Goal: Task Accomplishment & Management: Use online tool/utility

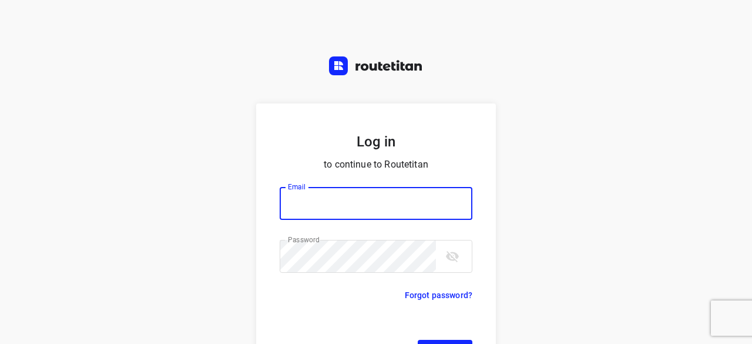
scroll to position [45, 0]
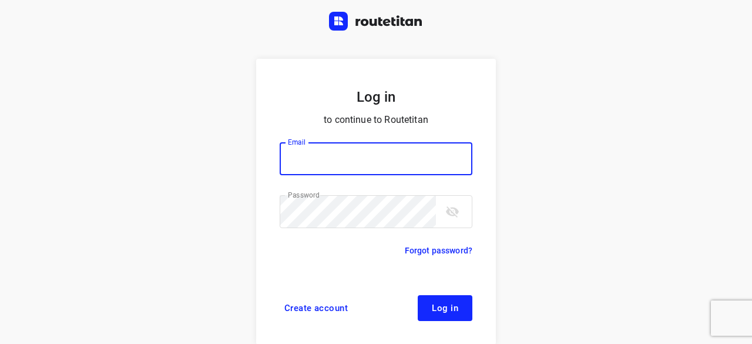
type input "yvonne5611@gmail.com"
click at [462, 311] on button "Log in" at bounding box center [445, 308] width 55 height 26
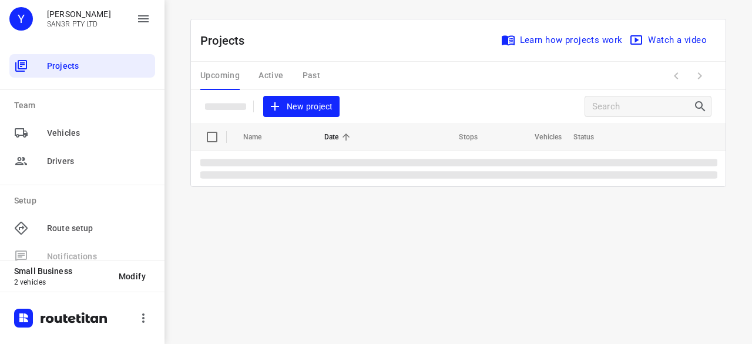
click at [293, 100] on span "New project" at bounding box center [301, 106] width 62 height 15
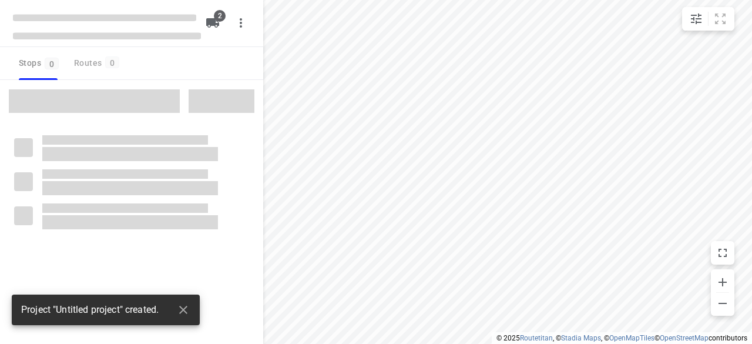
type input "distance"
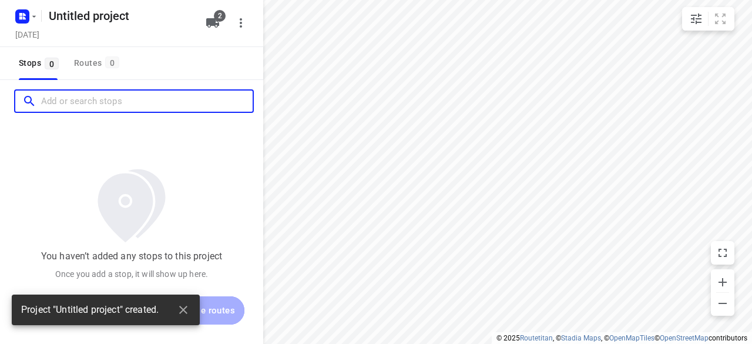
click at [113, 98] on input "Add or search stops" at bounding box center [147, 101] width 212 height 18
paste input "[STREET_ADDRESS]"
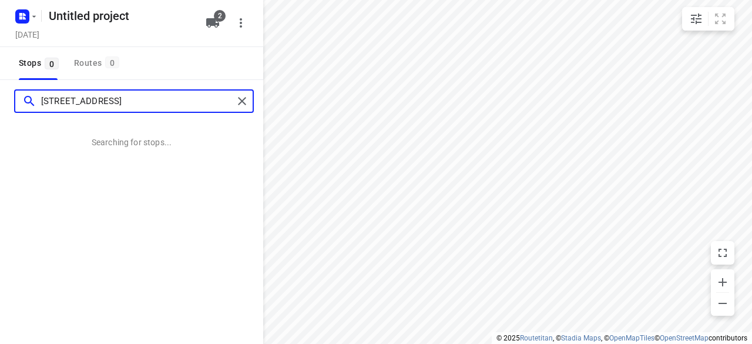
type input "[STREET_ADDRESS]"
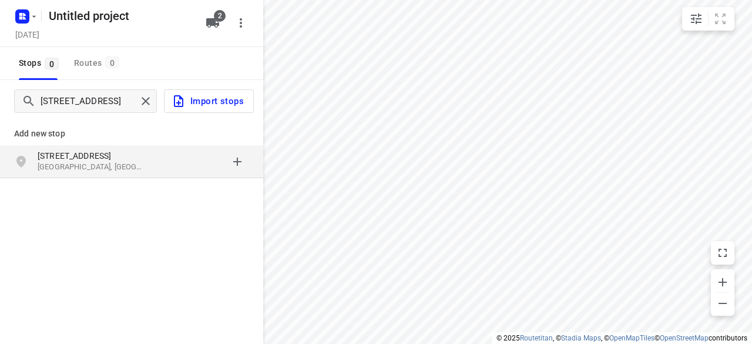
click at [161, 160] on div "grid" at bounding box center [203, 162] width 92 height 24
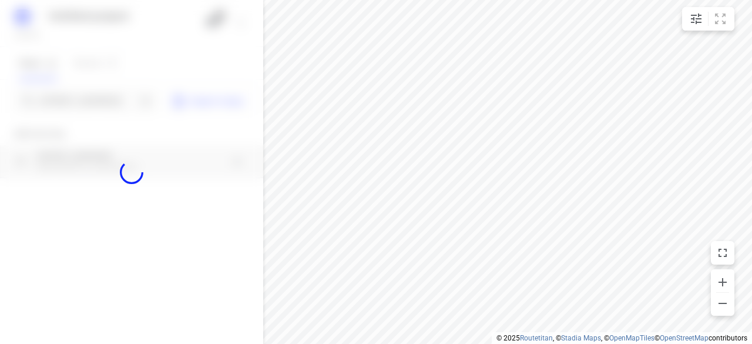
click at [112, 83] on div at bounding box center [131, 172] width 263 height 344
click at [110, 93] on div at bounding box center [131, 172] width 263 height 344
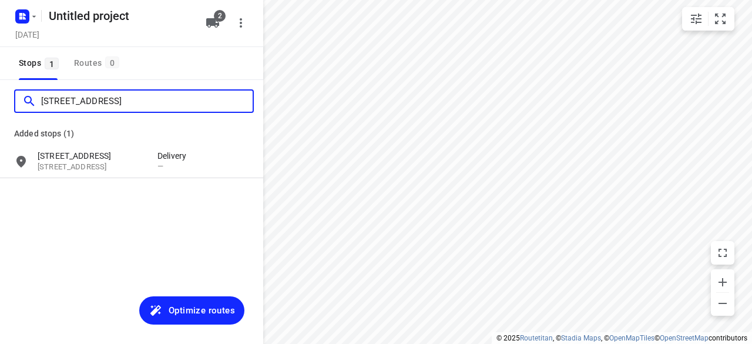
click at [111, 93] on div "Untitled project [DATE] 2 Stops 1 Routes 0 [STREET_ADDRESS] Added stops (1) [ST…" at bounding box center [131, 172] width 263 height 344
paste input "[STREET_ADDRESS]"
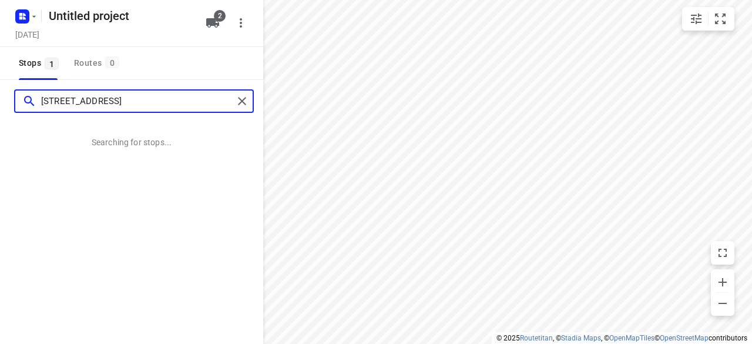
type input "[STREET_ADDRESS]"
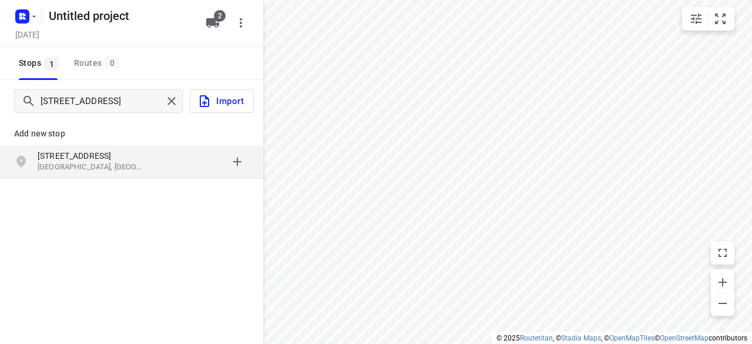
click at [173, 137] on p "Add new stop" at bounding box center [131, 133] width 235 height 14
click at [159, 147] on div "[STREET_ADDRESS]" at bounding box center [131, 161] width 263 height 33
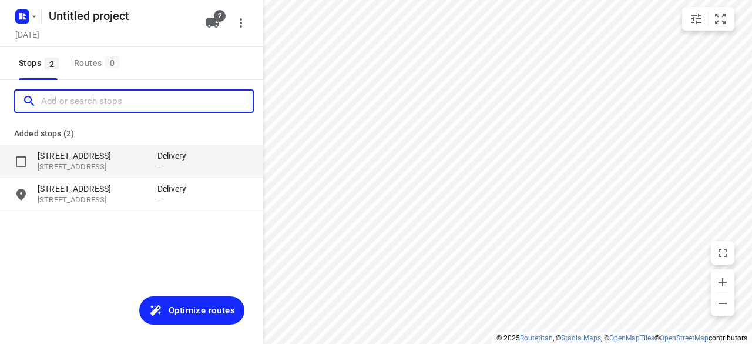
paste input "[STREET_ADDRESS][US_STATE]"
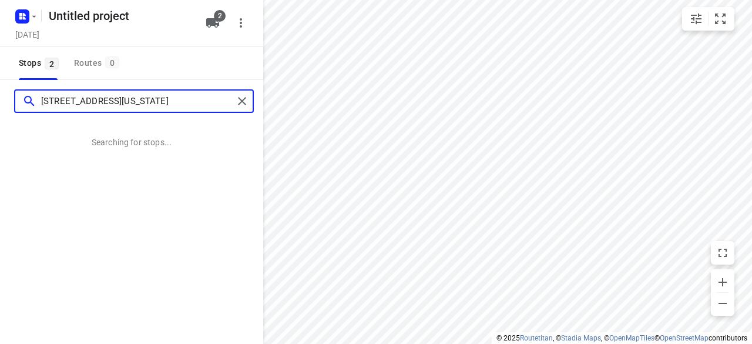
type input "[STREET_ADDRESS][US_STATE]"
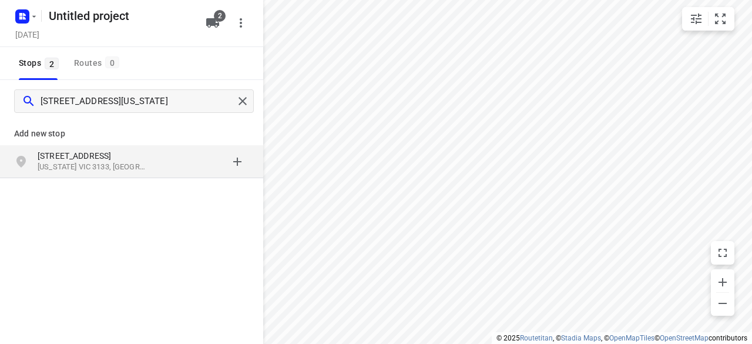
click at [137, 167] on p "[US_STATE] VIC 3133, [GEOGRAPHIC_DATA]" at bounding box center [92, 167] width 108 height 11
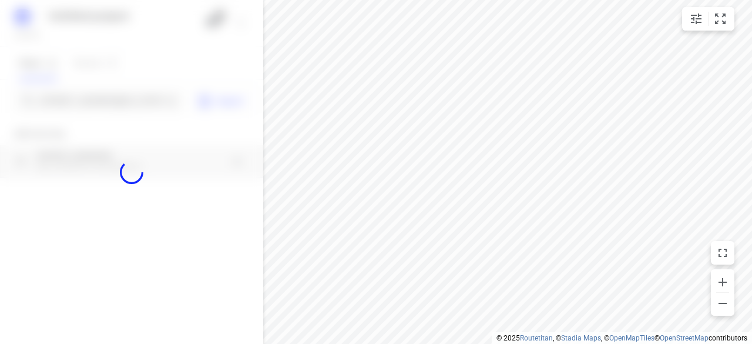
click at [103, 89] on div at bounding box center [131, 172] width 263 height 344
click at [106, 92] on div at bounding box center [131, 172] width 263 height 344
click at [110, 99] on div at bounding box center [131, 172] width 263 height 344
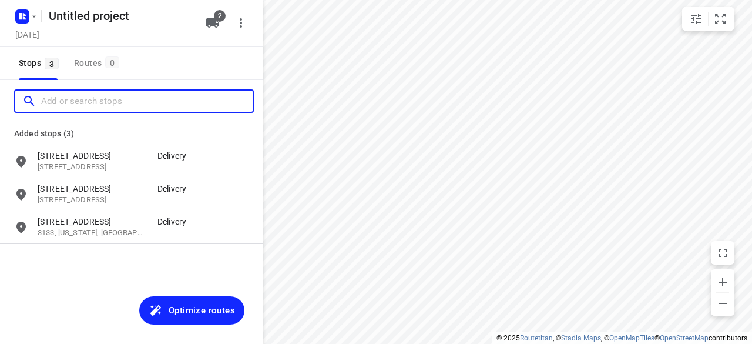
paste input "[STREET_ADDRESS][PERSON_NAME]"
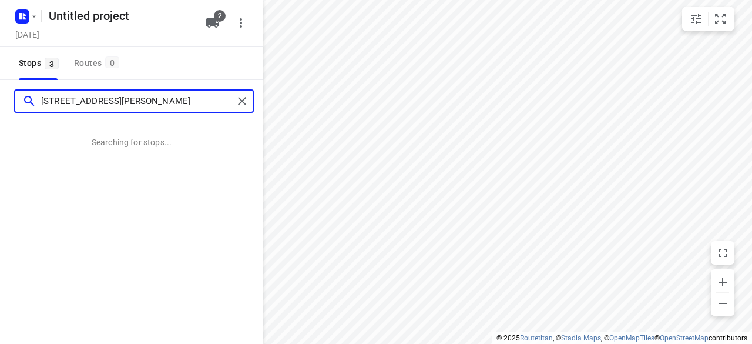
type input "[STREET_ADDRESS][PERSON_NAME]"
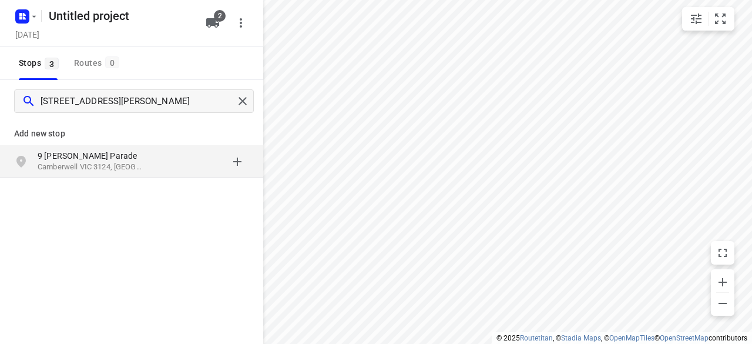
click at [149, 151] on p "9 [PERSON_NAME] Parade" at bounding box center [98, 156] width 120 height 12
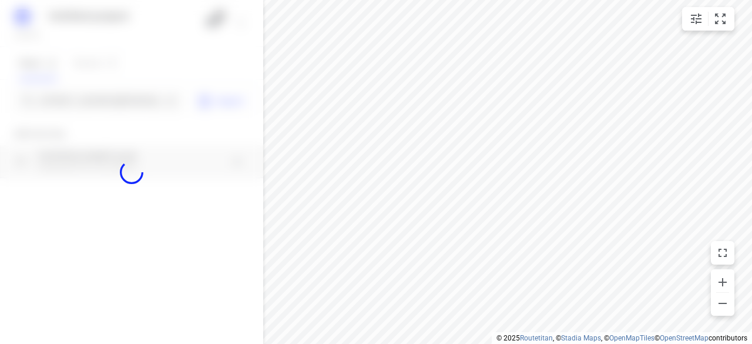
click at [101, 97] on div at bounding box center [131, 172] width 263 height 344
click at [108, 103] on div at bounding box center [131, 172] width 263 height 344
paste input "[STREET_ADDRESS][PERSON_NAME]"
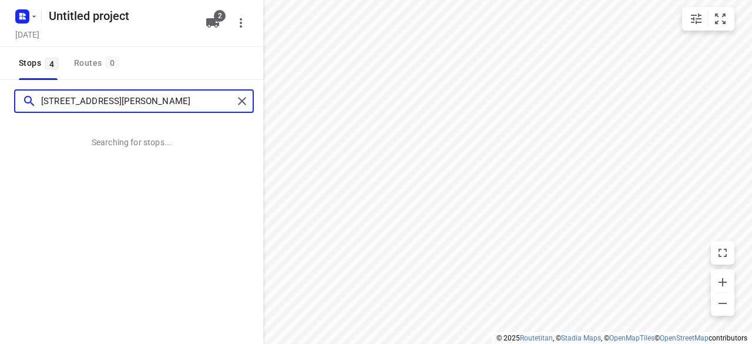
type input "[STREET_ADDRESS][PERSON_NAME]"
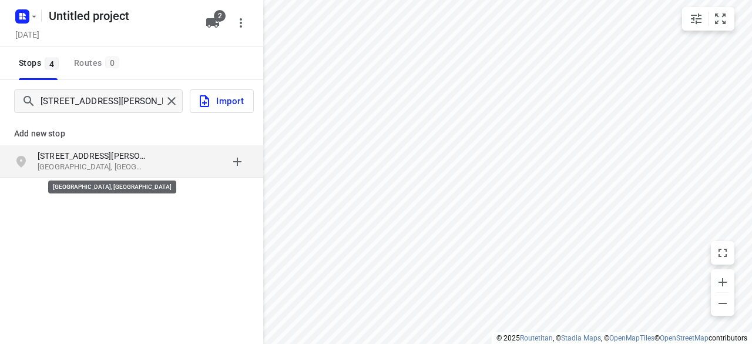
click at [136, 167] on p "[GEOGRAPHIC_DATA], [GEOGRAPHIC_DATA]" at bounding box center [92, 167] width 108 height 11
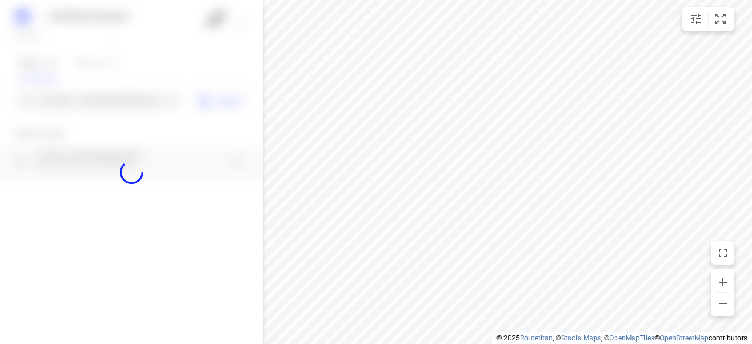
click at [100, 93] on div at bounding box center [131, 172] width 263 height 344
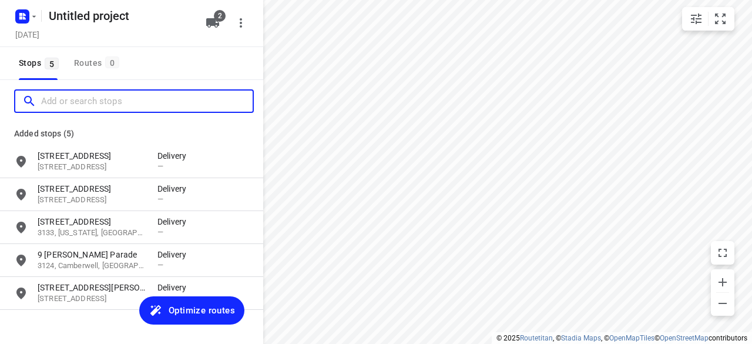
paste input "[STREET_ADDRESS]"
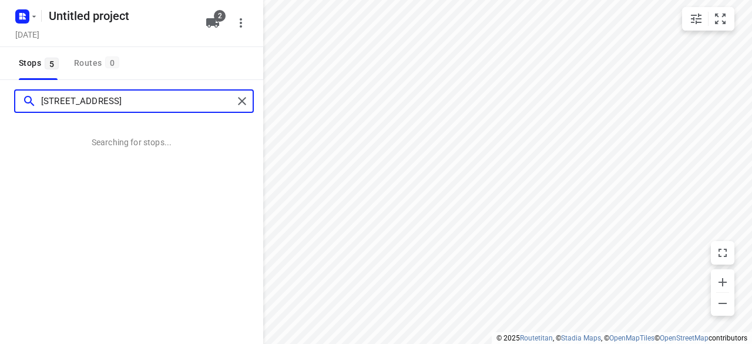
type input "[STREET_ADDRESS]"
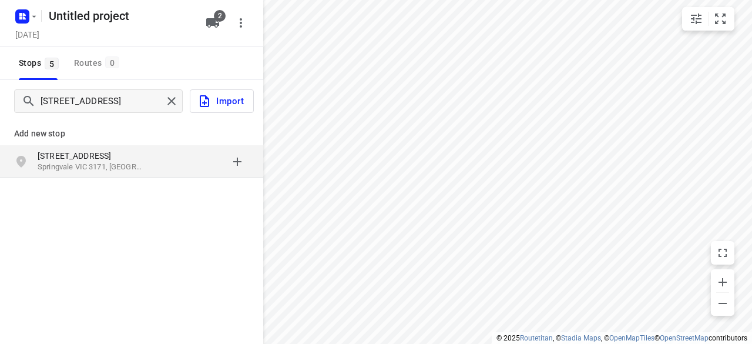
click at [173, 167] on div "grid" at bounding box center [203, 162] width 92 height 24
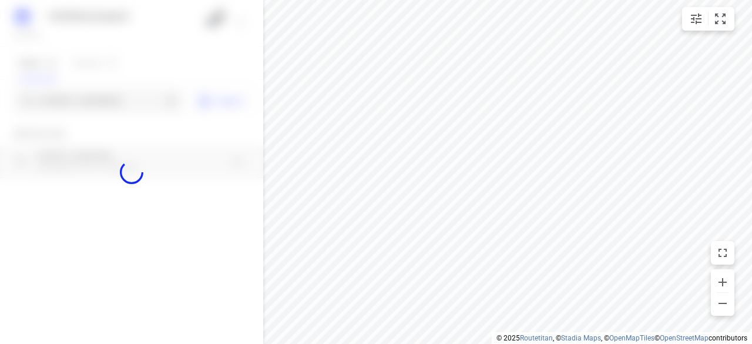
click at [105, 95] on div at bounding box center [131, 172] width 263 height 344
click at [110, 106] on div at bounding box center [131, 172] width 263 height 344
click at [115, 109] on div at bounding box center [131, 172] width 263 height 344
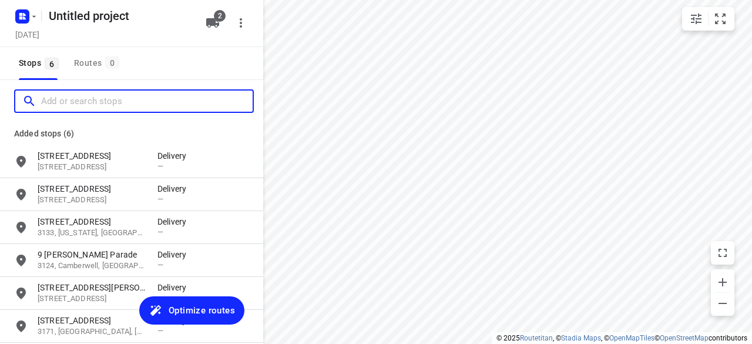
paste input "[STREET_ADDRESS][PERSON_NAME]"
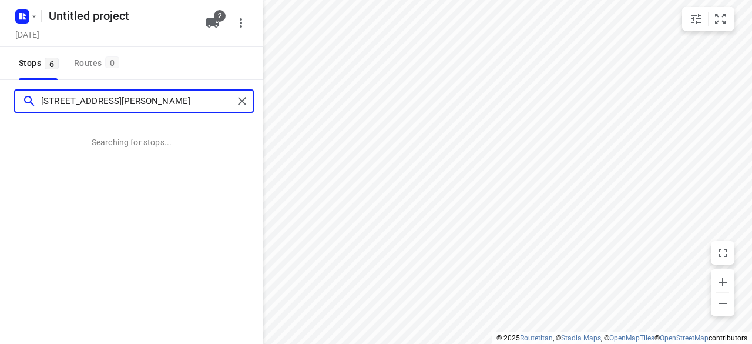
type input "[STREET_ADDRESS][PERSON_NAME]"
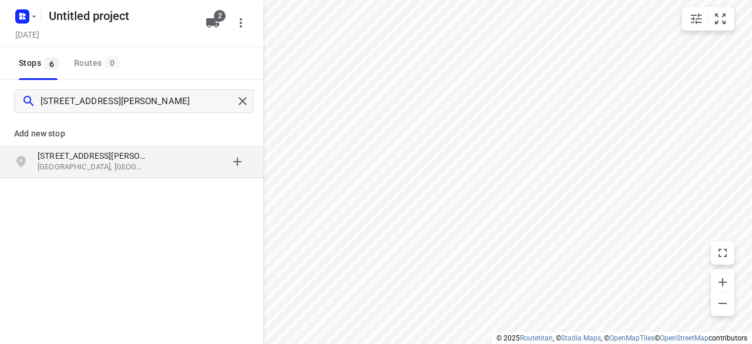
click at [158, 177] on div "[STREET_ADDRESS][PERSON_NAME]" at bounding box center [131, 161] width 263 height 33
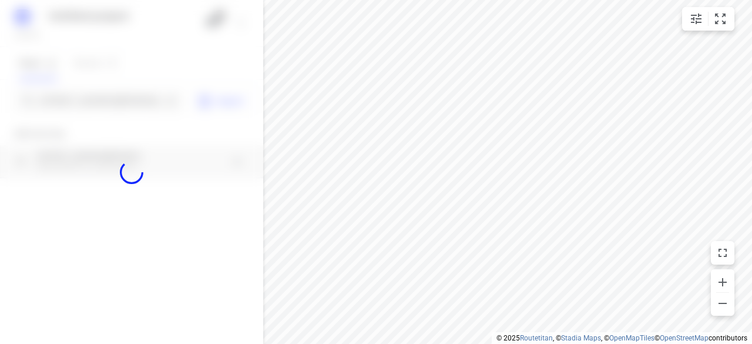
click at [112, 102] on div at bounding box center [131, 172] width 263 height 344
paste input "[STREET_ADDRESS][PERSON_NAME]"
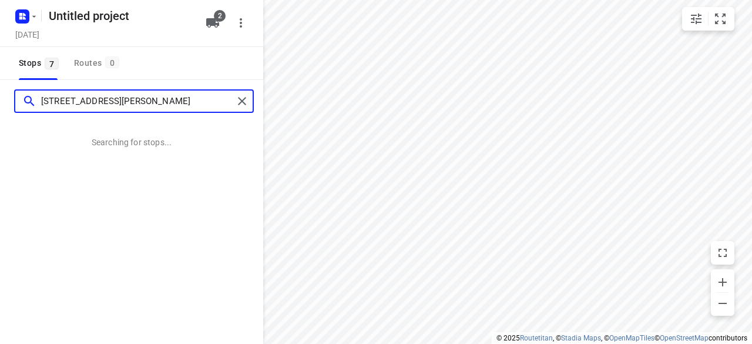
type input "[STREET_ADDRESS][PERSON_NAME]"
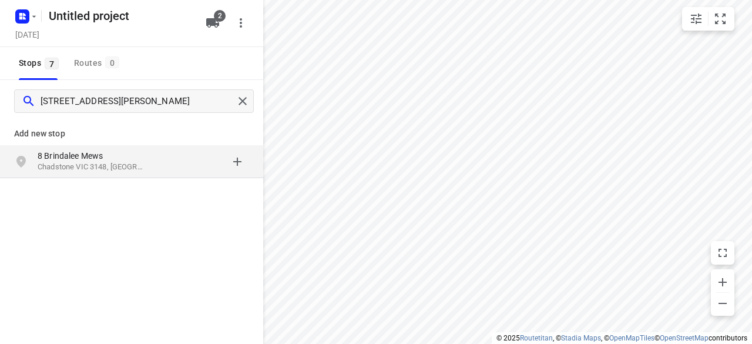
click at [187, 177] on div "[STREET_ADDRESS]" at bounding box center [131, 161] width 263 height 33
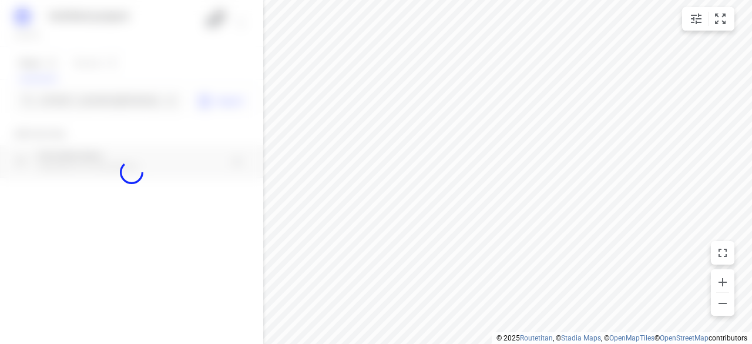
click at [133, 101] on div at bounding box center [131, 172] width 263 height 344
click at [142, 107] on div at bounding box center [131, 172] width 263 height 344
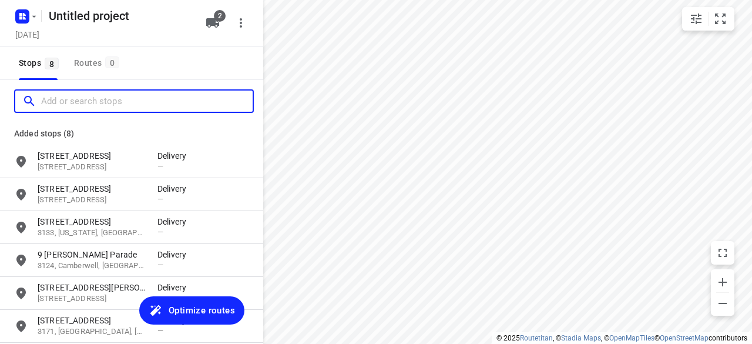
paste input "[STREET_ADDRESS]"
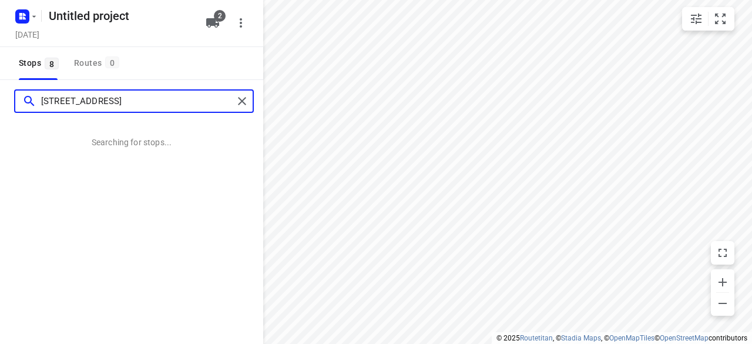
type input "[STREET_ADDRESS]"
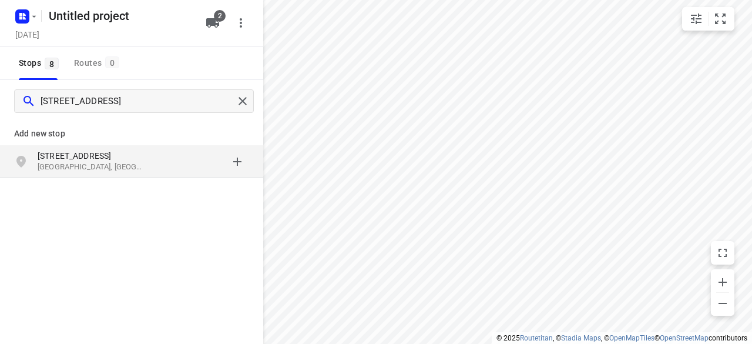
click at [112, 159] on p "[STREET_ADDRESS]" at bounding box center [92, 156] width 108 height 12
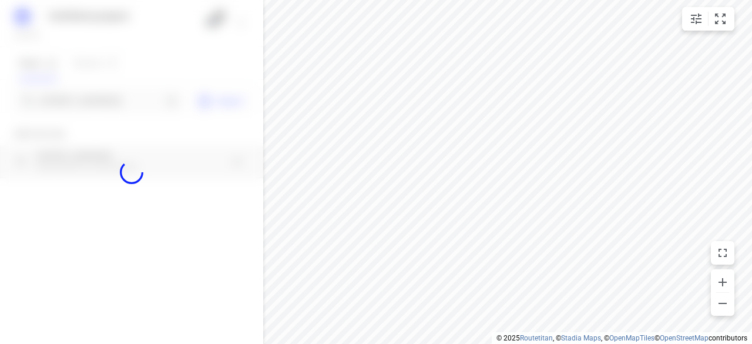
click at [110, 108] on div at bounding box center [131, 172] width 263 height 344
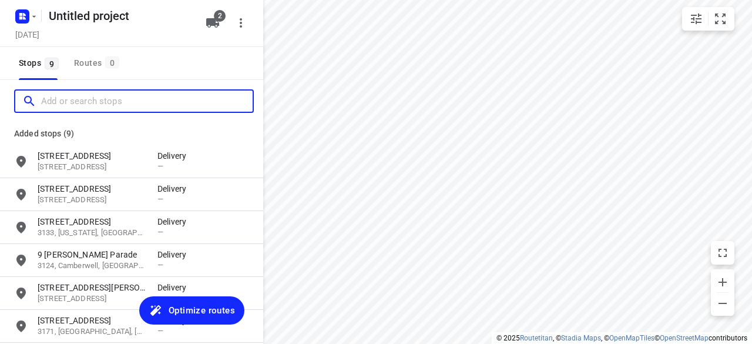
paste input "[STREET_ADDRESS]"
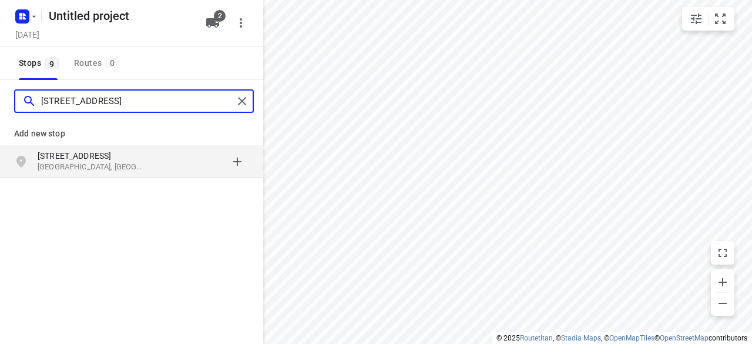
type input "[STREET_ADDRESS]"
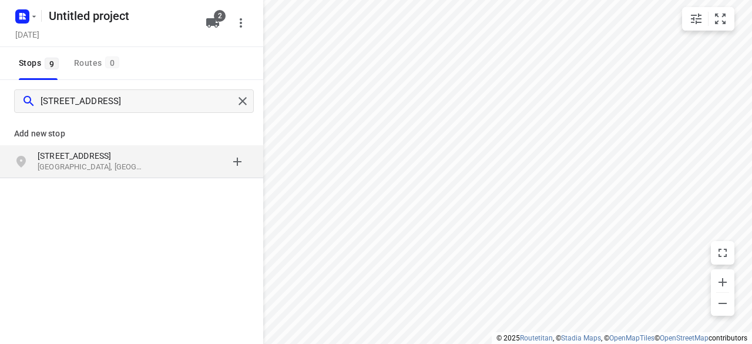
click at [163, 172] on div "grid" at bounding box center [203, 162] width 92 height 24
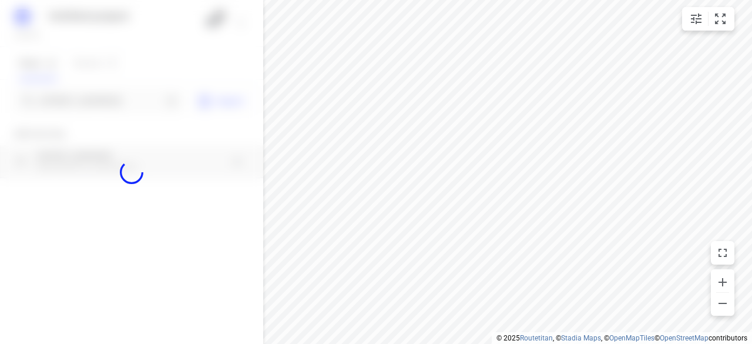
click at [121, 99] on div at bounding box center [131, 172] width 263 height 344
click at [129, 100] on div at bounding box center [131, 172] width 263 height 344
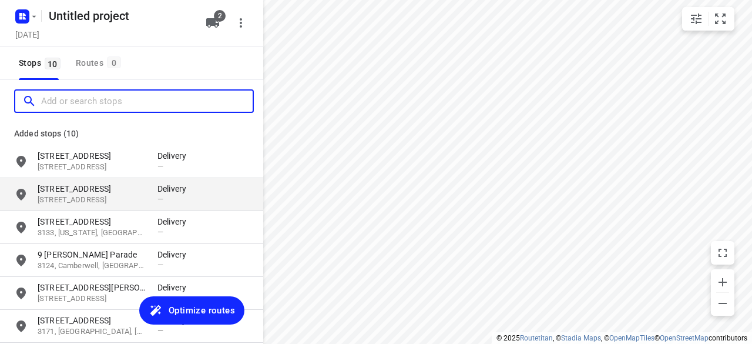
paste input "[STREET_ADDRESS]"
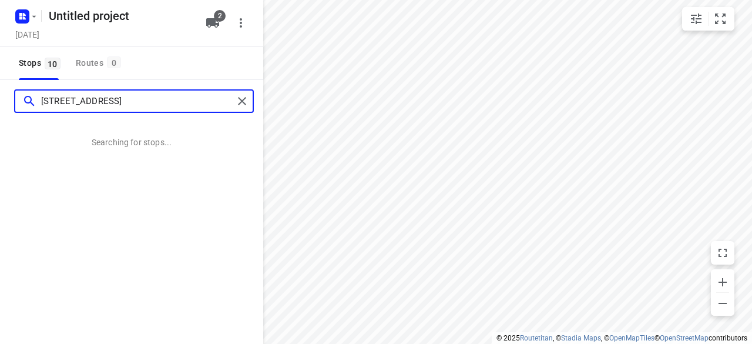
type input "[STREET_ADDRESS]"
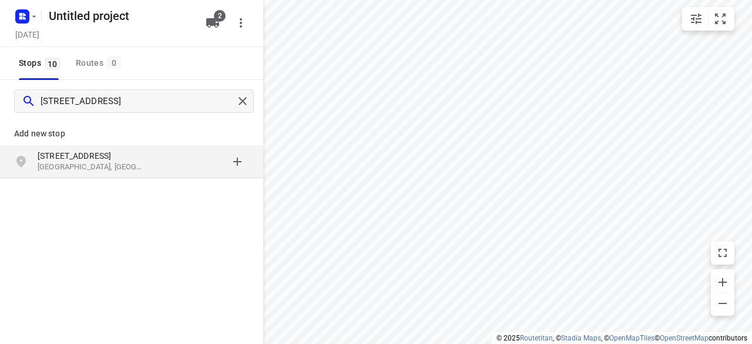
drag, startPoint x: 203, startPoint y: 188, endPoint x: 199, endPoint y: 176, distance: 12.4
click at [203, 187] on div "Add new stop [STREET_ADDRESS]" at bounding box center [131, 188] width 263 height 132
click at [198, 176] on div "[STREET_ADDRESS]" at bounding box center [131, 161] width 263 height 33
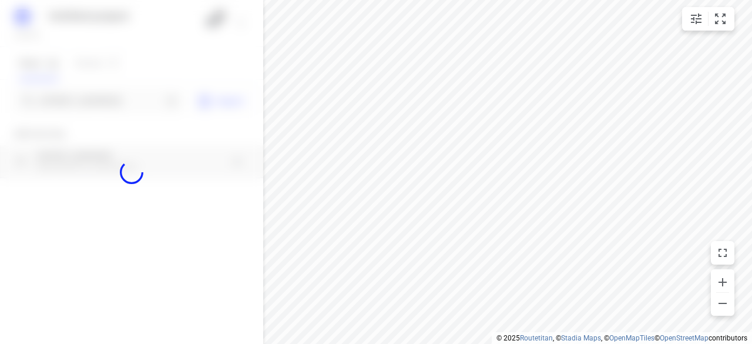
drag, startPoint x: 122, startPoint y: 105, endPoint x: 127, endPoint y: 110, distance: 7.5
click at [122, 105] on div at bounding box center [131, 172] width 263 height 344
click at [130, 113] on div at bounding box center [131, 172] width 263 height 344
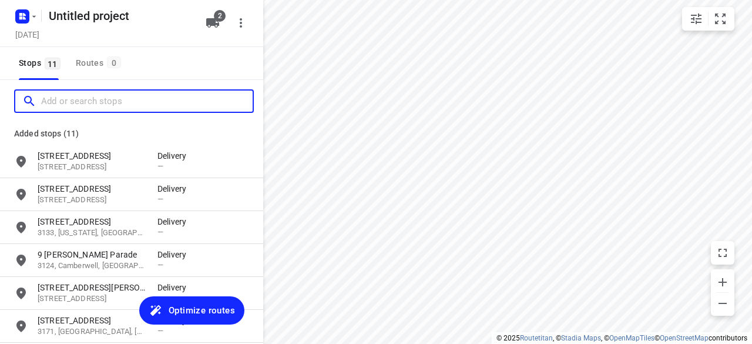
paste input "[STREET_ADDRESS][PERSON_NAME]"
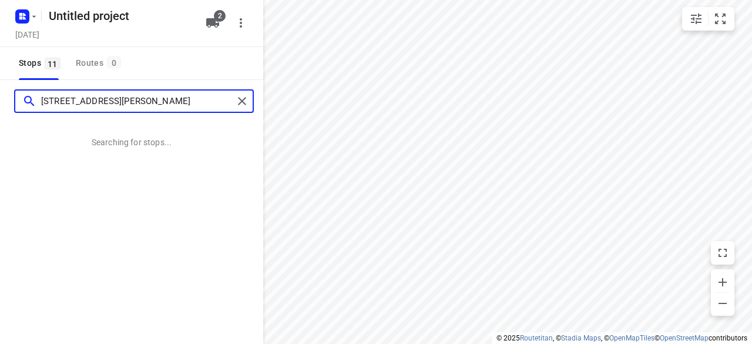
type input "[STREET_ADDRESS][PERSON_NAME]"
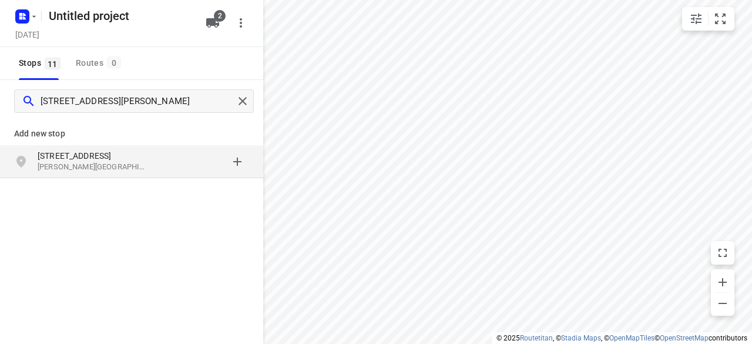
click at [98, 162] on p "[PERSON_NAME][GEOGRAPHIC_DATA], [GEOGRAPHIC_DATA]" at bounding box center [92, 167] width 108 height 11
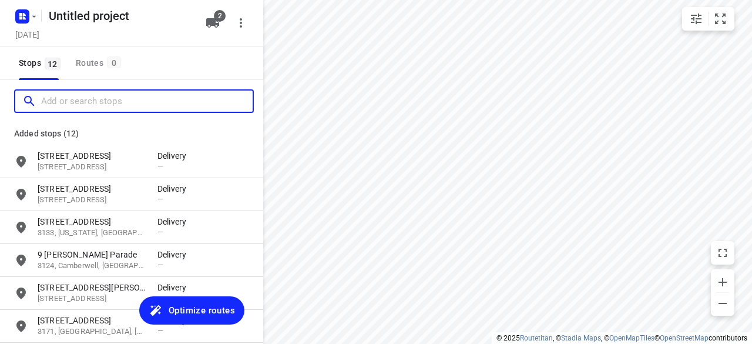
click at [106, 103] on input "Add or search stops" at bounding box center [147, 101] width 212 height 18
paste input "[STREET_ADDRESS][PERSON_NAME][PERSON_NAME]"
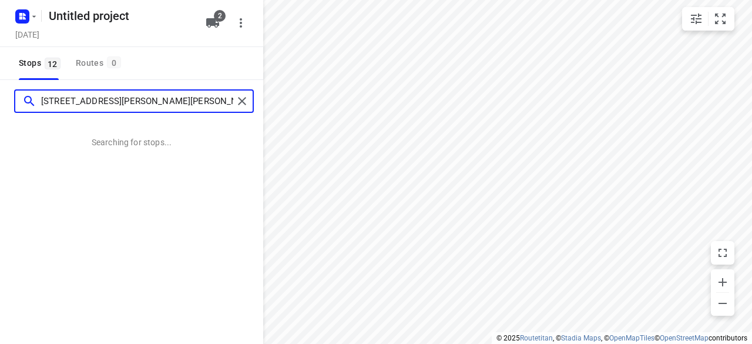
type input "[STREET_ADDRESS][PERSON_NAME][PERSON_NAME]"
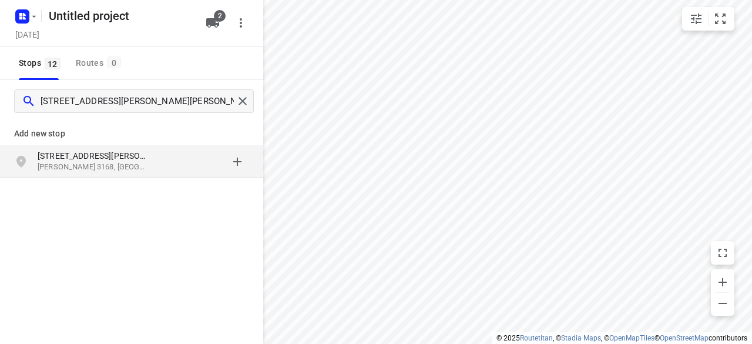
click at [120, 157] on p "[STREET_ADDRESS][PERSON_NAME]" at bounding box center [92, 156] width 108 height 12
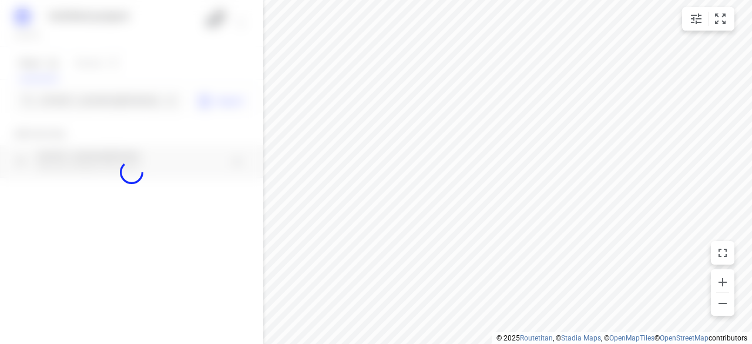
click at [92, 91] on div at bounding box center [131, 172] width 263 height 344
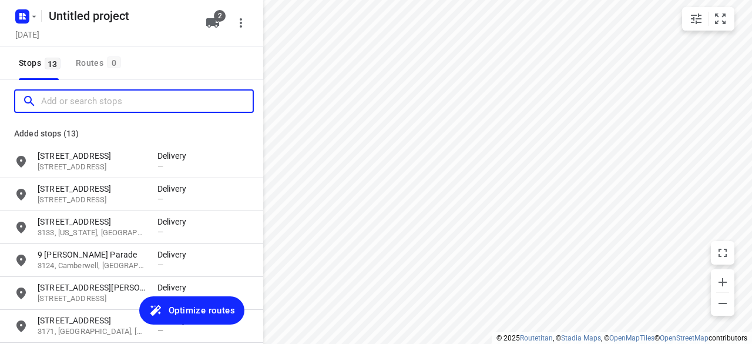
paste input "[STREET_ADDRESS][PERSON_NAME]"
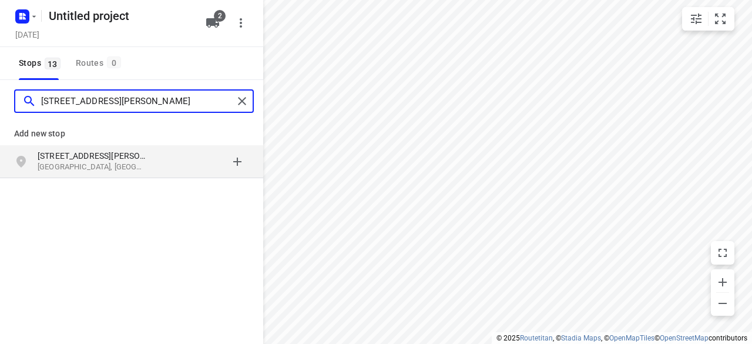
type input "[STREET_ADDRESS][PERSON_NAME]"
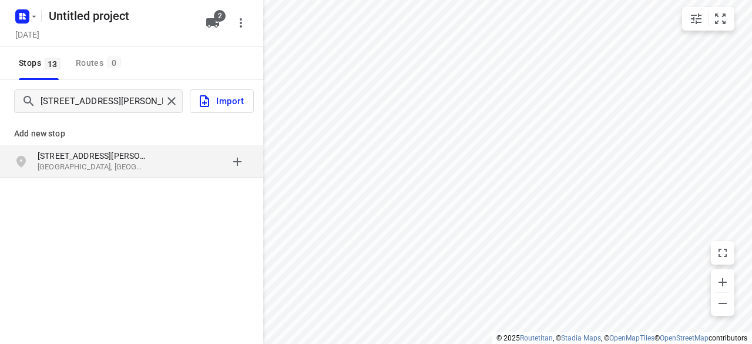
click at [153, 163] on div "[STREET_ADDRESS][PERSON_NAME]" at bounding box center [98, 162] width 120 height 24
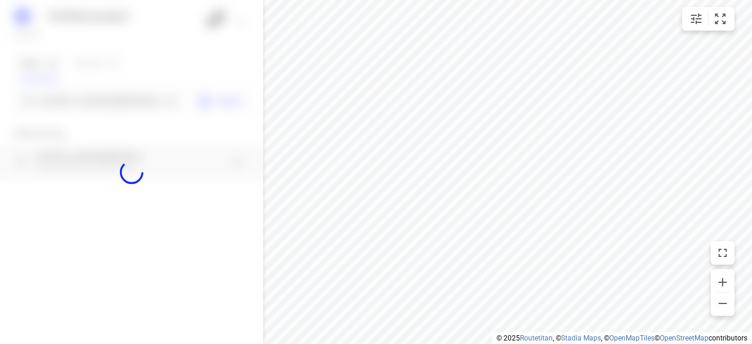
click at [120, 99] on div at bounding box center [131, 172] width 263 height 344
click at [121, 99] on div at bounding box center [131, 172] width 263 height 344
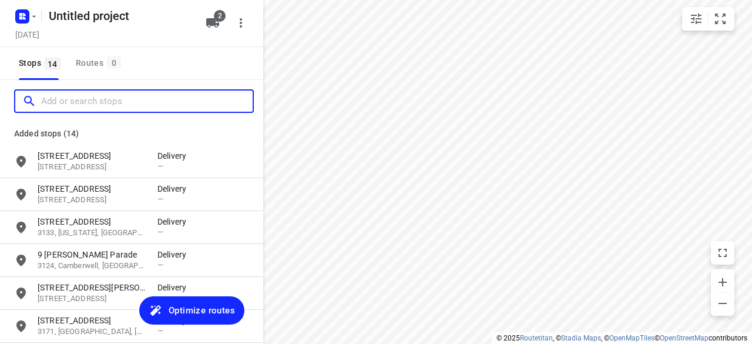
click at [124, 99] on input "Add or search stops" at bounding box center [147, 101] width 212 height 18
paste input "[STREET_ADDRESS][PERSON_NAME]"
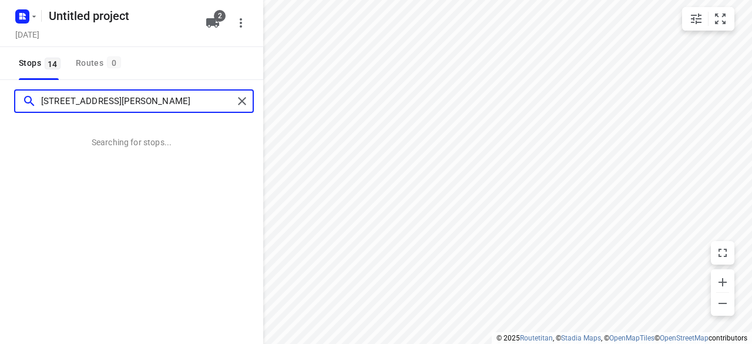
type input "[STREET_ADDRESS][PERSON_NAME]"
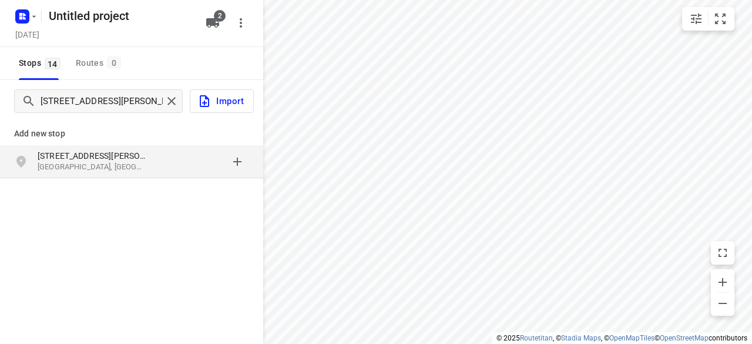
click at [167, 146] on div "[STREET_ADDRESS][PERSON_NAME]" at bounding box center [131, 161] width 263 height 33
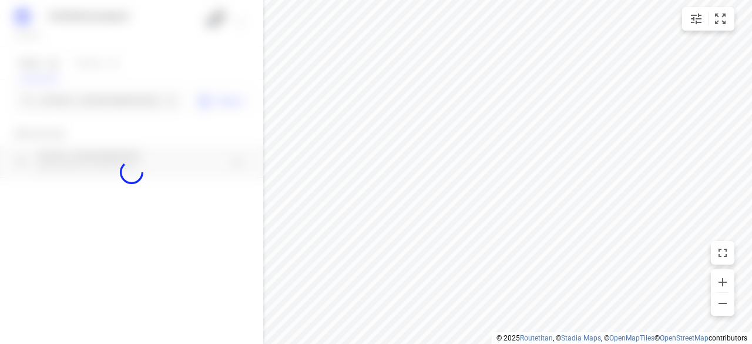
click at [135, 104] on div at bounding box center [131, 172] width 263 height 344
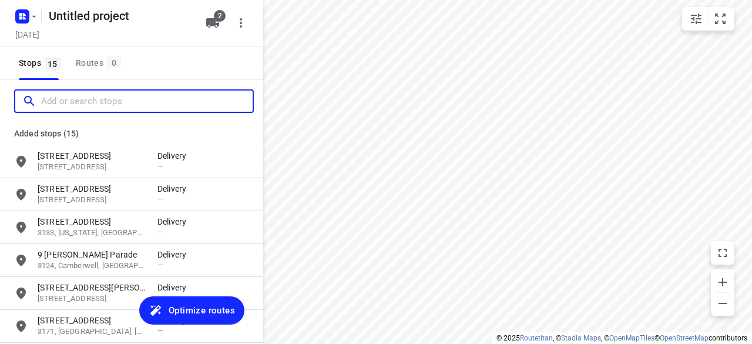
paste input "[STREET_ADDRESS][PERSON_NAME]"
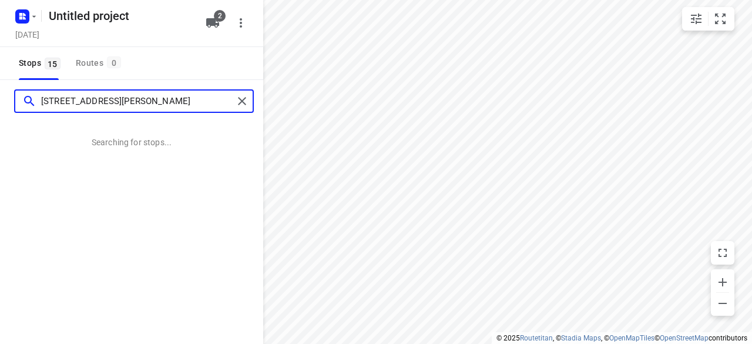
type input "[STREET_ADDRESS][PERSON_NAME]"
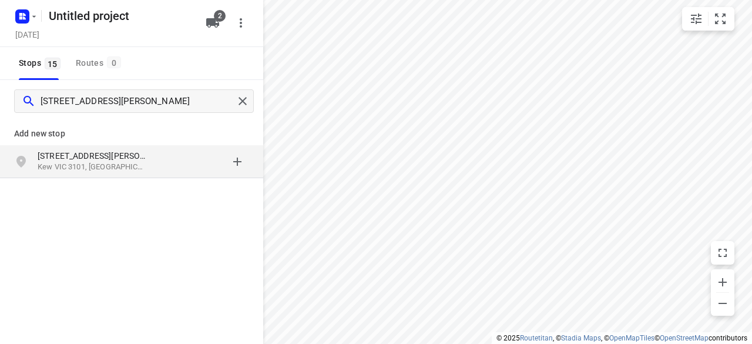
click at [136, 176] on div "[STREET_ADDRESS][PERSON_NAME]" at bounding box center [131, 161] width 263 height 33
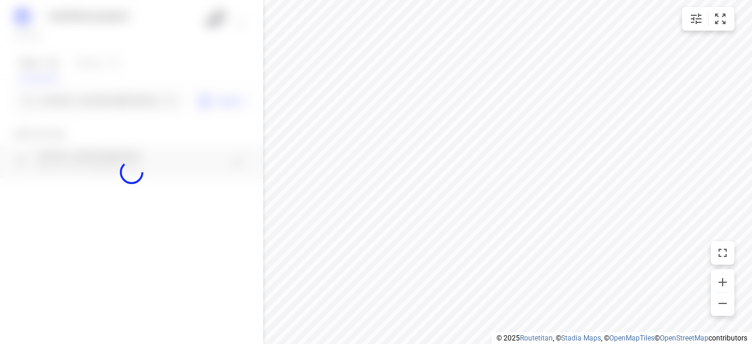
click at [123, 102] on div at bounding box center [131, 172] width 263 height 344
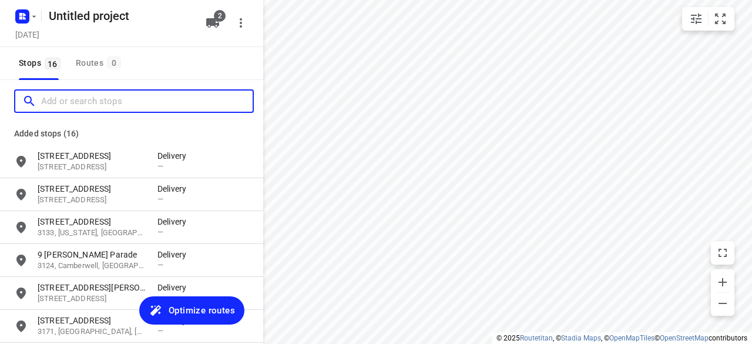
paste input "[STREET_ADDRESS][PERSON_NAME][PERSON_NAME]"
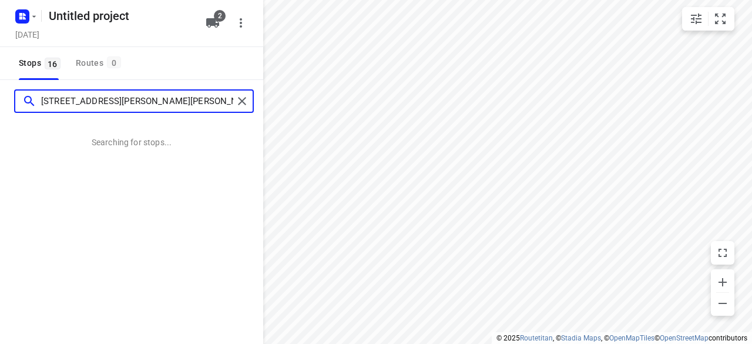
type input "[STREET_ADDRESS][PERSON_NAME][PERSON_NAME]"
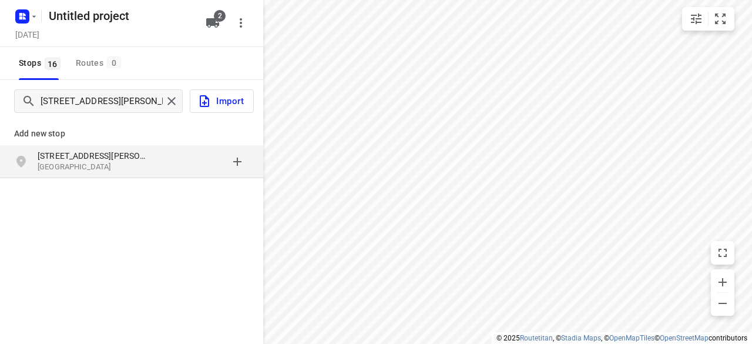
click at [127, 176] on div "[STREET_ADDRESS][PERSON_NAME][PERSON_NAME]" at bounding box center [131, 161] width 263 height 33
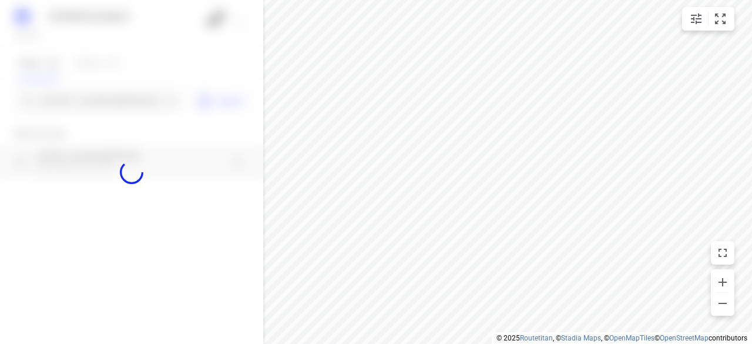
click at [104, 99] on div at bounding box center [131, 172] width 263 height 344
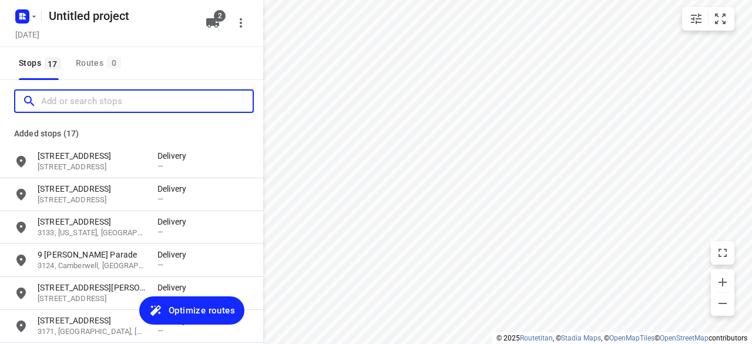
paste input "[STREET_ADDRESS]"
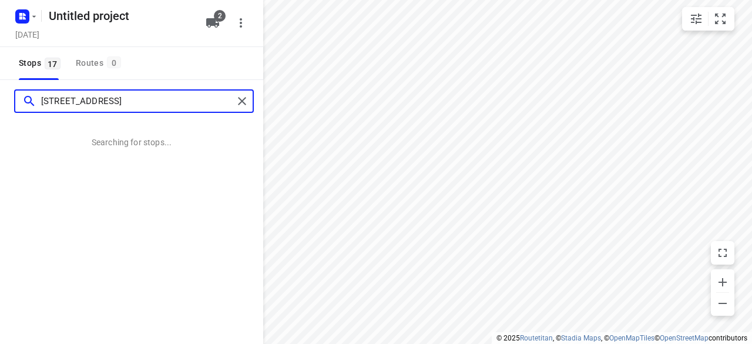
type input "[STREET_ADDRESS]"
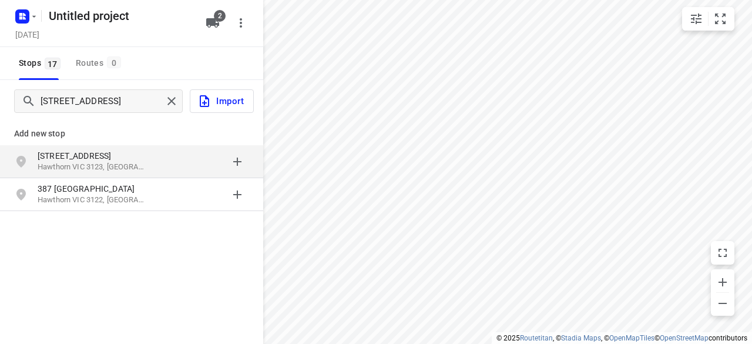
click at [193, 174] on div "[STREET_ADDRESS]" at bounding box center [131, 161] width 263 height 33
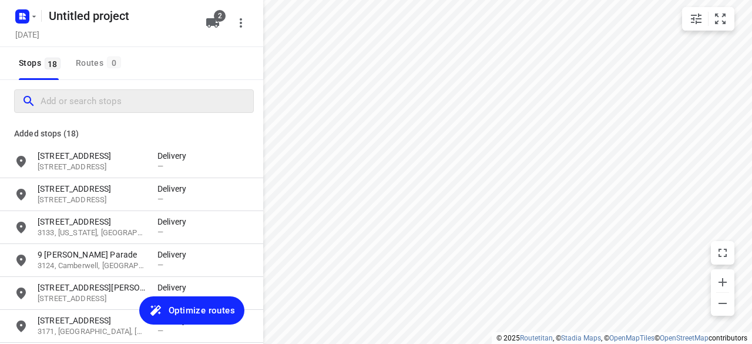
click at [125, 90] on div at bounding box center [134, 101] width 240 height 24
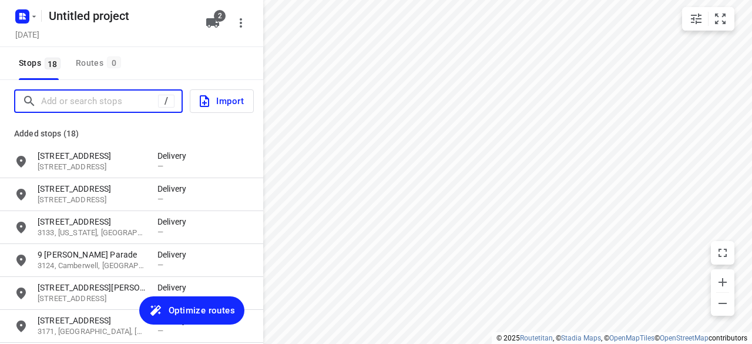
click at [132, 102] on input "Add or search stops" at bounding box center [99, 101] width 117 height 18
paste input "[STREET_ADDRESS][PERSON_NAME][PERSON_NAME]"
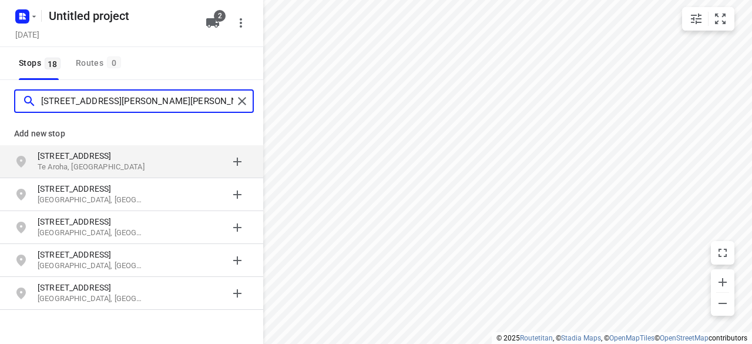
click at [149, 96] on input "[STREET_ADDRESS][PERSON_NAME][PERSON_NAME]" at bounding box center [137, 101] width 192 height 18
click at [144, 99] on input "[STREET_ADDRESS][PERSON_NAME][PERSON_NAME]" at bounding box center [137, 101] width 192 height 18
click at [190, 100] on input "[STREET_ADDRESS][PERSON_NAME][PERSON_NAME]" at bounding box center [137, 101] width 192 height 18
click at [61, 105] on input "[STREET_ADDRESS]" at bounding box center [137, 101] width 192 height 18
click at [125, 102] on input "[STREET_ADDRESS]" at bounding box center [137, 101] width 192 height 18
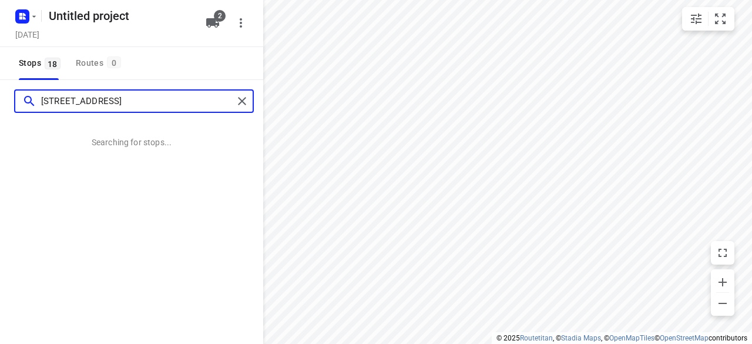
click at [52, 105] on input "[STREET_ADDRESS]" at bounding box center [137, 101] width 192 height 18
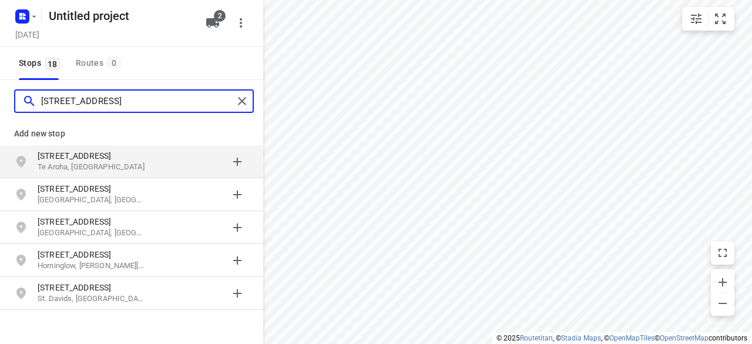
click at [122, 103] on input "[STREET_ADDRESS]" at bounding box center [137, 101] width 192 height 18
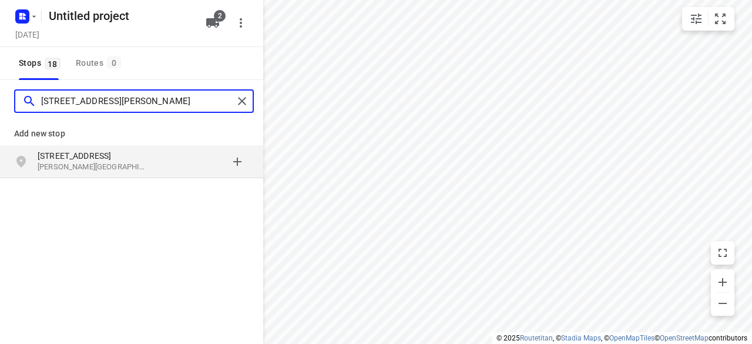
type input "[STREET_ADDRESS][PERSON_NAME]"
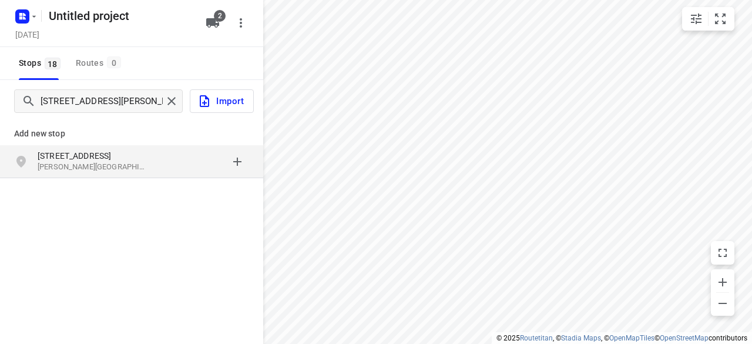
click at [184, 160] on div "grid" at bounding box center [203, 162] width 92 height 24
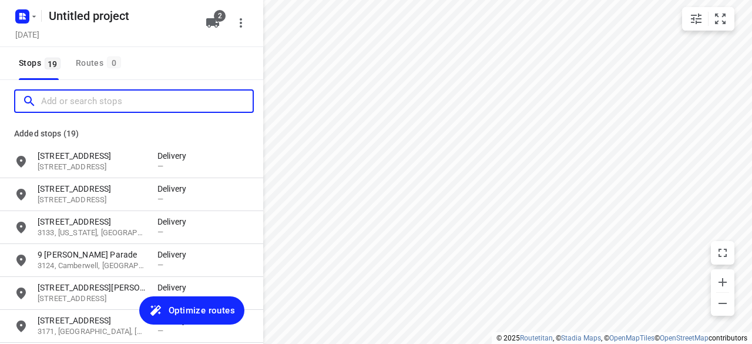
paste input "[STREET_ADDRESS][PERSON_NAME][PERSON_NAME][PERSON_NAME]"
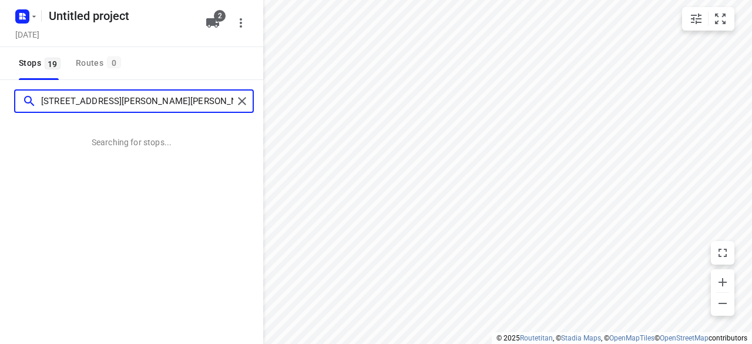
type input "[STREET_ADDRESS][PERSON_NAME][PERSON_NAME][PERSON_NAME]"
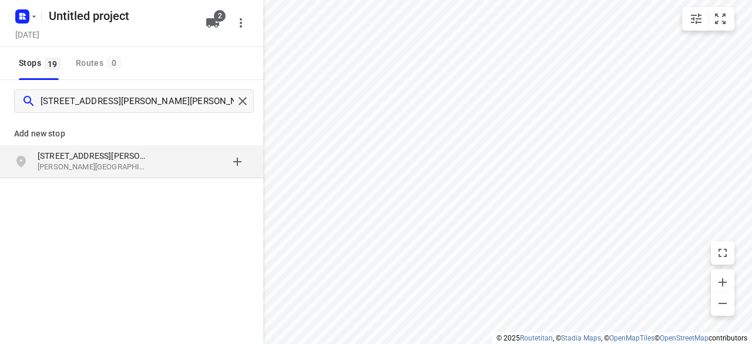
click at [96, 169] on p "[PERSON_NAME][GEOGRAPHIC_DATA][PERSON_NAME], [GEOGRAPHIC_DATA]" at bounding box center [92, 167] width 108 height 11
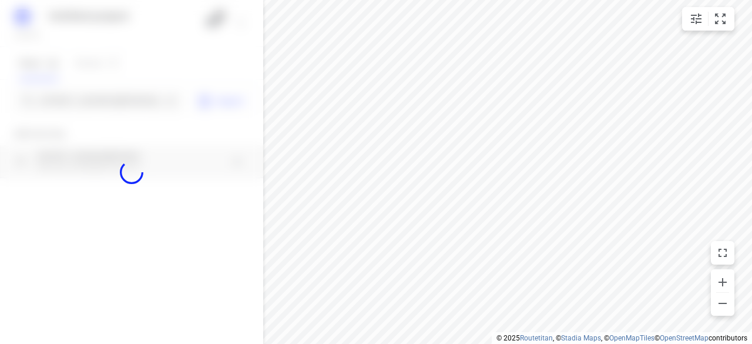
click at [74, 89] on div at bounding box center [131, 172] width 263 height 344
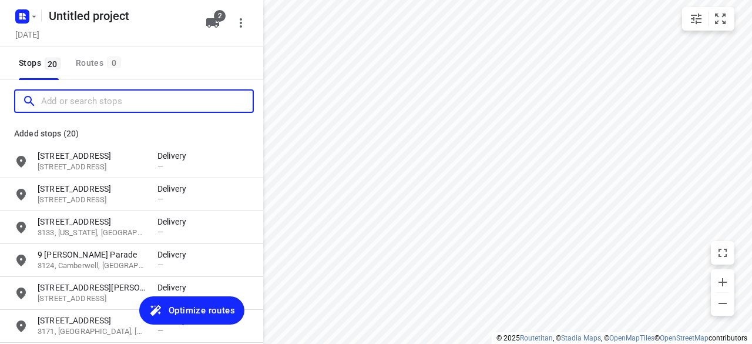
paste input "/[STREET_ADDRESS][PERSON_NAME]"
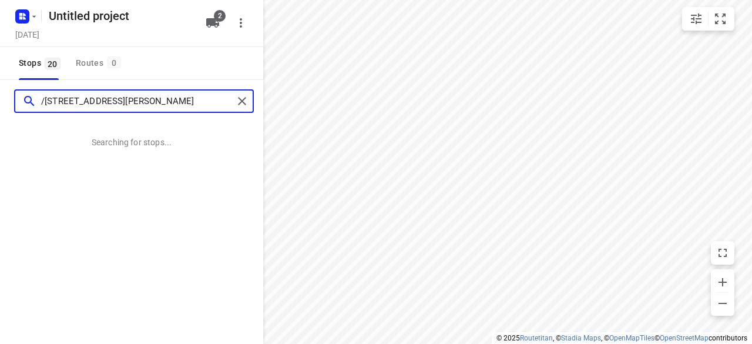
type input "/[STREET_ADDRESS][PERSON_NAME]"
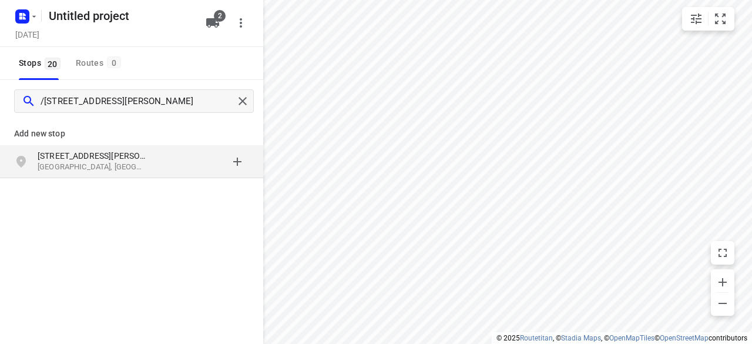
click at [143, 145] on div "Add new stop" at bounding box center [131, 128] width 263 height 33
click at [148, 153] on p "[STREET_ADDRESS][PERSON_NAME]" at bounding box center [98, 156] width 120 height 12
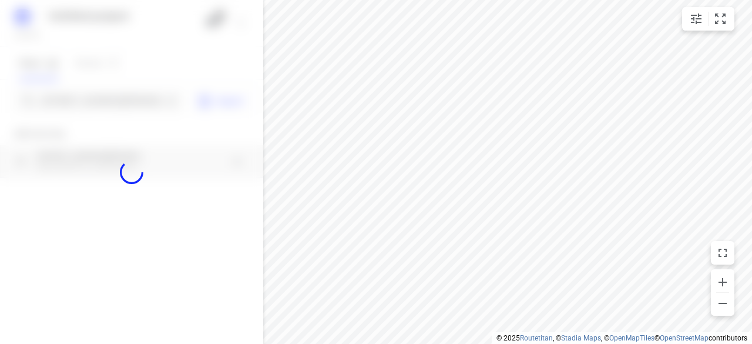
click at [105, 110] on div at bounding box center [131, 172] width 263 height 344
click at [106, 108] on div at bounding box center [131, 172] width 263 height 344
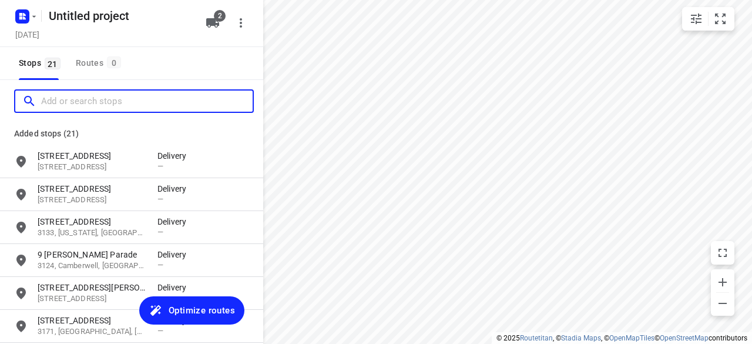
paste input "[STREET_ADDRESS]"
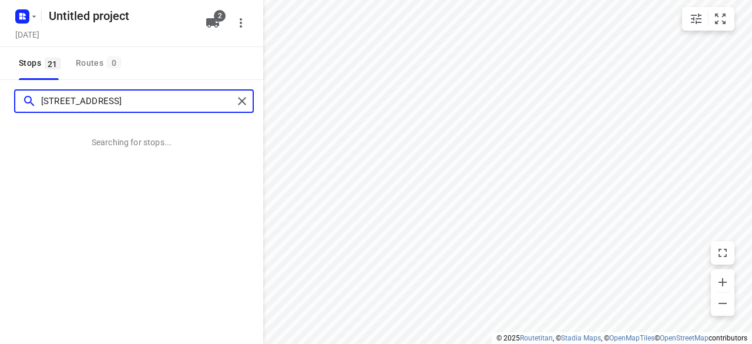
type input "[STREET_ADDRESS]"
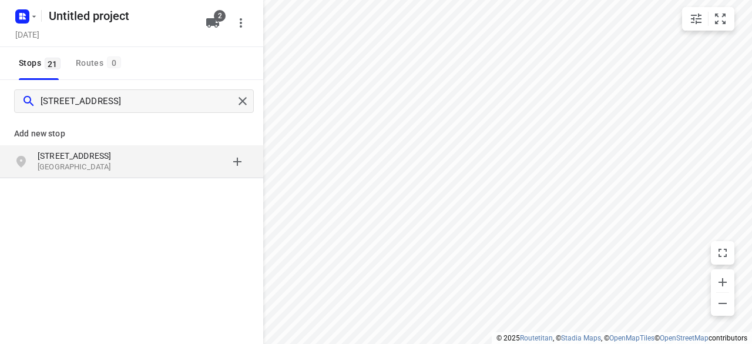
click at [138, 177] on div "Add new stop [STREET_ADDRESS]" at bounding box center [131, 146] width 263 height 68
click at [139, 176] on div "[STREET_ADDRESS]" at bounding box center [131, 161] width 263 height 33
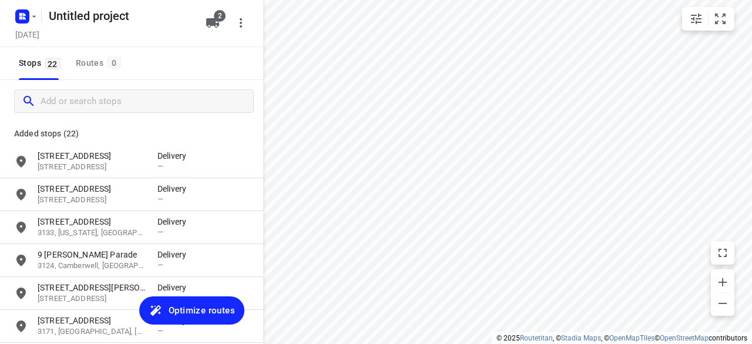
click at [114, 85] on div at bounding box center [131, 101] width 263 height 42
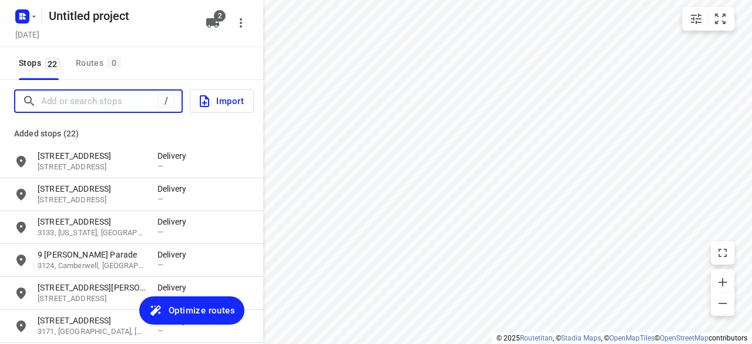
click at [119, 94] on input "Add or search stops" at bounding box center [99, 101] width 117 height 18
paste input "[STREET_ADDRESS]"
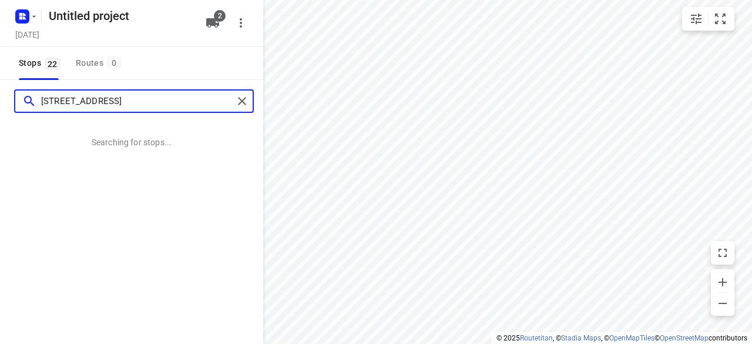
type input "[STREET_ADDRESS]"
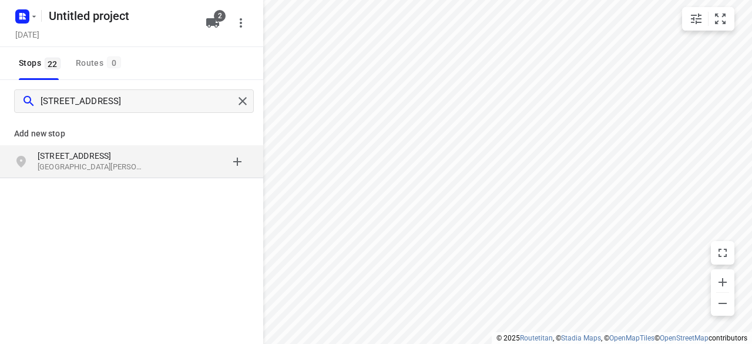
click at [184, 173] on div "[STREET_ADDRESS][PERSON_NAME]" at bounding box center [131, 161] width 263 height 33
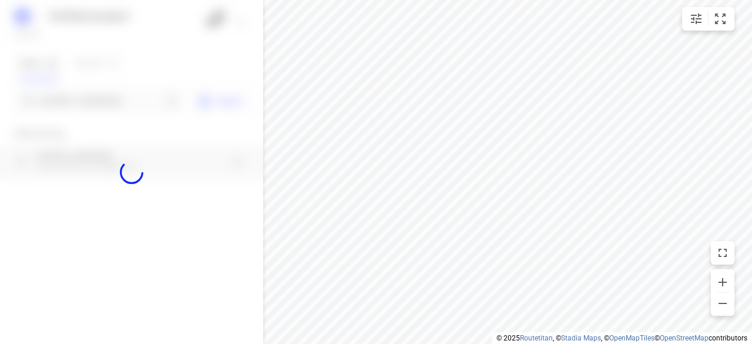
click at [92, 108] on div at bounding box center [131, 172] width 263 height 344
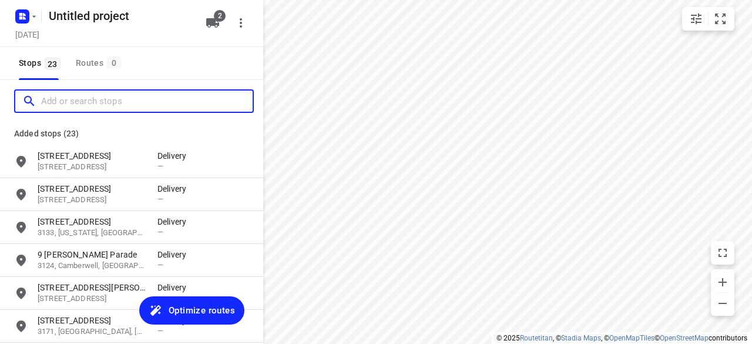
paste input "[STREET_ADDRESS][PERSON_NAME]"
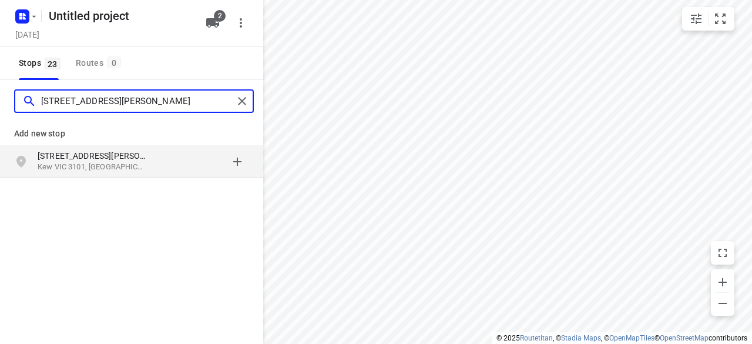
type input "[STREET_ADDRESS][PERSON_NAME]"
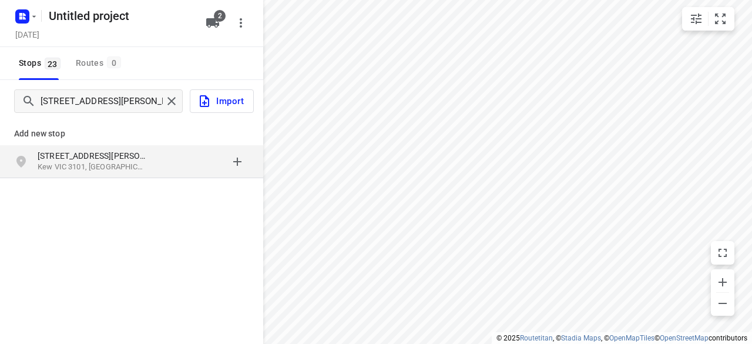
click at [103, 150] on p "[STREET_ADDRESS][PERSON_NAME]" at bounding box center [92, 156] width 108 height 12
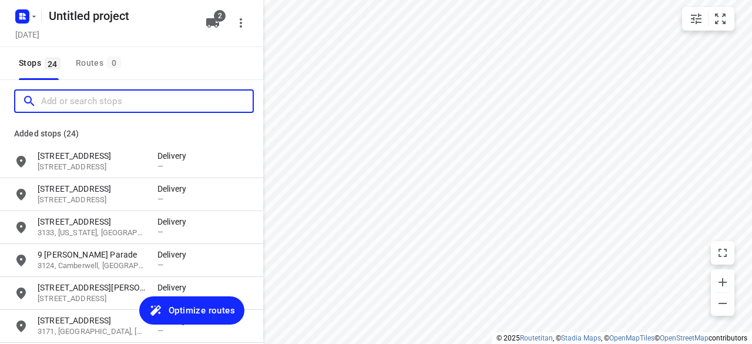
click at [90, 100] on input "Add or search stops" at bounding box center [147, 101] width 212 height 18
paste input "[STREET_ADDRESS]"
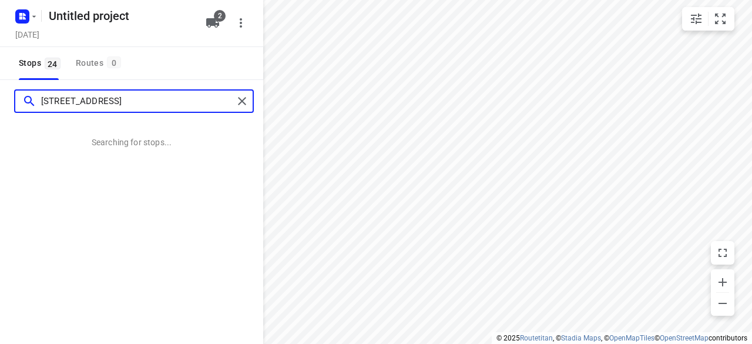
scroll to position [0, 5]
type input "[STREET_ADDRESS]"
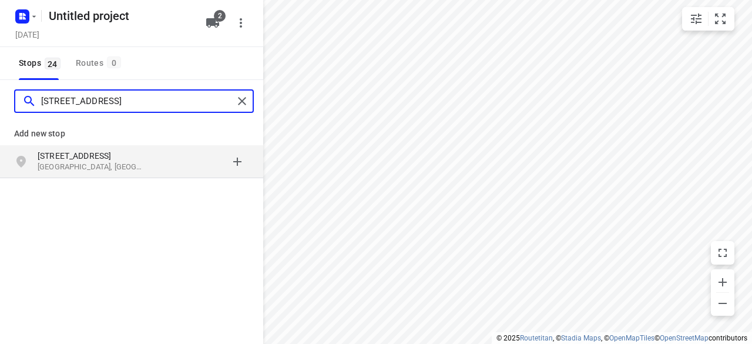
scroll to position [0, 0]
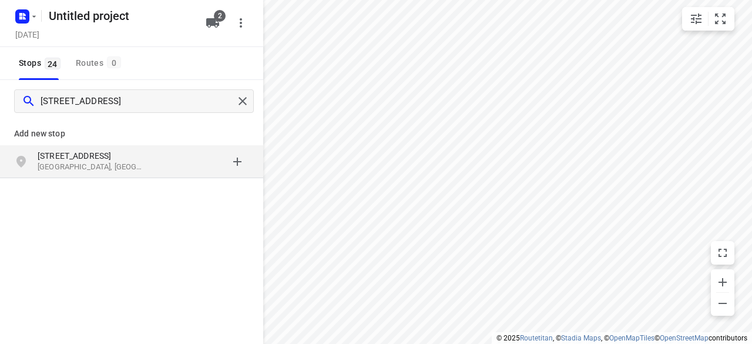
click at [202, 161] on div "grid" at bounding box center [203, 162] width 92 height 24
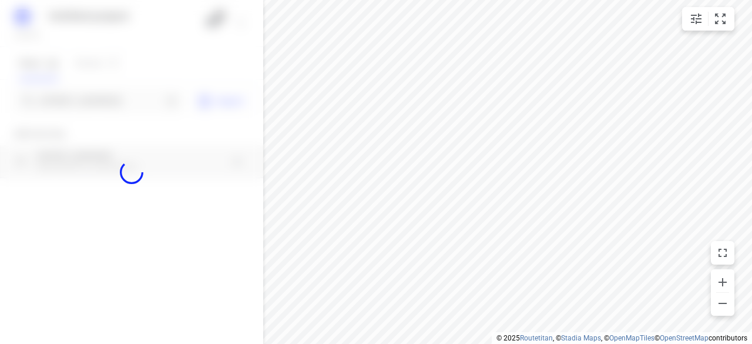
click at [116, 100] on div at bounding box center [131, 172] width 263 height 344
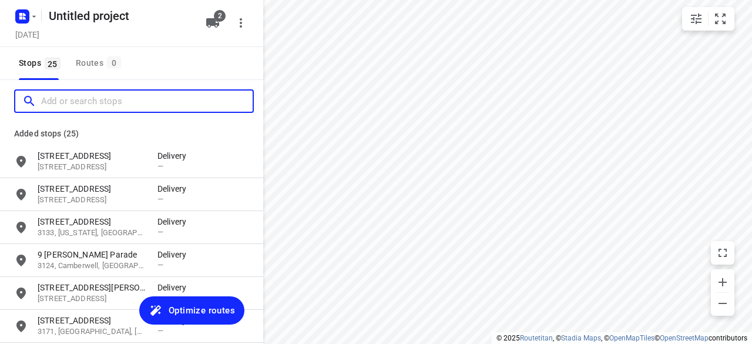
paste input "[STREET_ADDRESS][PERSON_NAME]"
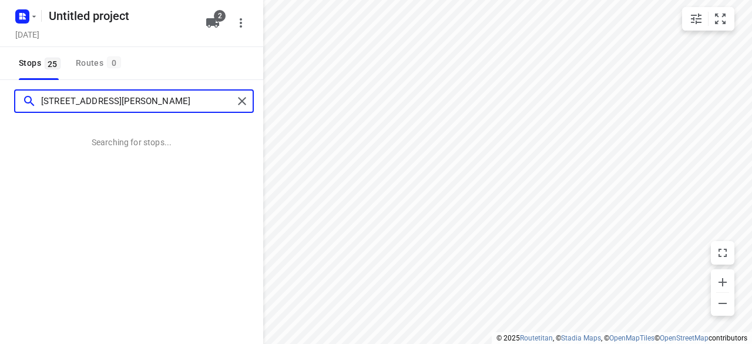
type input "[STREET_ADDRESS][PERSON_NAME]"
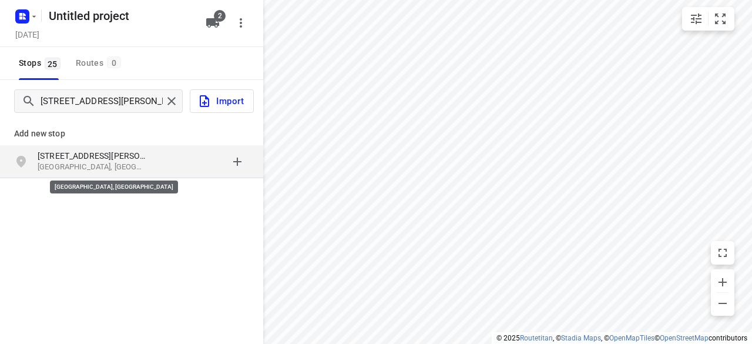
click at [135, 164] on p "[GEOGRAPHIC_DATA], [GEOGRAPHIC_DATA]" at bounding box center [92, 167] width 108 height 11
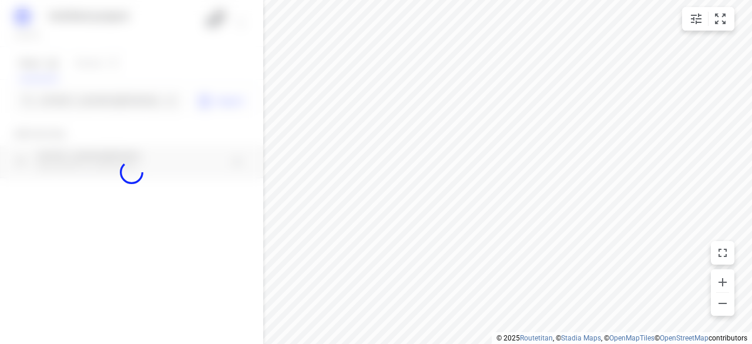
click at [103, 105] on div at bounding box center [131, 172] width 263 height 344
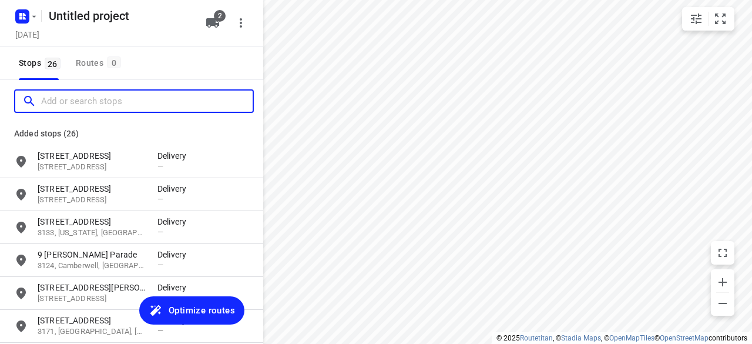
click at [109, 110] on div at bounding box center [134, 101] width 240 height 24
paste input "[STREET_ADDRESS][PERSON_NAME]"
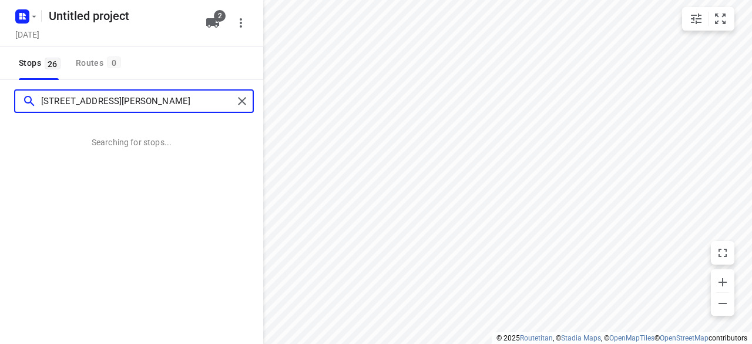
type input "[STREET_ADDRESS][PERSON_NAME]"
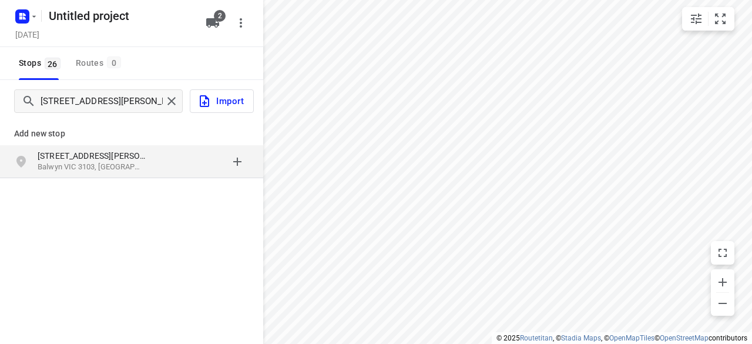
click at [155, 165] on div "[STREET_ADDRESS][PERSON_NAME]" at bounding box center [98, 162] width 120 height 24
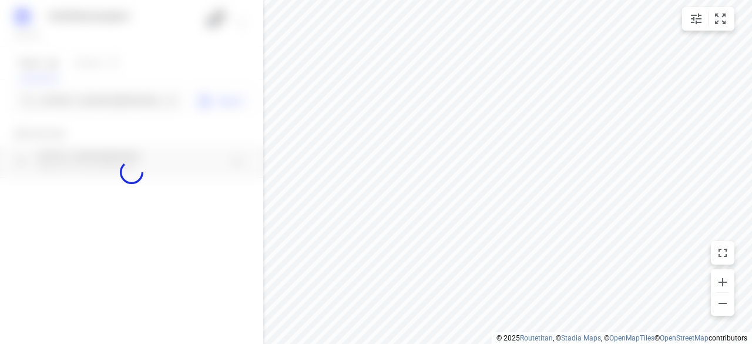
click at [109, 99] on div at bounding box center [131, 172] width 263 height 344
paste input "[STREET_ADDRESS]"
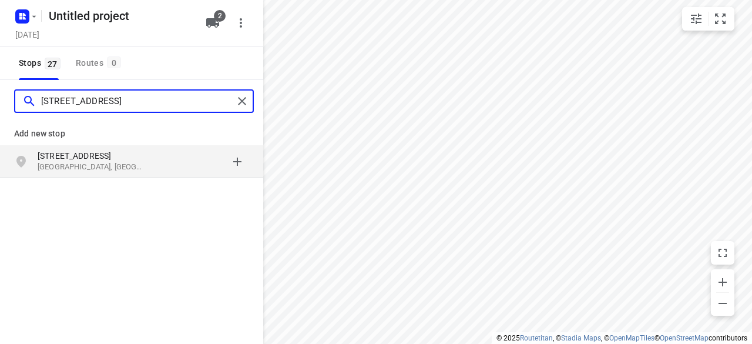
type input "[STREET_ADDRESS]"
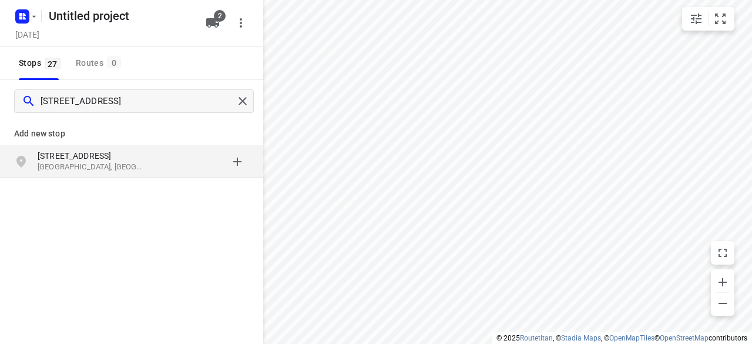
click at [179, 172] on div "grid" at bounding box center [203, 162] width 92 height 24
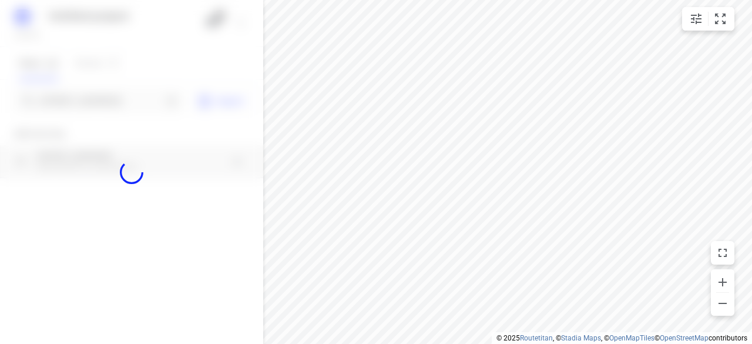
click at [107, 96] on div at bounding box center [131, 172] width 263 height 344
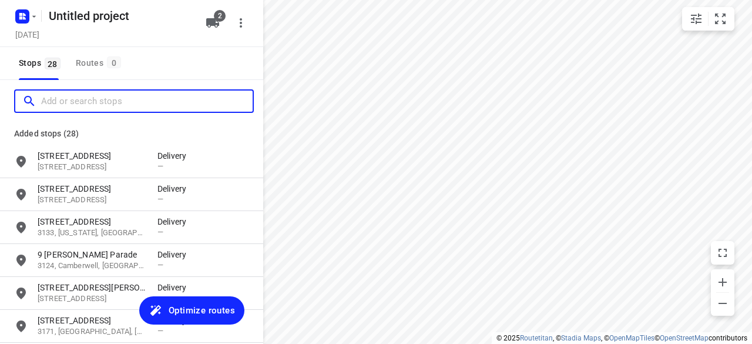
paste input "[STREET_ADDRESS]"
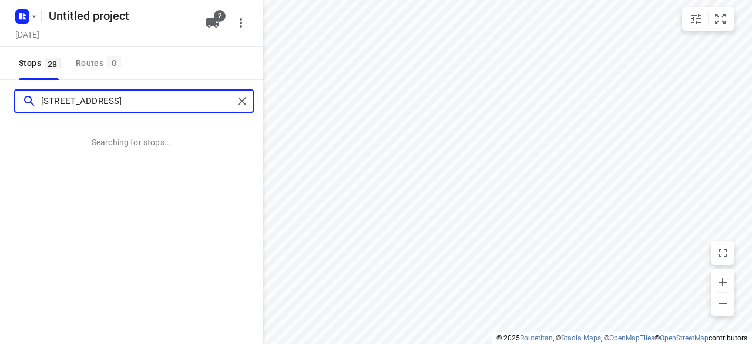
type input "[STREET_ADDRESS]"
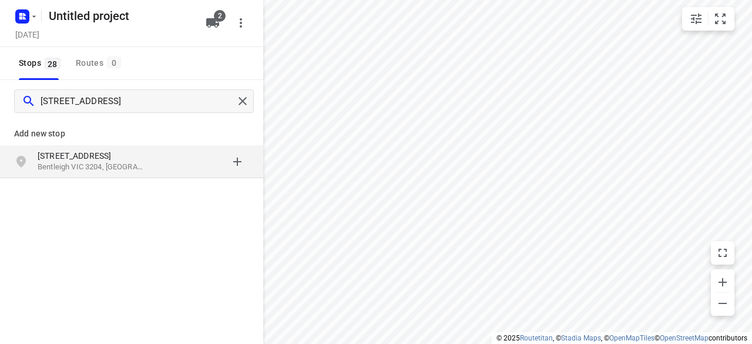
click at [190, 169] on div "grid" at bounding box center [203, 162] width 92 height 24
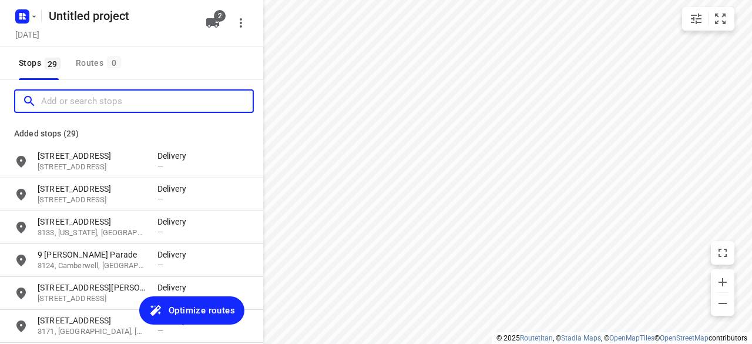
click at [112, 104] on input "Add or search stops" at bounding box center [147, 101] width 212 height 18
paste input "[STREET_ADDRESS]"
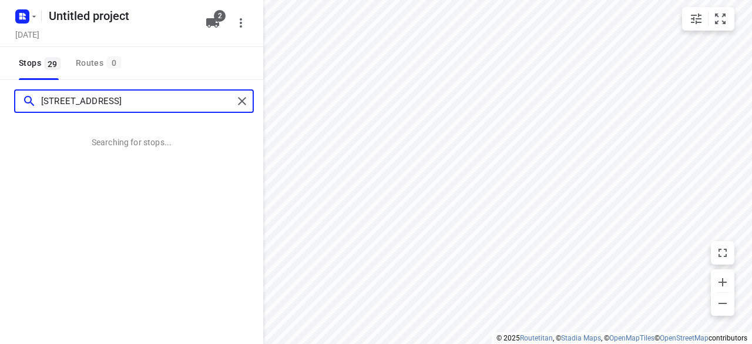
type input "[STREET_ADDRESS]"
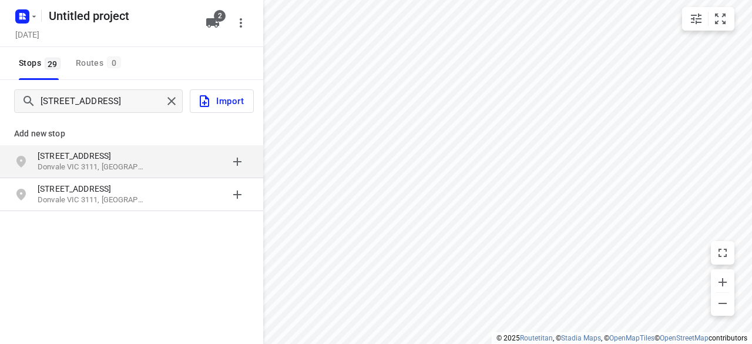
click at [200, 150] on div "grid" at bounding box center [203, 162] width 92 height 24
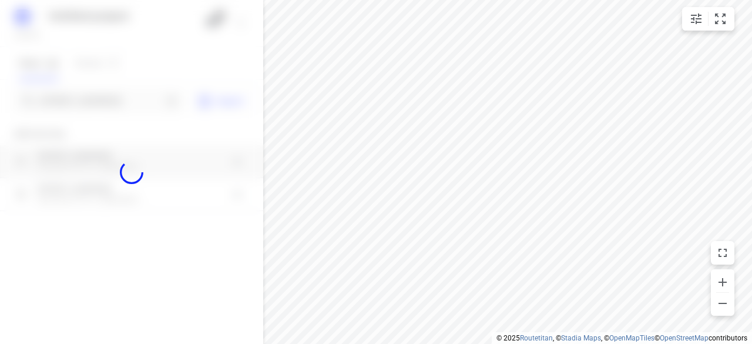
click at [140, 98] on div at bounding box center [131, 172] width 263 height 344
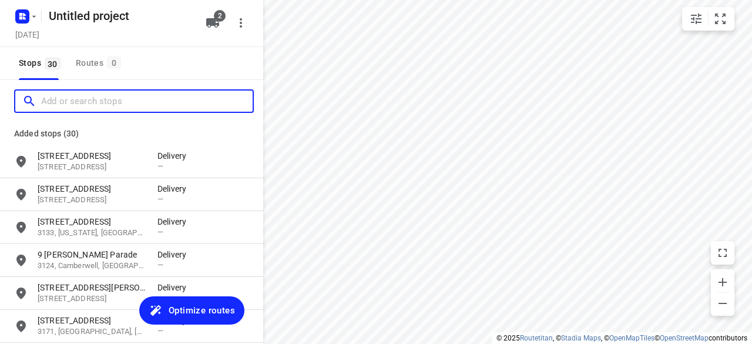
paste input "[STREET_ADDRESS][US_STATE]"
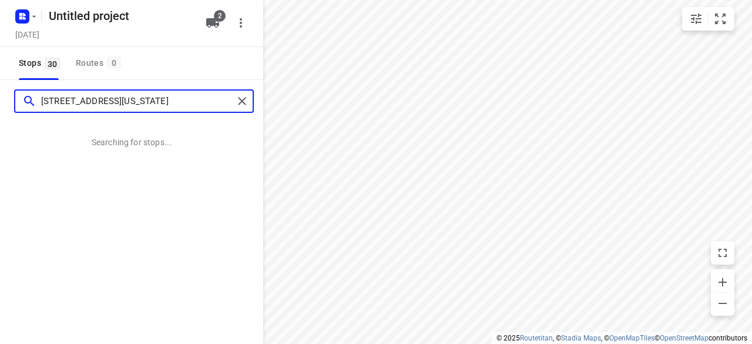
type input "[STREET_ADDRESS][US_STATE]"
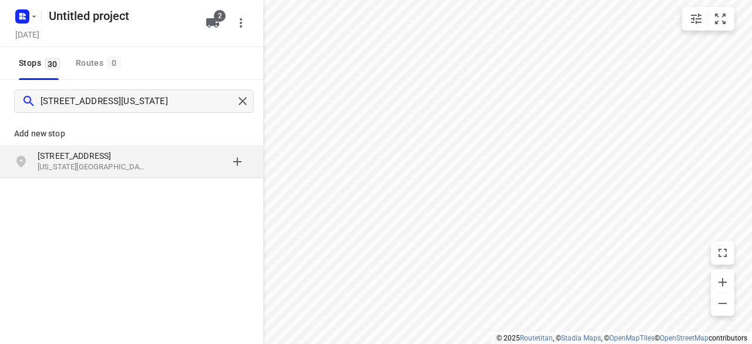
click at [154, 176] on div "[STREET_ADDRESS][US_STATE]" at bounding box center [131, 161] width 263 height 33
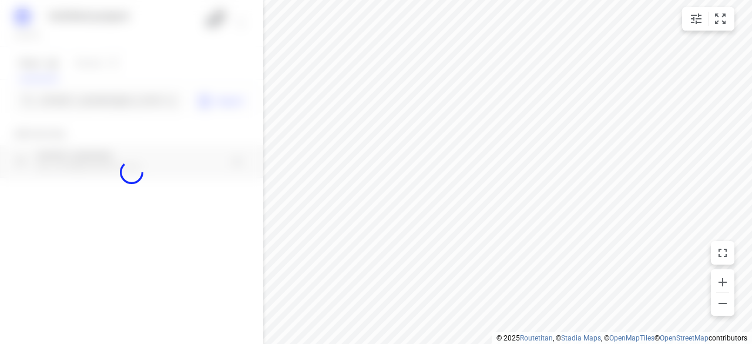
click at [107, 100] on div at bounding box center [131, 172] width 263 height 344
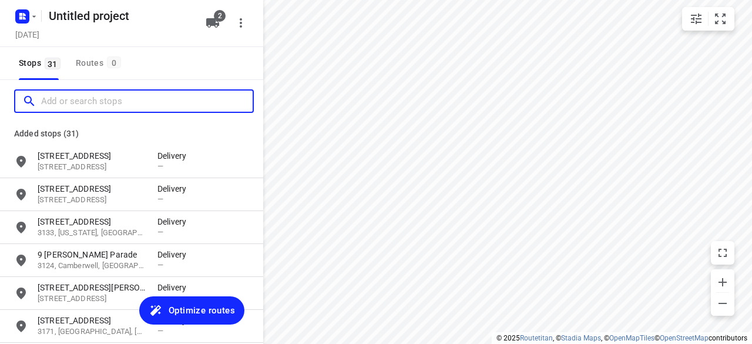
paste input "[STREET_ADDRESS]"
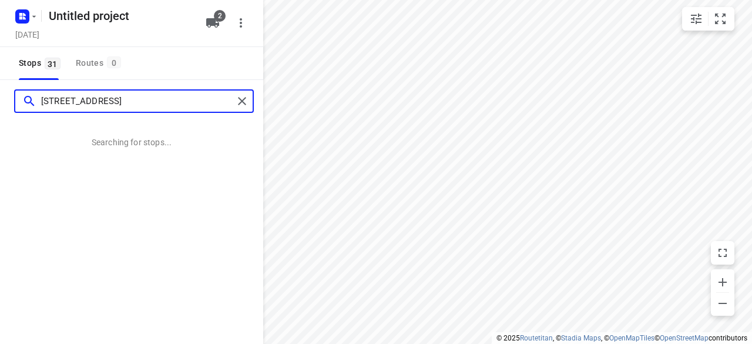
type input "[STREET_ADDRESS]"
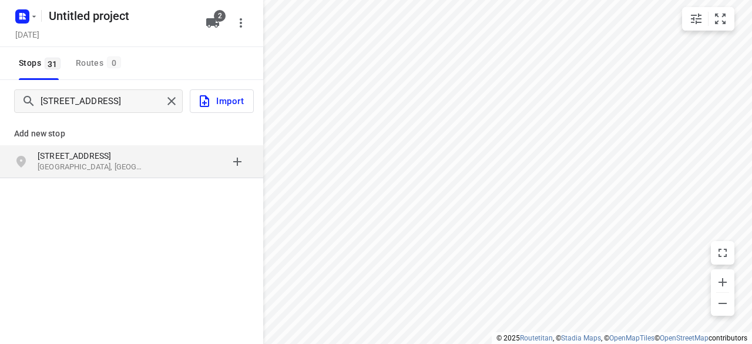
click at [165, 159] on div "grid" at bounding box center [203, 162] width 92 height 24
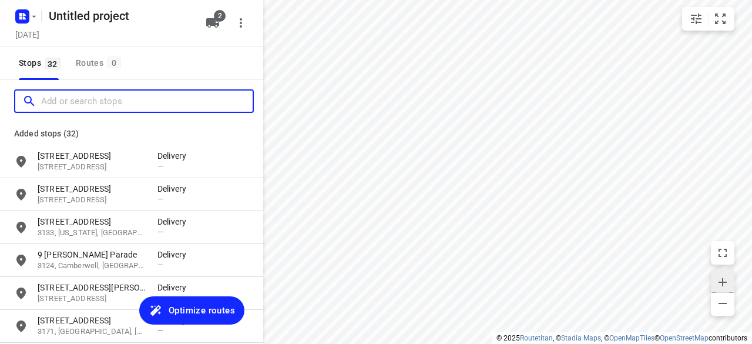
paste input "4 [PERSON_NAME] Dr [PERSON_NAME] 3108"
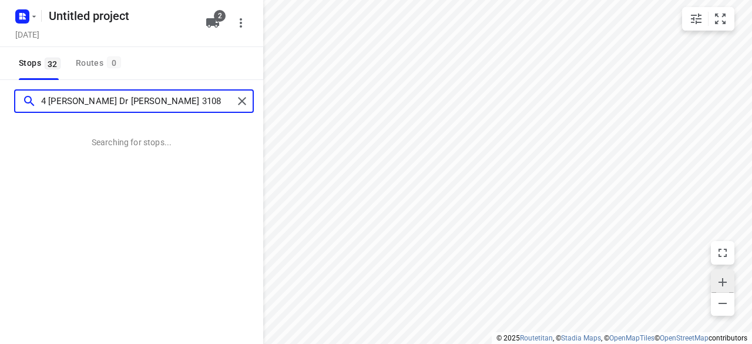
type input "4 [PERSON_NAME] Dr [PERSON_NAME] 3108"
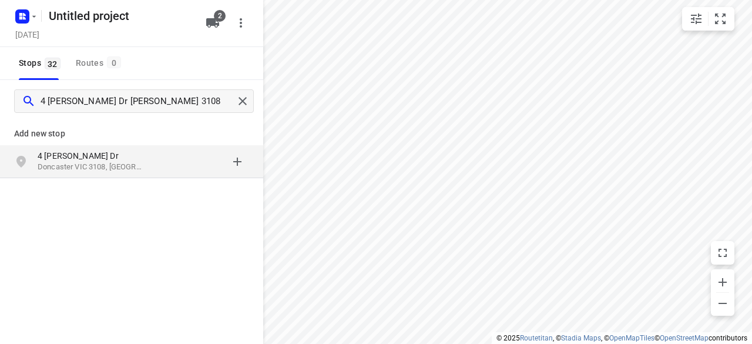
click at [69, 152] on p "4 [PERSON_NAME] Dr" at bounding box center [92, 156] width 108 height 12
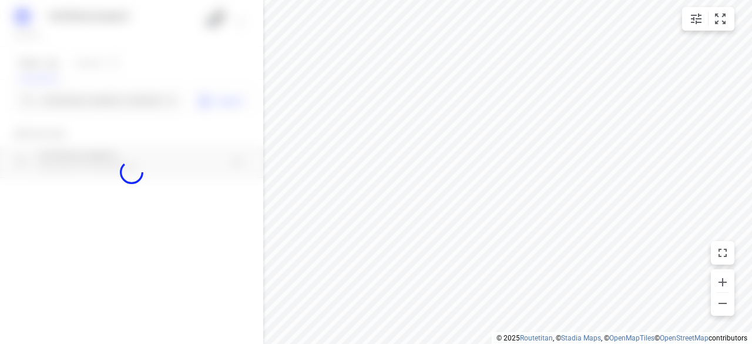
click at [72, 108] on div at bounding box center [131, 172] width 263 height 344
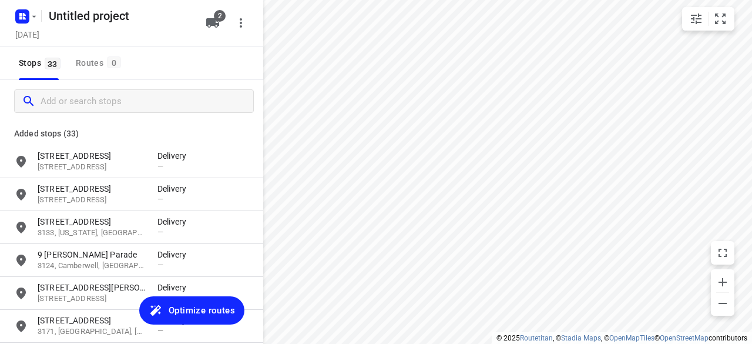
click at [55, 112] on div at bounding box center [134, 101] width 240 height 24
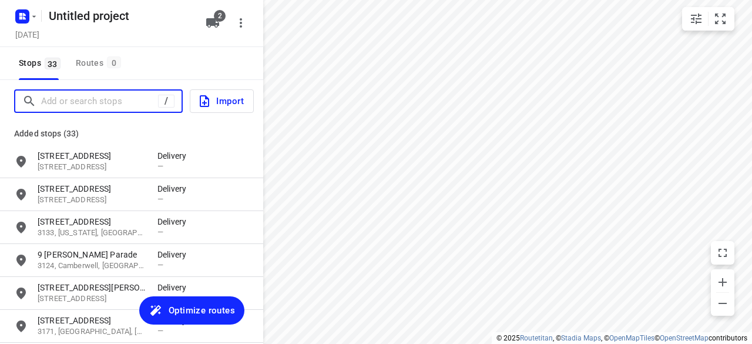
click at [60, 106] on input "Add or search stops" at bounding box center [99, 101] width 117 height 18
paste input "[STREET_ADDRESS][PERSON_NAME]"
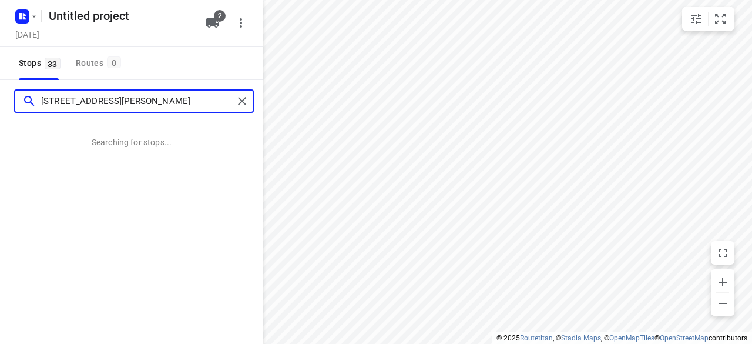
type input "[STREET_ADDRESS][PERSON_NAME]"
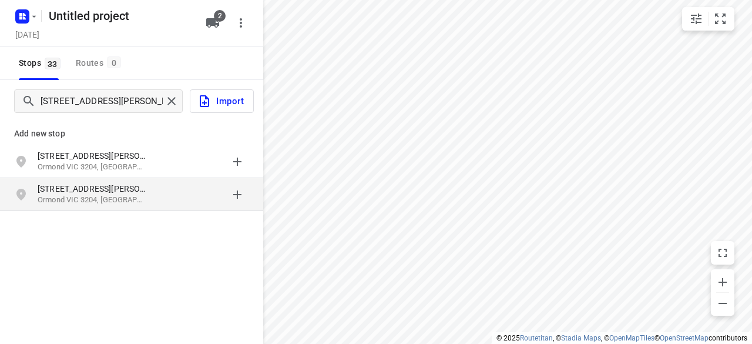
click at [103, 193] on p "[STREET_ADDRESS][PERSON_NAME]" at bounding box center [92, 189] width 108 height 12
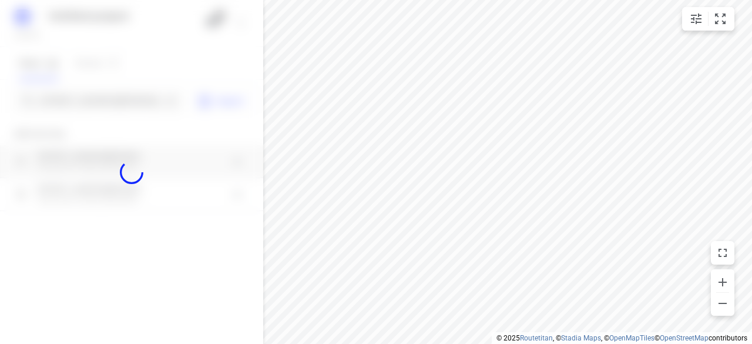
click at [128, 106] on div at bounding box center [131, 172] width 263 height 344
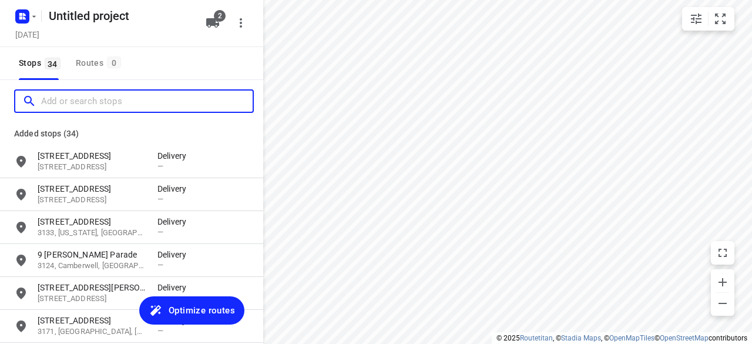
click at [128, 106] on input "Add or search stops" at bounding box center [147, 101] width 212 height 18
paste input "[STREET_ADDRESS]"
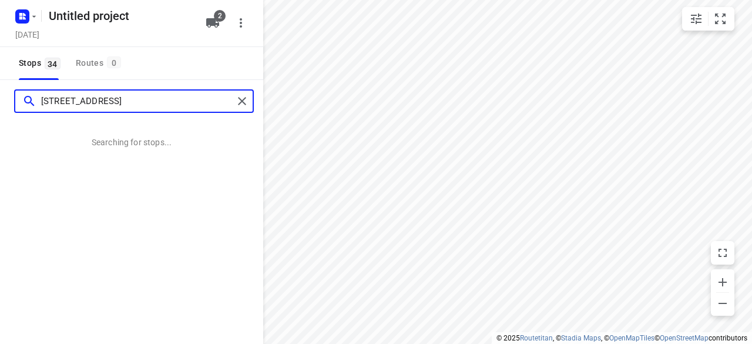
type input "[STREET_ADDRESS]"
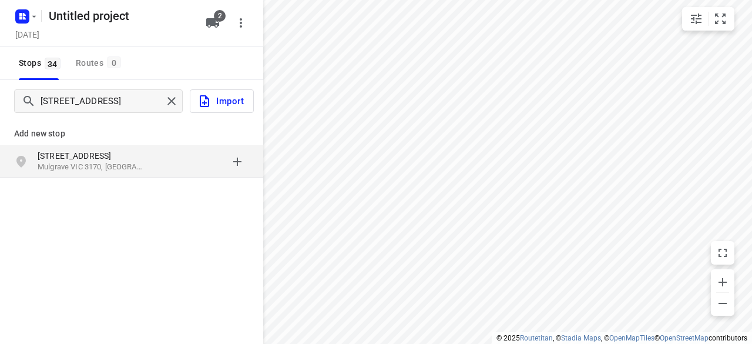
click at [168, 170] on div "grid" at bounding box center [203, 162] width 92 height 24
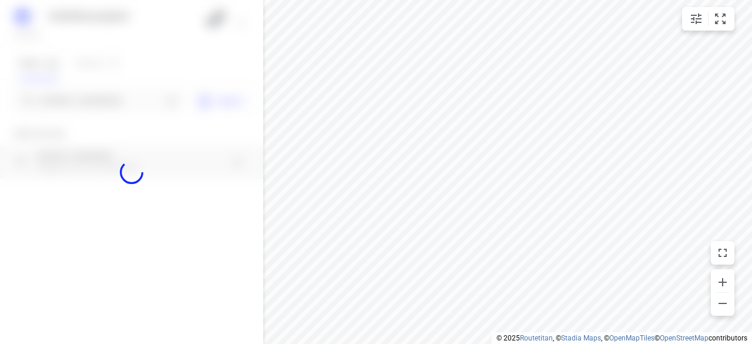
click at [133, 105] on div at bounding box center [131, 172] width 263 height 344
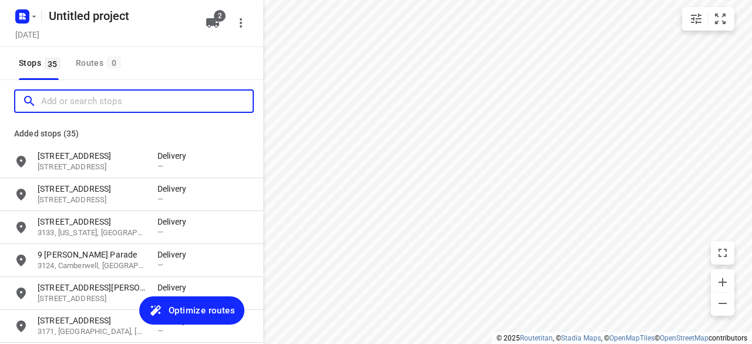
paste input "[STREET_ADDRESS]"
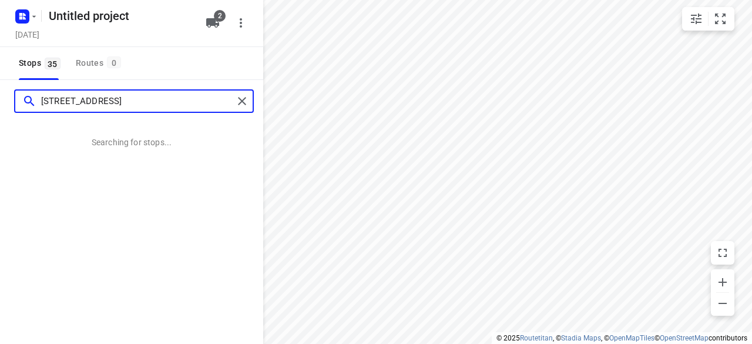
type input "[STREET_ADDRESS]"
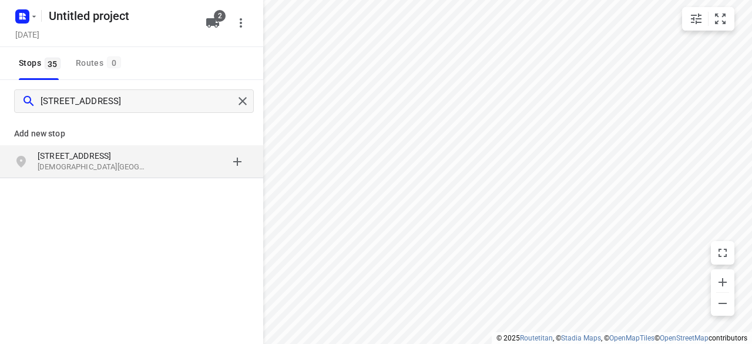
click at [59, 163] on p "[DEMOGRAPHIC_DATA][GEOGRAPHIC_DATA], [GEOGRAPHIC_DATA]" at bounding box center [92, 167] width 108 height 11
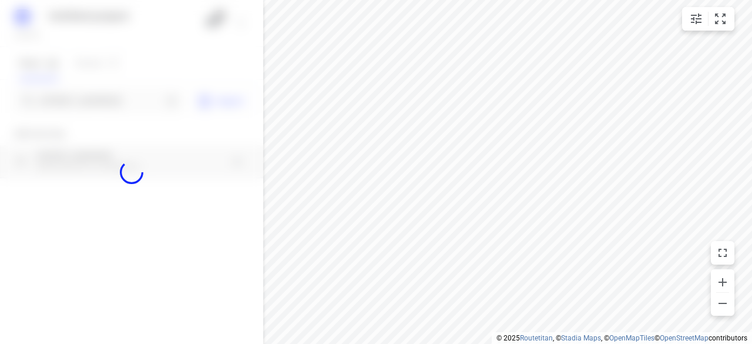
click at [61, 102] on div at bounding box center [131, 172] width 263 height 344
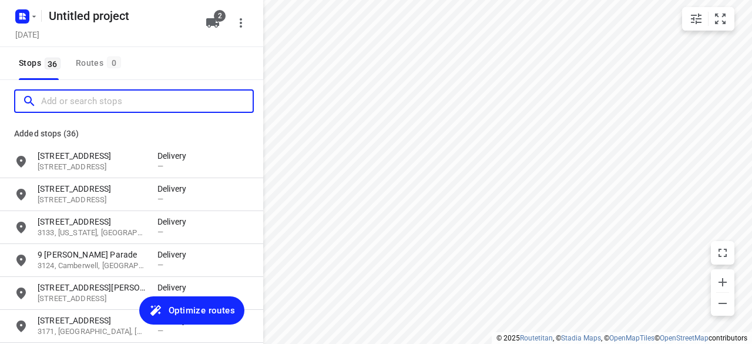
paste input "[STREET_ADDRESS][PERSON_NAME]"
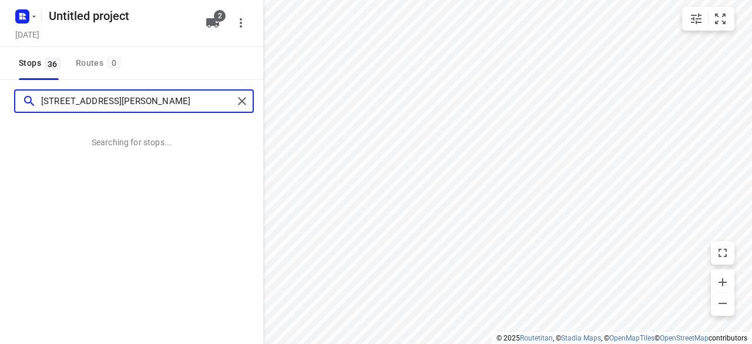
type input "[STREET_ADDRESS][PERSON_NAME]"
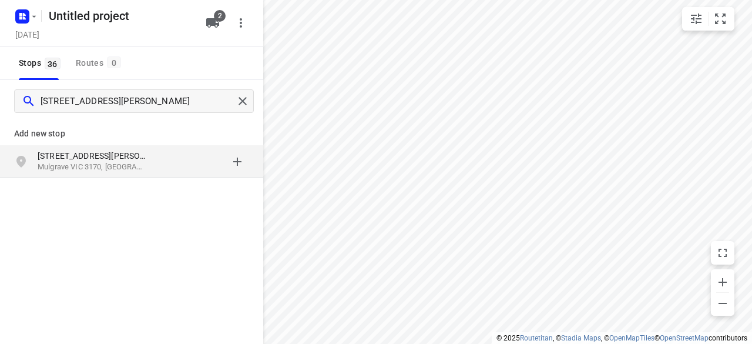
click at [169, 155] on div "grid" at bounding box center [203, 162] width 92 height 24
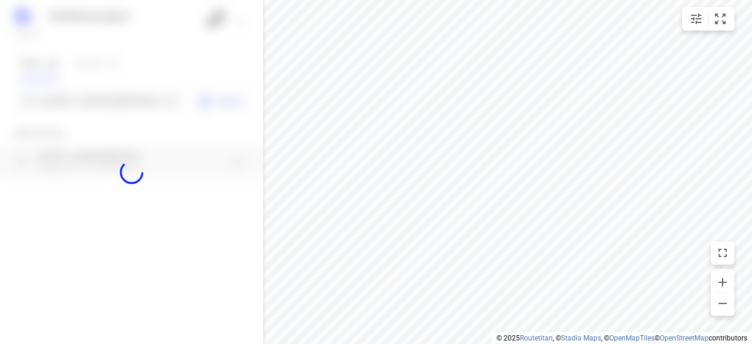
click at [120, 104] on div at bounding box center [131, 172] width 263 height 344
click at [121, 105] on div at bounding box center [131, 172] width 263 height 344
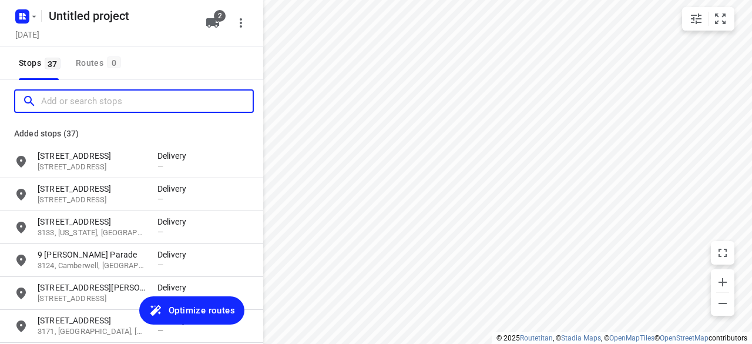
paste input "/[STREET_ADDRESS][PERSON_NAME]"
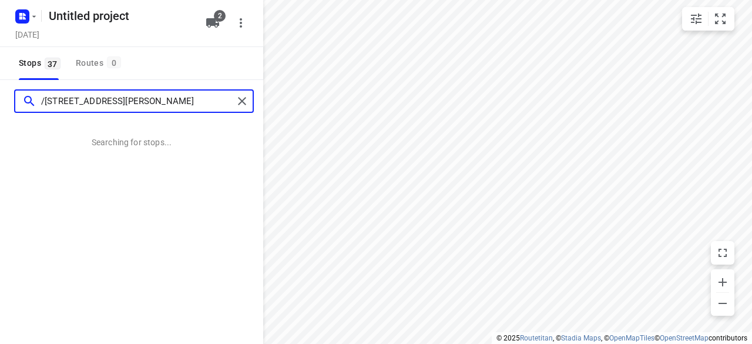
type input "/[STREET_ADDRESS][PERSON_NAME]"
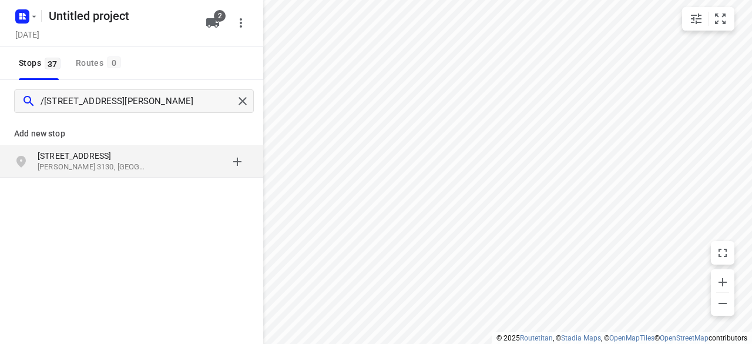
click at [143, 180] on div "Add new stop [STREET_ADDRESS][PERSON_NAME]" at bounding box center [131, 188] width 263 height 132
click at [142, 177] on div "[STREET_ADDRESS][PERSON_NAME]" at bounding box center [131, 161] width 263 height 33
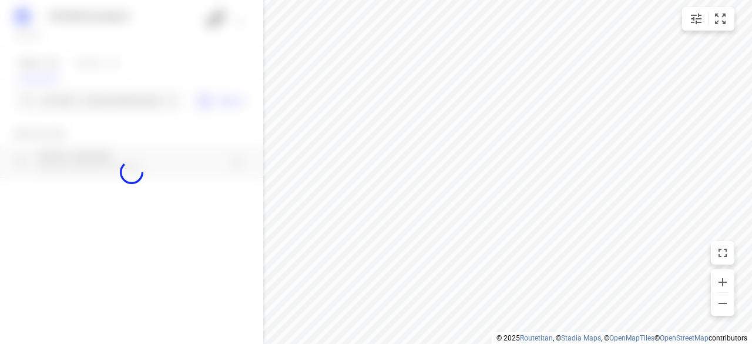
click at [105, 98] on div at bounding box center [131, 172] width 263 height 344
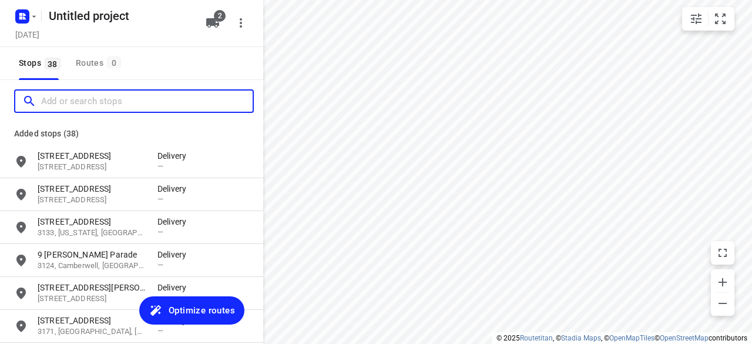
paste input "[STREET_ADDRESS]"
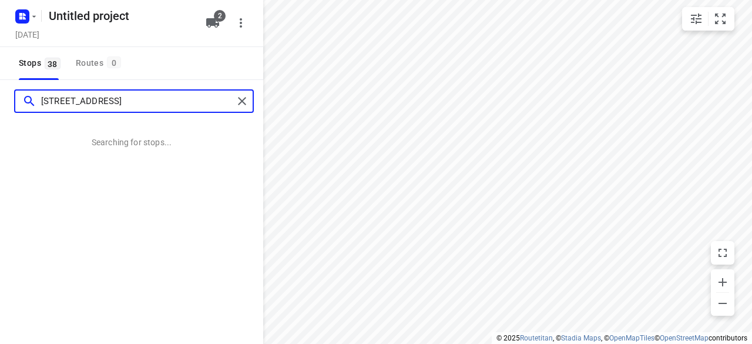
type input "[STREET_ADDRESS]"
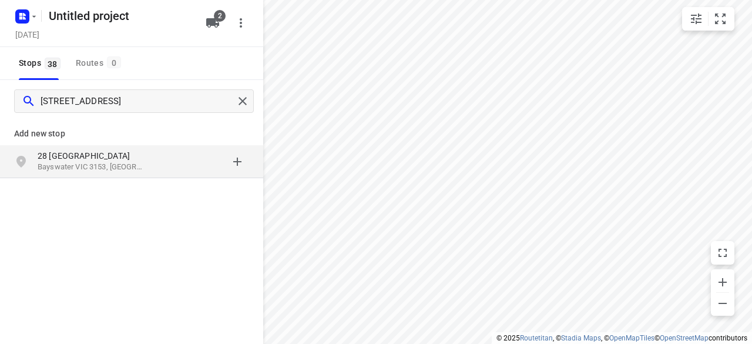
click at [84, 163] on p "Bayswater VIC 3153, [GEOGRAPHIC_DATA]" at bounding box center [92, 167] width 108 height 11
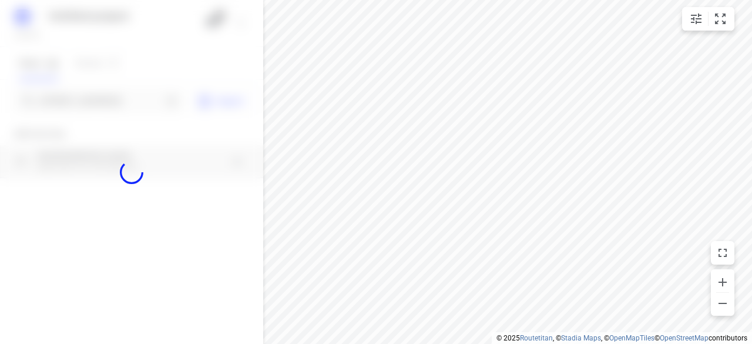
click at [99, 104] on div at bounding box center [131, 172] width 263 height 344
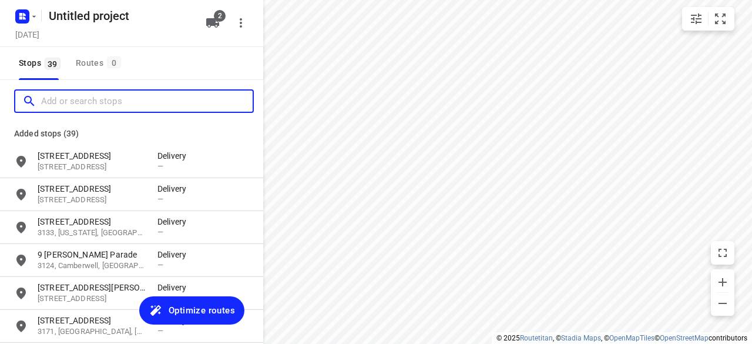
paste input "[STREET_ADDRESS][PERSON_NAME]"
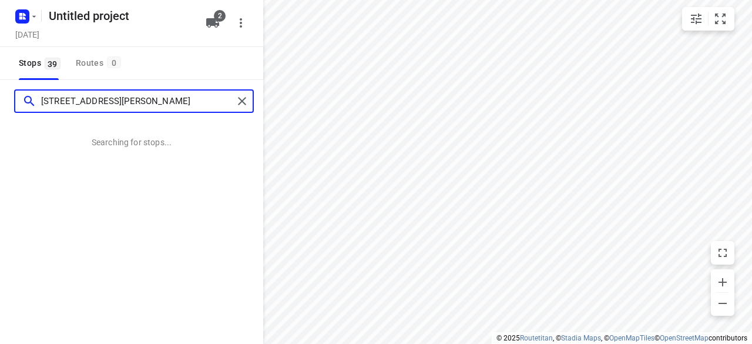
type input "[STREET_ADDRESS][PERSON_NAME]"
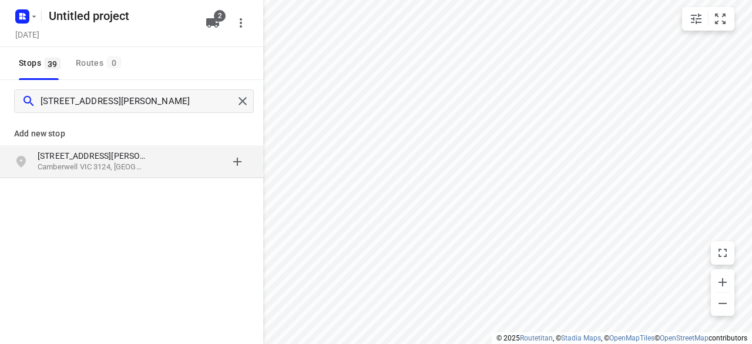
click at [85, 143] on div "Add new stop" at bounding box center [131, 128] width 263 height 33
click at [86, 149] on div "[STREET_ADDRESS][PERSON_NAME]" at bounding box center [131, 161] width 263 height 33
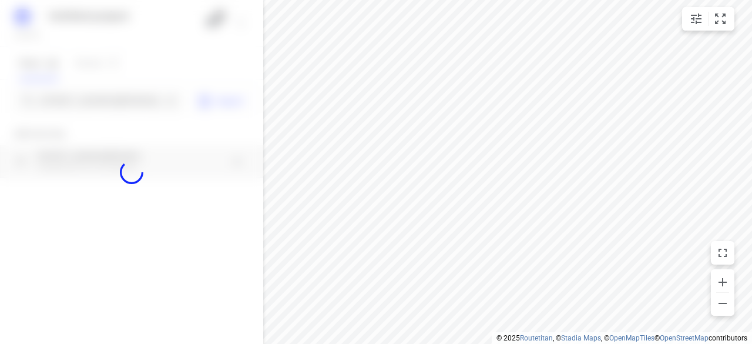
click at [82, 102] on div at bounding box center [131, 172] width 263 height 344
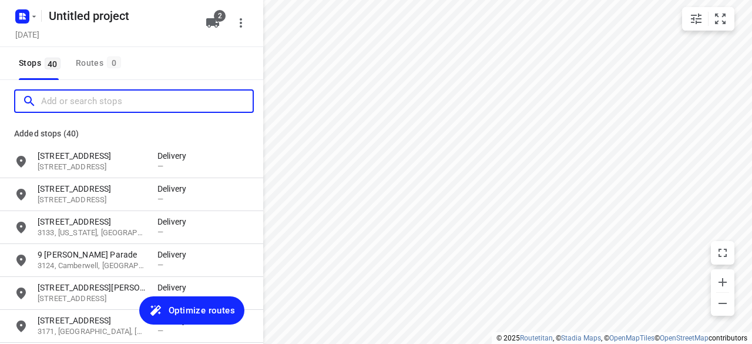
paste input "2 [GEOGRAPHIC_DATA] 3163"
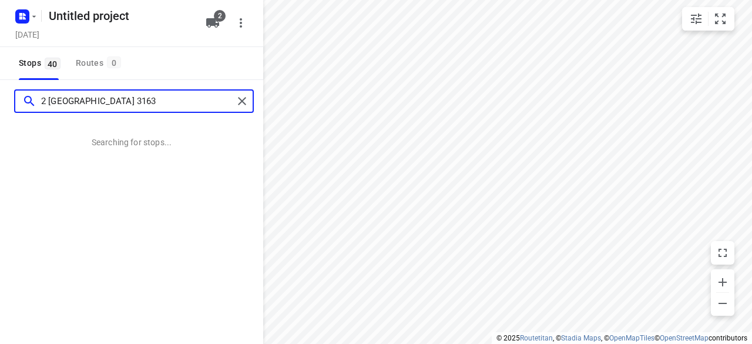
type input "2 [GEOGRAPHIC_DATA] 3163"
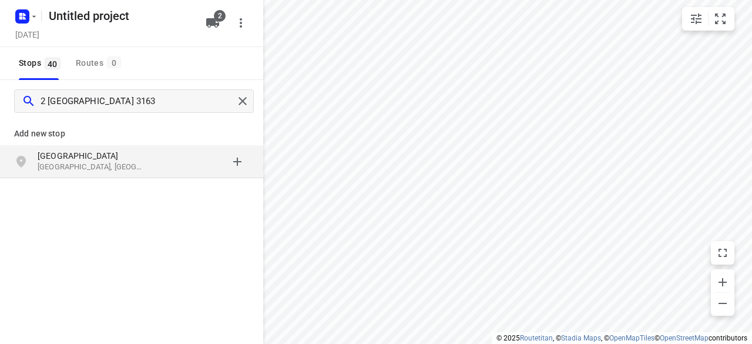
click at [137, 149] on div "[STREET_ADDRESS]" at bounding box center [131, 161] width 263 height 33
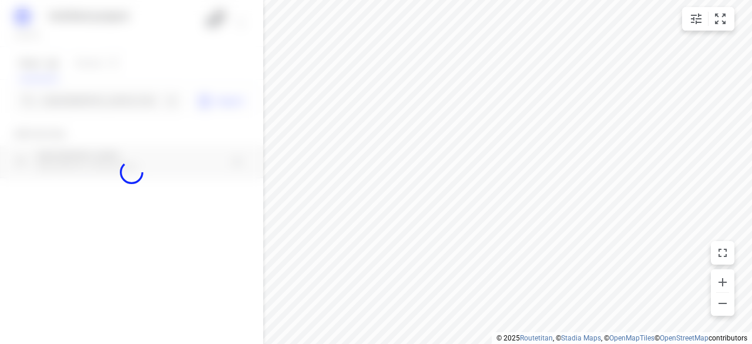
click at [122, 101] on div at bounding box center [131, 172] width 263 height 344
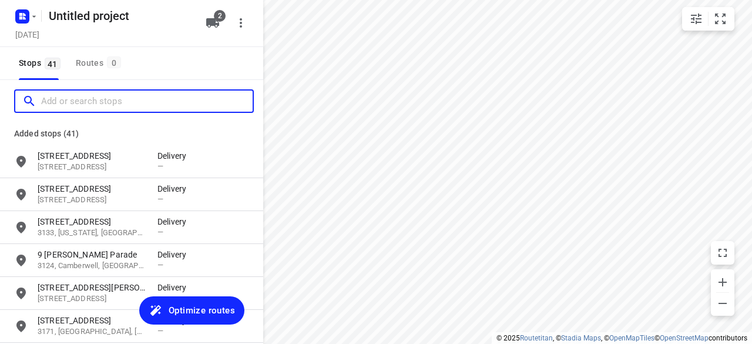
paste input "[STREET_ADDRESS][US_STATE]"
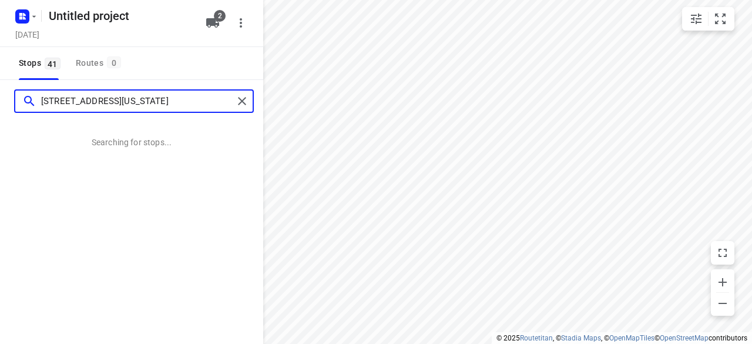
type input "[STREET_ADDRESS][US_STATE]"
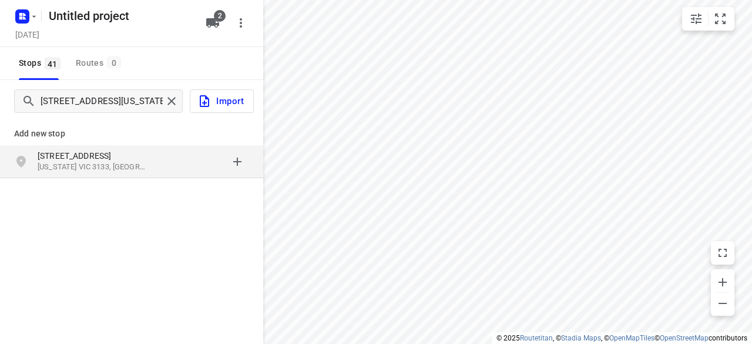
click at [114, 152] on p "[STREET_ADDRESS]" at bounding box center [92, 156] width 108 height 12
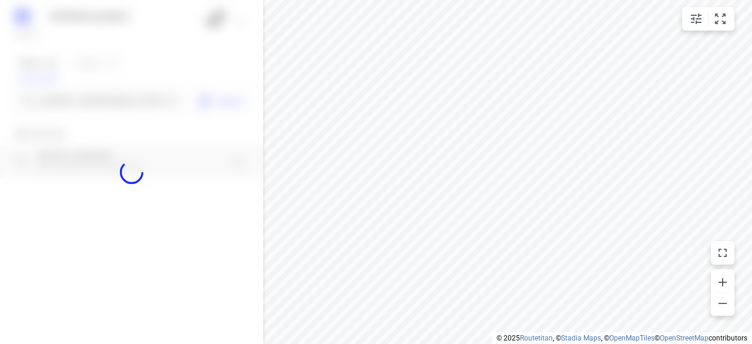
click at [92, 106] on div at bounding box center [131, 172] width 263 height 344
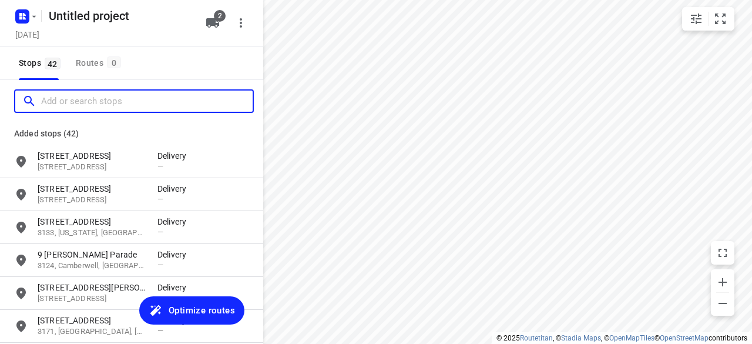
paste input "[STREET_ADDRESS][PERSON_NAME]"
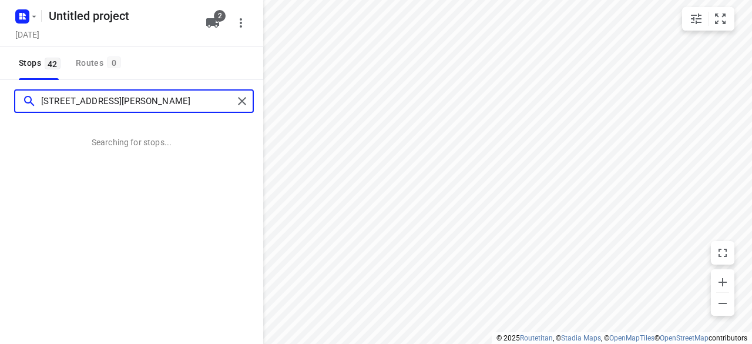
type input "[STREET_ADDRESS][PERSON_NAME]"
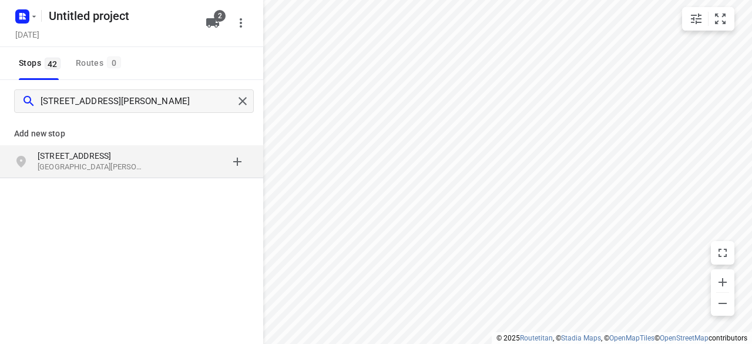
click at [71, 165] on p "[GEOGRAPHIC_DATA][PERSON_NAME], [GEOGRAPHIC_DATA]" at bounding box center [92, 167] width 108 height 11
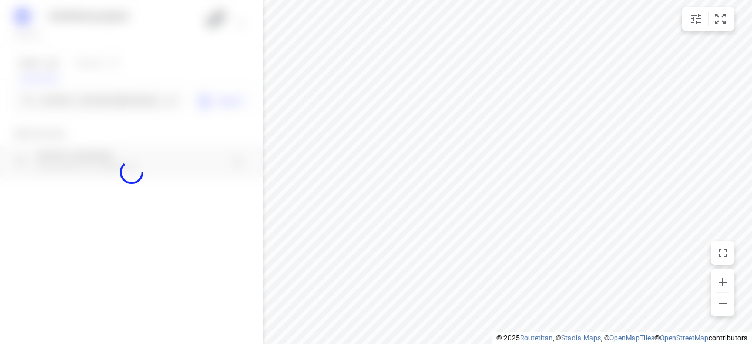
click at [88, 104] on div at bounding box center [131, 172] width 263 height 344
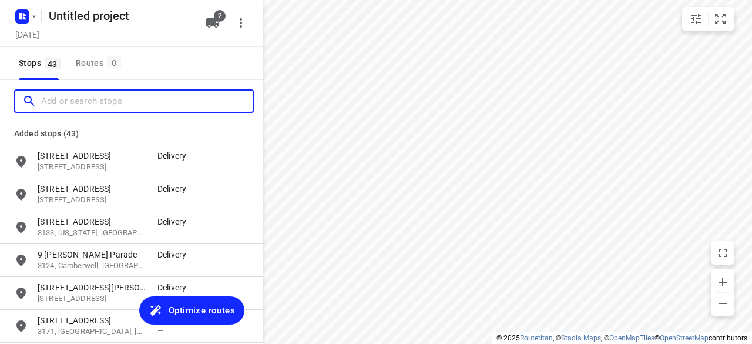
paste input "/[STREET_ADDRESS][PERSON_NAME]"
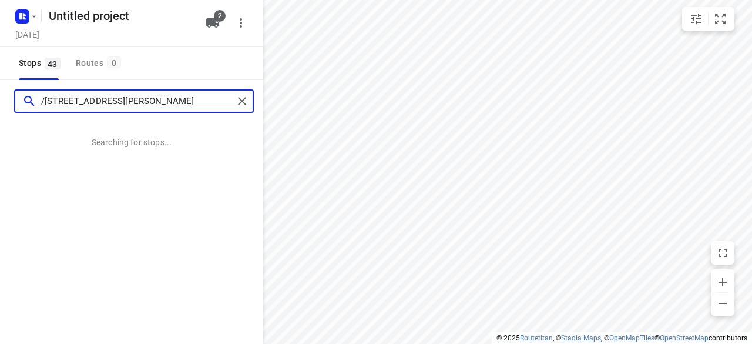
type input "/[STREET_ADDRESS][PERSON_NAME]"
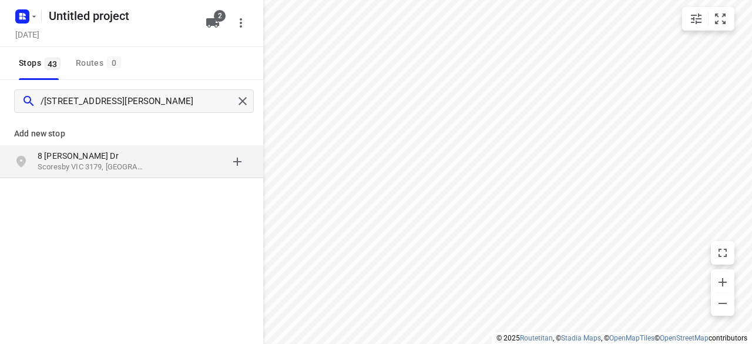
click at [129, 163] on p "Scoresby VIC 3179, [GEOGRAPHIC_DATA]" at bounding box center [92, 167] width 108 height 11
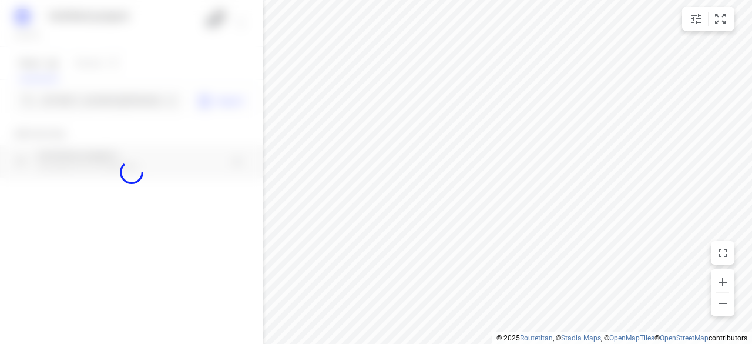
click at [92, 95] on div at bounding box center [131, 172] width 263 height 344
click at [92, 97] on div at bounding box center [131, 172] width 263 height 344
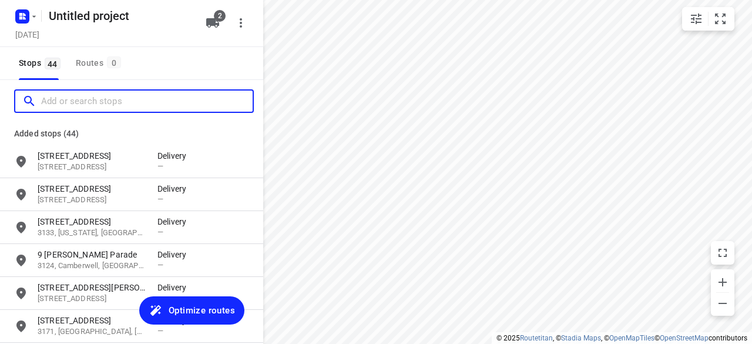
paste input "[STREET_ADDRESS][PERSON_NAME][PERSON_NAME]"
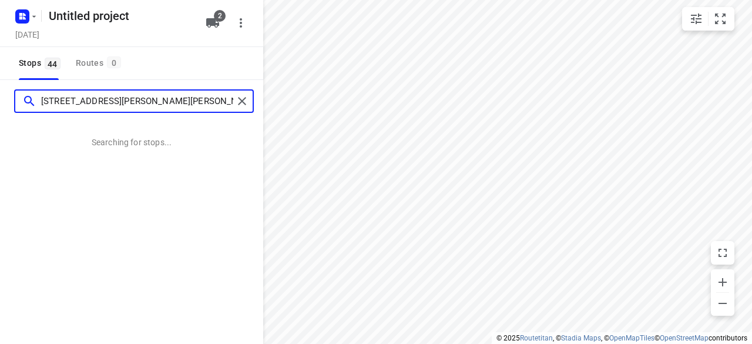
type input "[STREET_ADDRESS][PERSON_NAME][PERSON_NAME]"
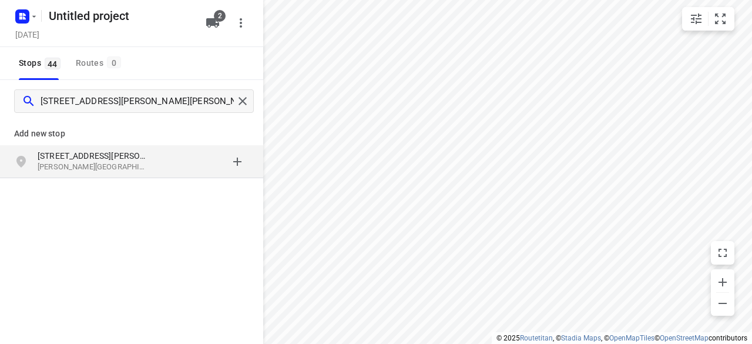
click at [145, 173] on div "[STREET_ADDRESS][PERSON_NAME][PERSON_NAME]" at bounding box center [131, 161] width 263 height 33
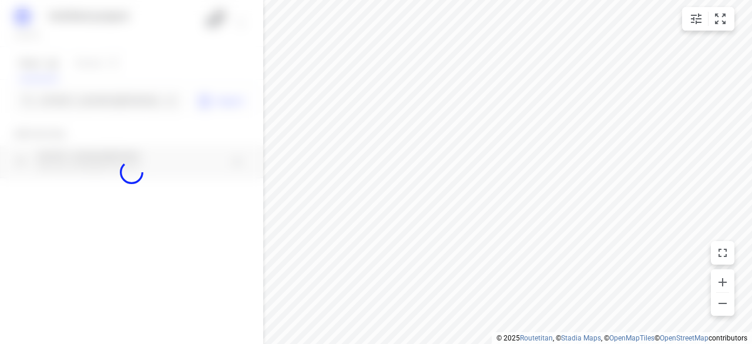
click at [132, 102] on div at bounding box center [131, 172] width 263 height 344
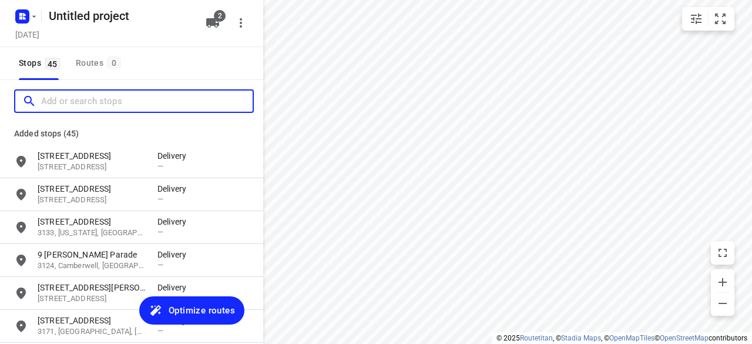
paste input "[STREET_ADDRESS][PERSON_NAME]"
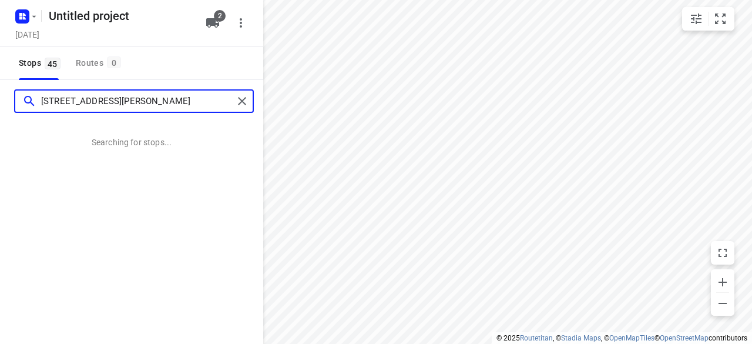
type input "[STREET_ADDRESS][PERSON_NAME]"
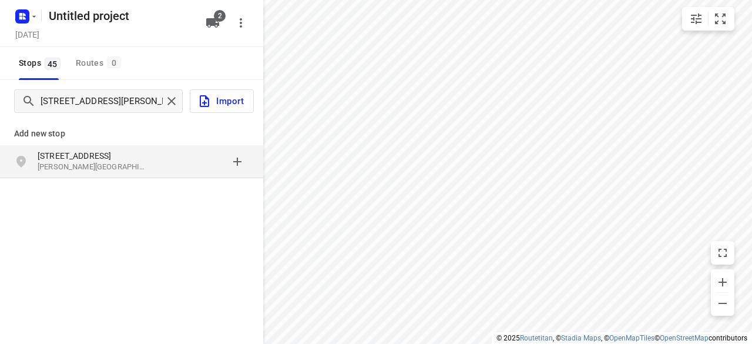
click at [140, 150] on p "[STREET_ADDRESS]" at bounding box center [92, 156] width 108 height 12
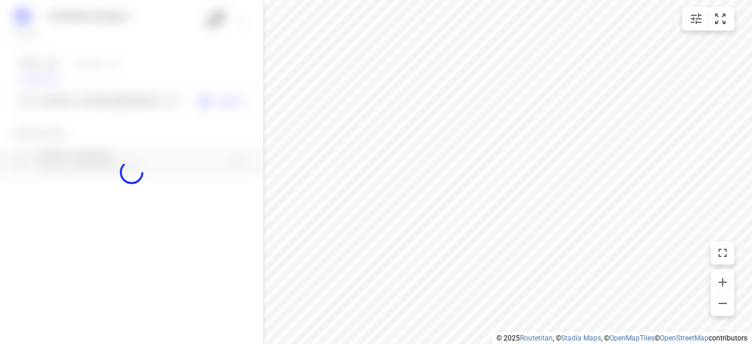
click at [120, 110] on div at bounding box center [131, 172] width 263 height 344
click at [121, 110] on div at bounding box center [131, 172] width 263 height 344
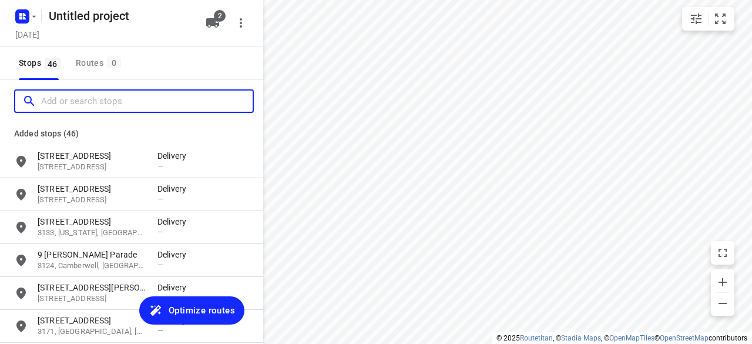
paste input "[STREET_ADDRESS][PERSON_NAME]"
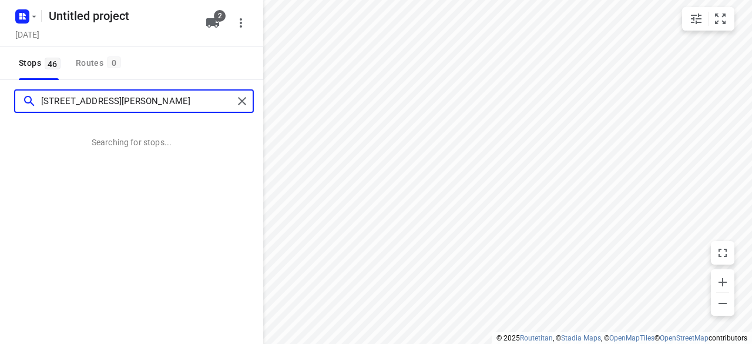
type input "[STREET_ADDRESS][PERSON_NAME]"
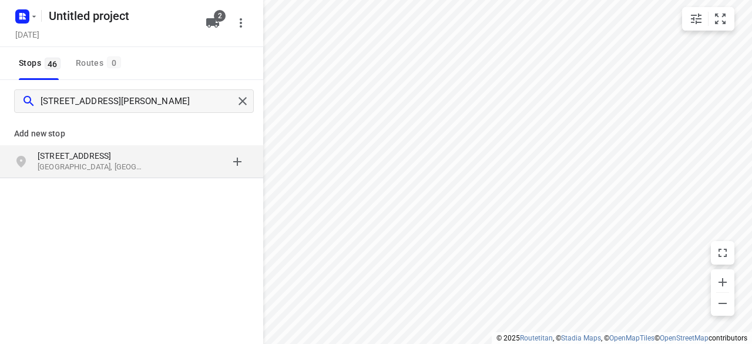
click at [131, 146] on div "[STREET_ADDRESS][PERSON_NAME]" at bounding box center [131, 161] width 263 height 33
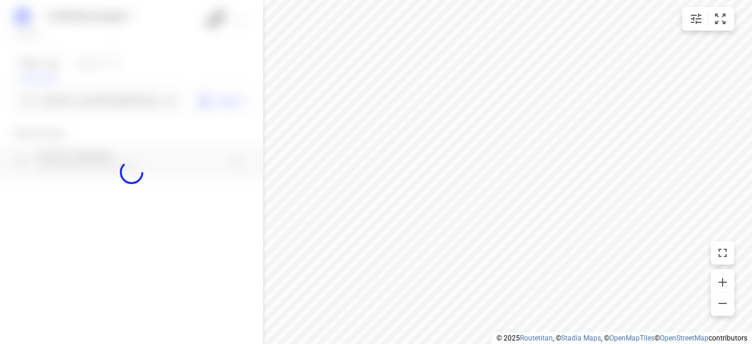
click at [112, 103] on div at bounding box center [131, 172] width 263 height 344
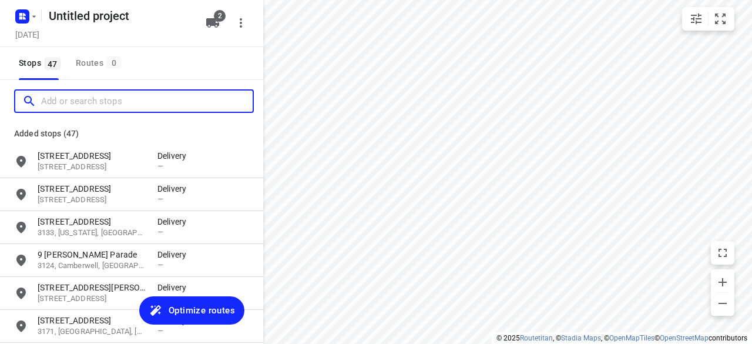
paste input "[STREET_ADDRESS][PERSON_NAME][PERSON_NAME]"
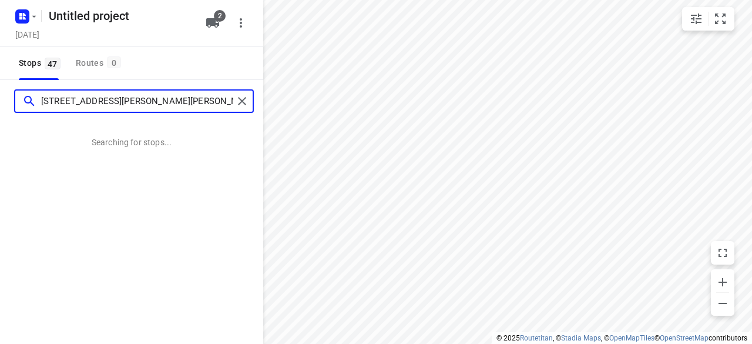
type input "[STREET_ADDRESS][PERSON_NAME][PERSON_NAME]"
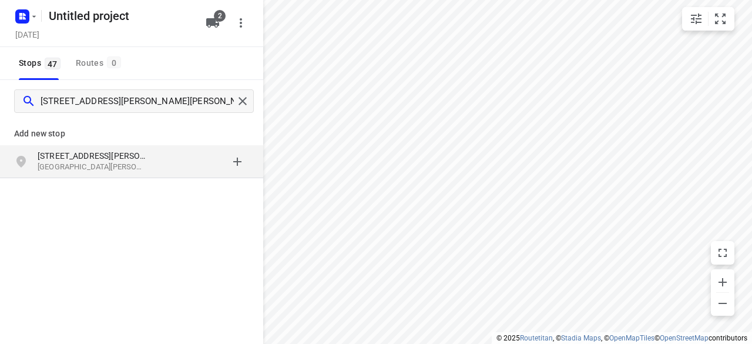
click at [197, 145] on div "[STREET_ADDRESS][PERSON_NAME][PERSON_NAME]" at bounding box center [131, 161] width 263 height 33
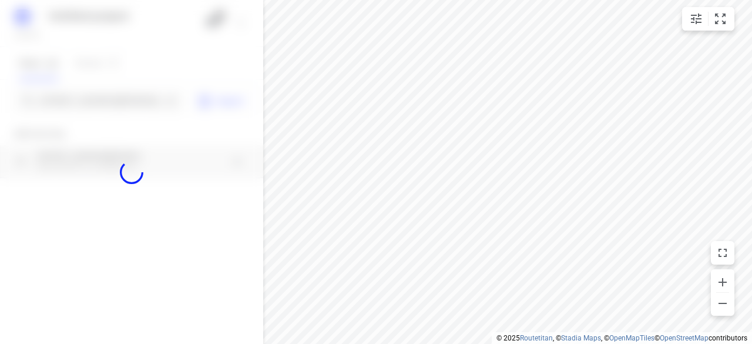
click at [144, 105] on div at bounding box center [131, 172] width 263 height 344
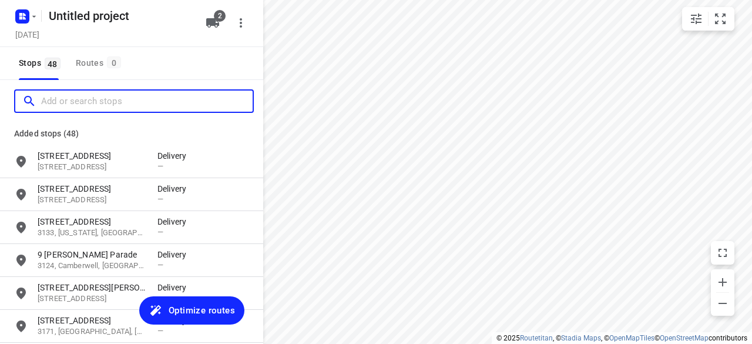
paste input "[STREET_ADDRESS]"
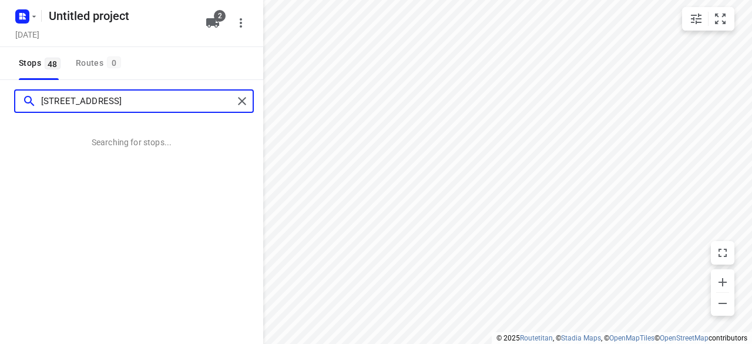
type input "[STREET_ADDRESS]"
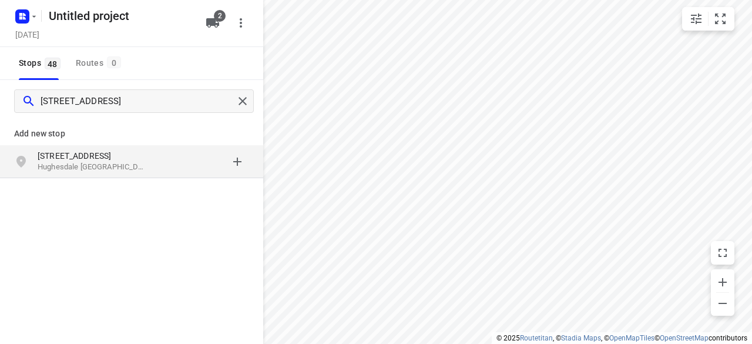
click at [66, 140] on div "Add new stop" at bounding box center [131, 128] width 263 height 33
click at [82, 159] on p "[STREET_ADDRESS]" at bounding box center [92, 156] width 108 height 12
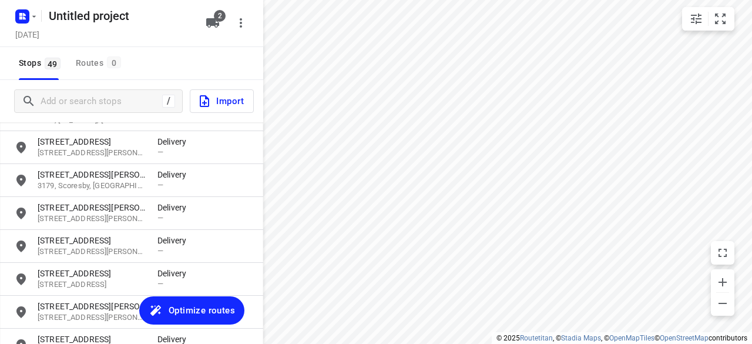
scroll to position [1468, 0]
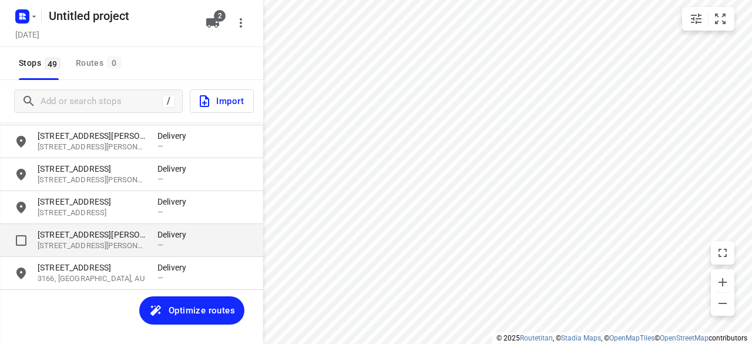
click at [0, 232] on div "[STREET_ADDRESS][PERSON_NAME][PERSON_NAME] Delivery —" at bounding box center [131, 240] width 263 height 33
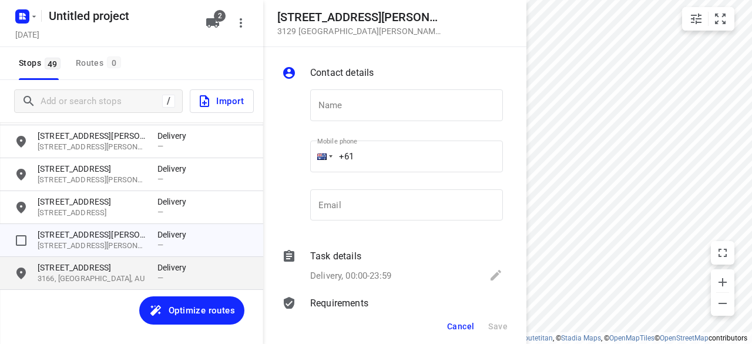
click at [83, 264] on p "[STREET_ADDRESS]" at bounding box center [92, 267] width 108 height 12
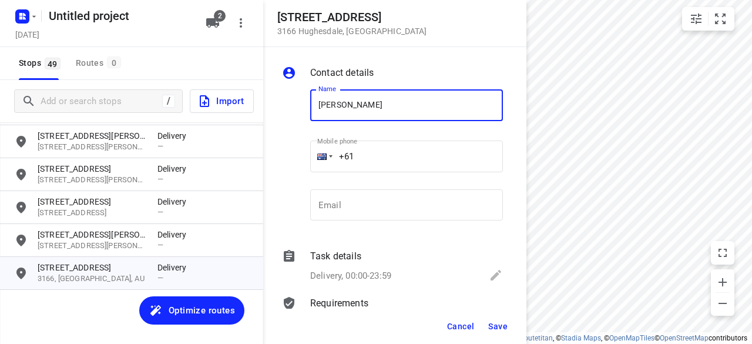
type input "[PERSON_NAME] 8/47-49"
click at [353, 151] on input "+61" at bounding box center [406, 156] width 193 height 32
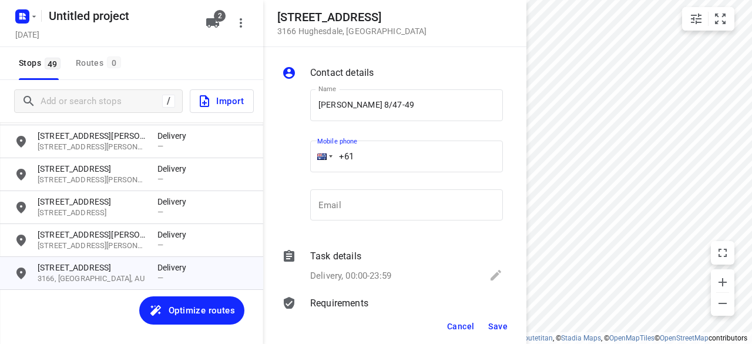
click at [341, 156] on input "+61" at bounding box center [406, 156] width 193 height 32
drag, startPoint x: 351, startPoint y: 157, endPoint x: 335, endPoint y: 157, distance: 16.5
click at [335, 157] on input "+61" at bounding box center [406, 156] width 193 height 32
paste input "422972118"
type input "[PHONE_NUMBER]"
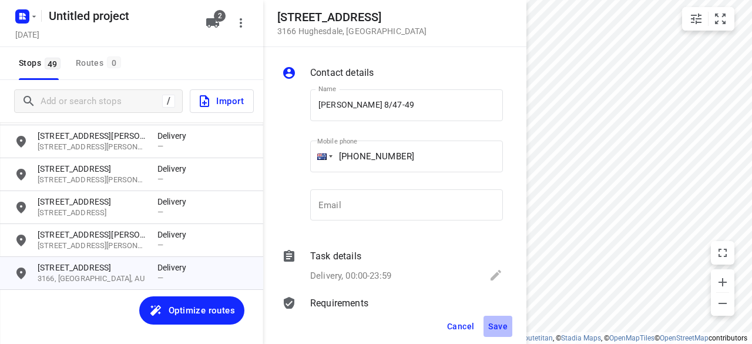
click at [488, 316] on button "Save" at bounding box center [498, 326] width 29 height 21
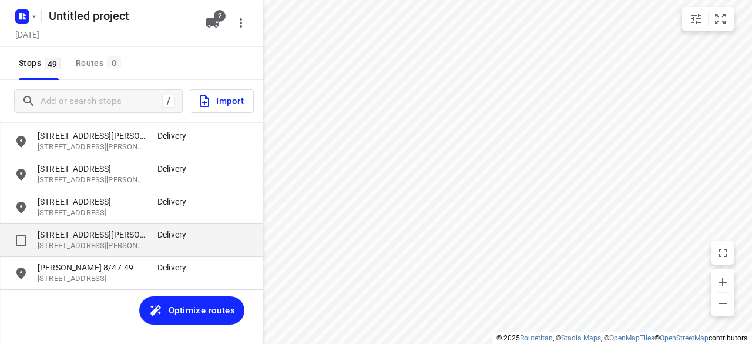
click at [101, 239] on p "[STREET_ADDRESS][PERSON_NAME]" at bounding box center [92, 235] width 108 height 12
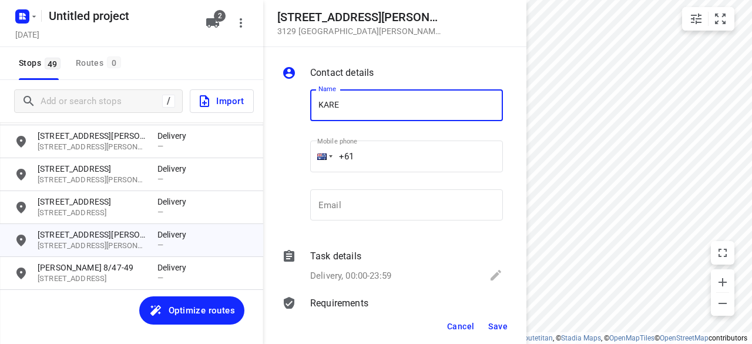
type input "[PERSON_NAME]"
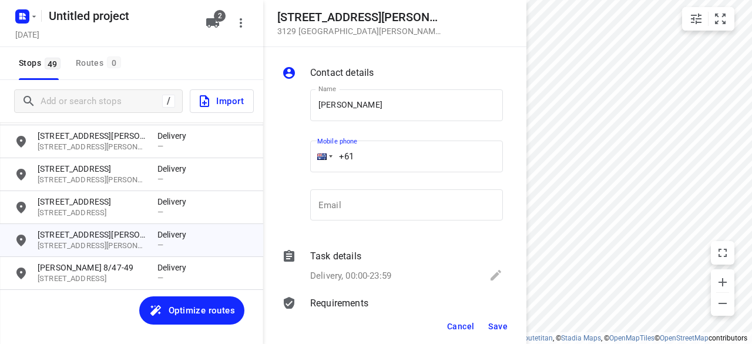
drag, startPoint x: 378, startPoint y: 159, endPoint x: 338, endPoint y: 177, distance: 43.7
click at [333, 159] on input "+61" at bounding box center [406, 156] width 193 height 32
paste input "406261785"
type input "[PHONE_NUMBER]"
click at [500, 333] on button "Save" at bounding box center [498, 326] width 29 height 21
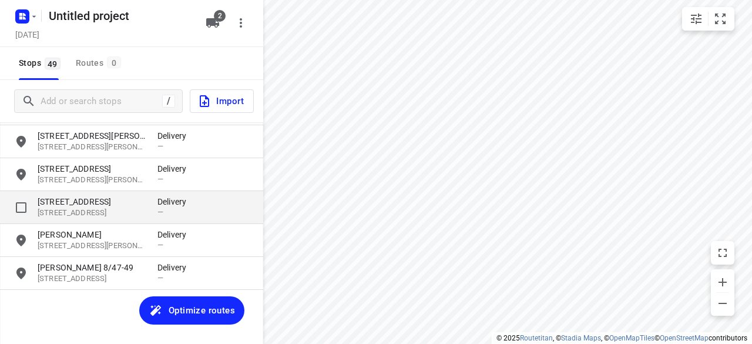
click at [148, 202] on p "[STREET_ADDRESS]" at bounding box center [98, 202] width 120 height 12
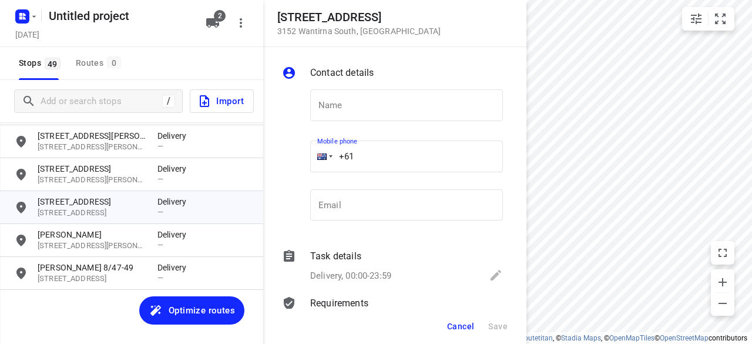
drag, startPoint x: 358, startPoint y: 151, endPoint x: 298, endPoint y: 152, distance: 59.4
click at [298, 152] on div "Name Name Mobile phone +61 ​ Email Email" at bounding box center [393, 157] width 226 height 155
paste input "412987997"
type input "[PHONE_NUMBER]"
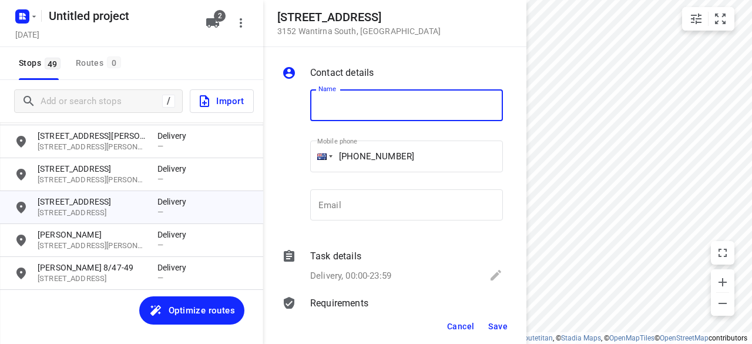
click at [344, 102] on input "text" at bounding box center [406, 105] width 193 height 32
paste input "孝安"
type input "孝安"
click at [498, 324] on span "Save" at bounding box center [497, 325] width 19 height 9
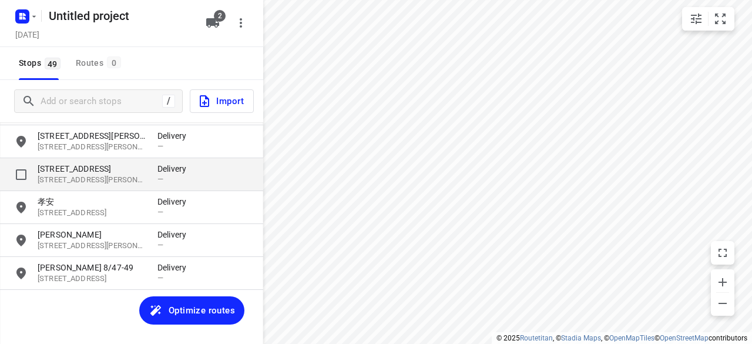
click at [98, 165] on p "[STREET_ADDRESS]" at bounding box center [92, 169] width 108 height 12
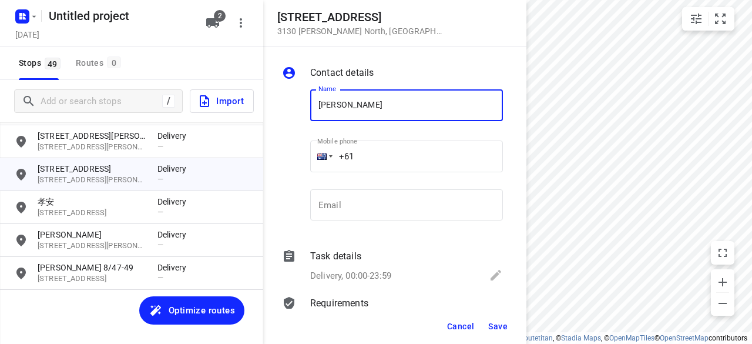
type input "[PERSON_NAME]"
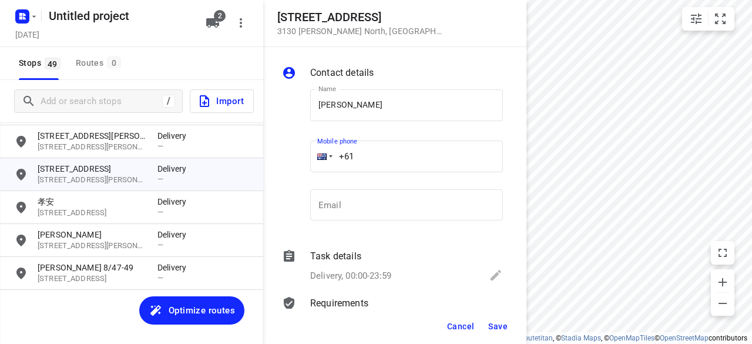
drag, startPoint x: 354, startPoint y: 152, endPoint x: 322, endPoint y: 153, distance: 32.3
click at [323, 152] on div "+61" at bounding box center [406, 156] width 193 height 32
paste input "tel"
paste input "422760722"
type input "[PHONE_NUMBER]"
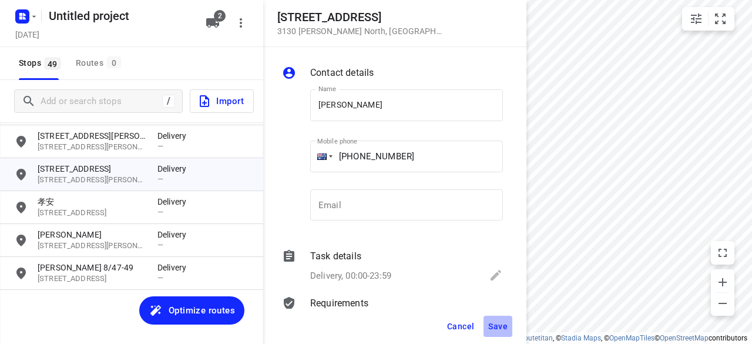
click at [507, 323] on button "Save" at bounding box center [498, 326] width 29 height 21
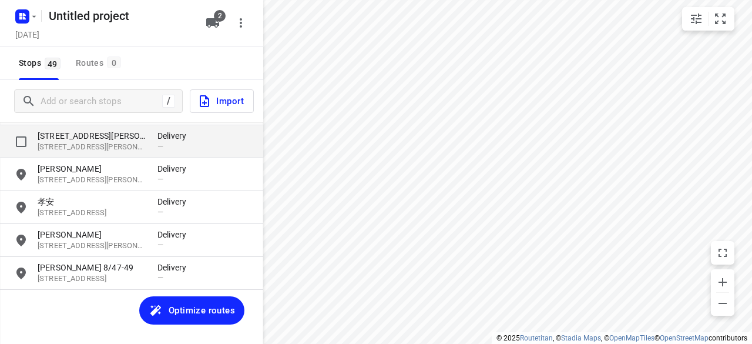
click at [103, 150] on p "[STREET_ADDRESS][PERSON_NAME]" at bounding box center [92, 147] width 108 height 11
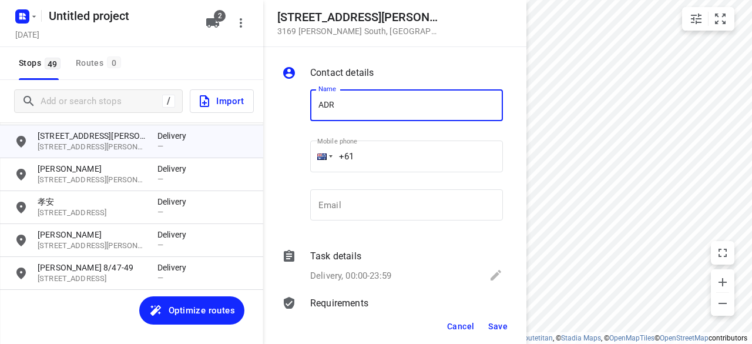
type input "ADRINA 1/12"
click at [370, 151] on input "+61" at bounding box center [406, 156] width 193 height 32
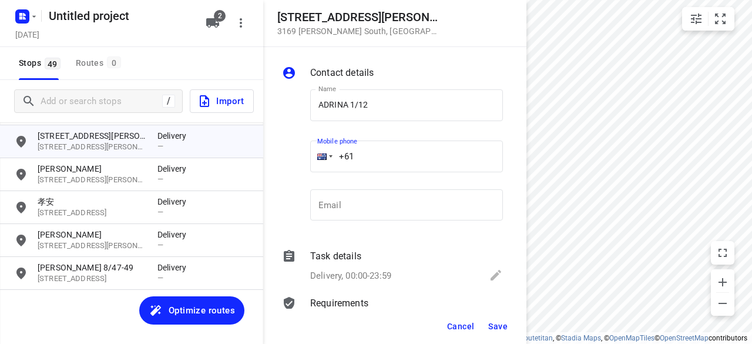
paste input "450352962"
type input "[PHONE_NUMBER]"
click at [495, 336] on button "Save" at bounding box center [498, 326] width 29 height 21
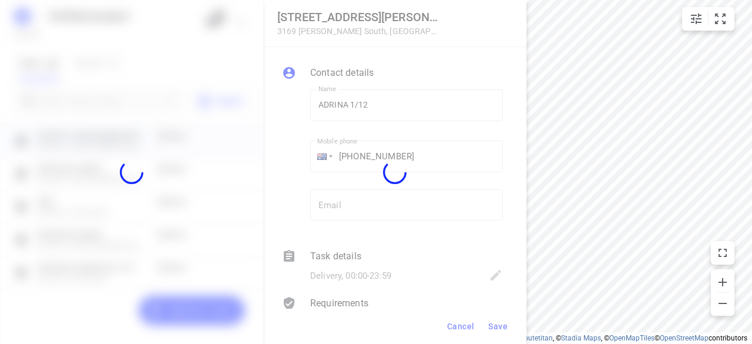
click at [497, 326] on div at bounding box center [394, 172] width 263 height 344
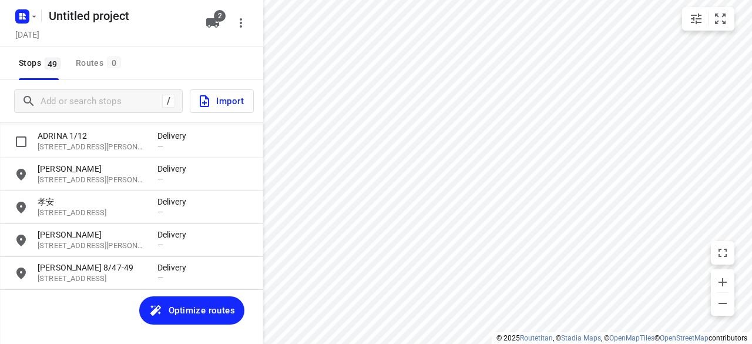
scroll to position [1350, 0]
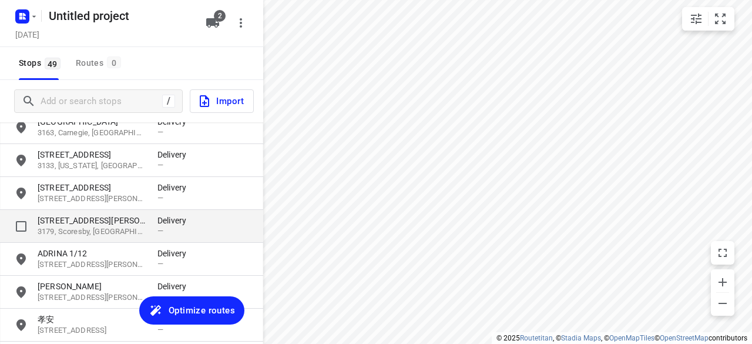
click at [87, 234] on p "3179, Scoresby, [GEOGRAPHIC_DATA]" at bounding box center [92, 231] width 108 height 11
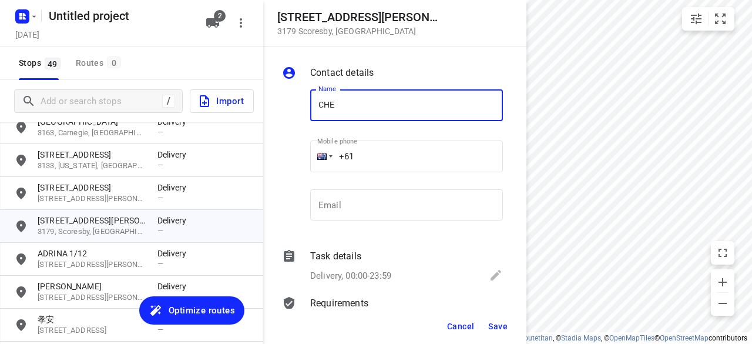
type input "[PERSON_NAME]"
click at [369, 150] on input "+61" at bounding box center [406, 156] width 193 height 32
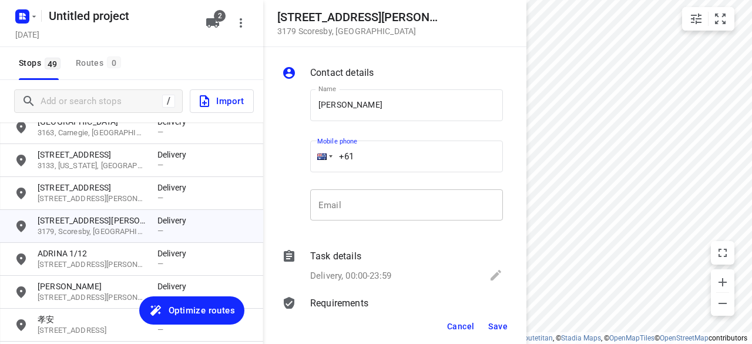
paste input "433734204"
type input "[PHONE_NUMBER]"
click at [501, 314] on div "Cancel Save" at bounding box center [394, 325] width 263 height 35
click at [495, 324] on span "Save" at bounding box center [497, 325] width 19 height 9
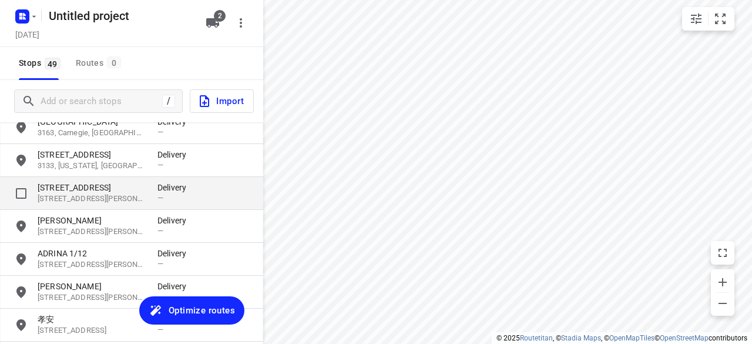
click at [77, 199] on p "[STREET_ADDRESS][PERSON_NAME]" at bounding box center [92, 198] width 108 height 11
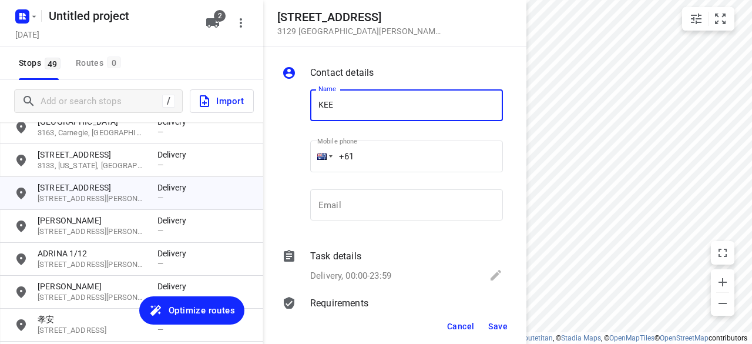
type input "KEE"
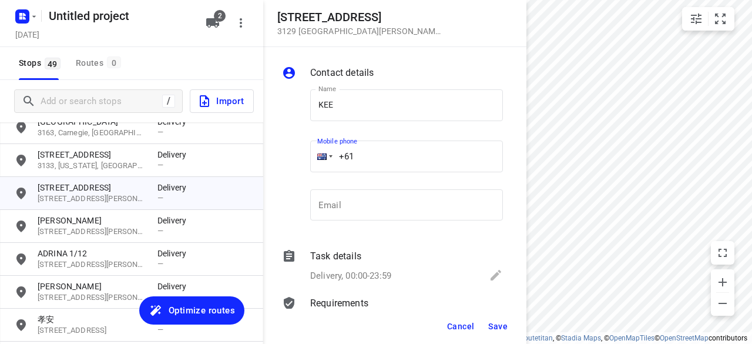
click at [363, 152] on input "+61" at bounding box center [406, 156] width 193 height 32
paste input "0433339910"
click at [359, 152] on input "[PHONE_NUMBER]" at bounding box center [406, 156] width 193 height 32
type input "[PHONE_NUMBER]"
click at [511, 328] on button "Save" at bounding box center [498, 326] width 29 height 21
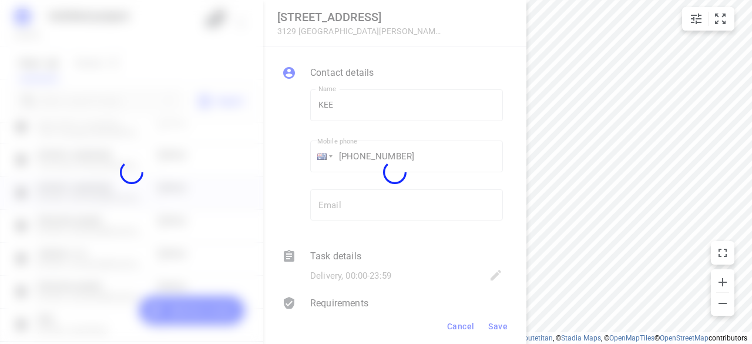
click at [514, 341] on div at bounding box center [394, 172] width 263 height 344
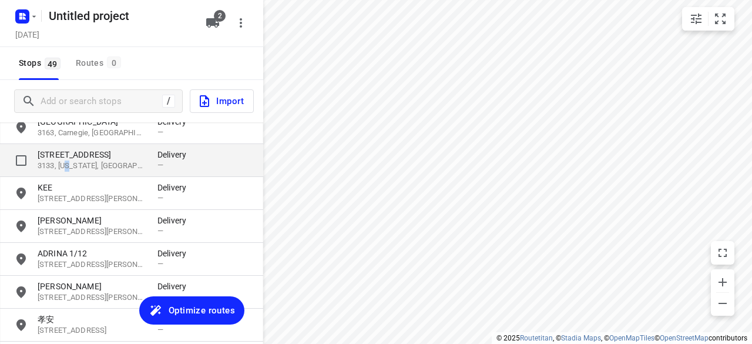
click at [69, 163] on p "3133, [US_STATE], [GEOGRAPHIC_DATA]" at bounding box center [92, 165] width 108 height 11
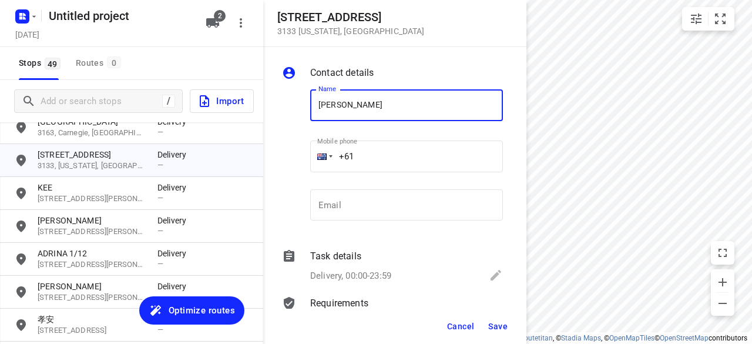
type input "[PERSON_NAME]"
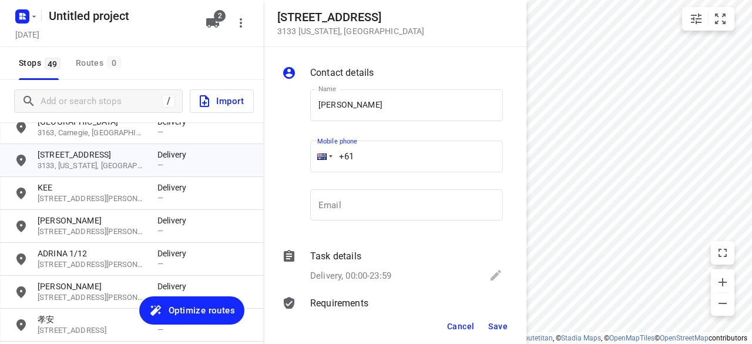
click at [388, 166] on input "+61" at bounding box center [406, 156] width 193 height 32
paste input "421967070"
type input "[PHONE_NUMBER]"
click at [491, 321] on span "Save" at bounding box center [497, 325] width 19 height 9
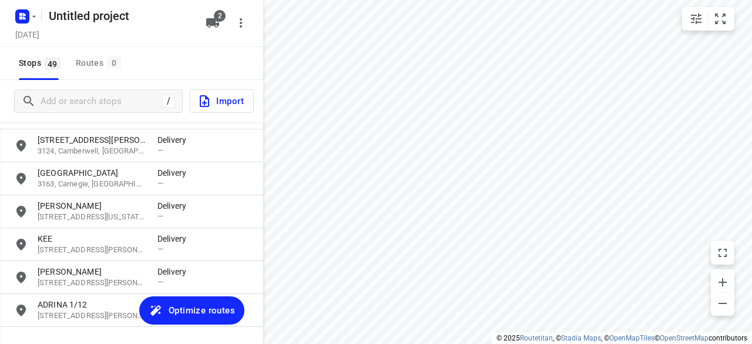
scroll to position [1233, 0]
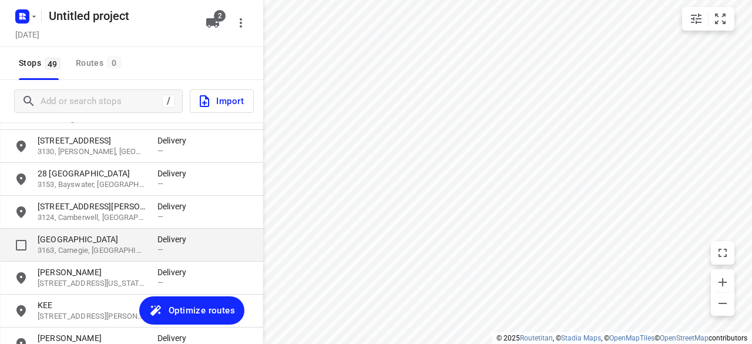
click at [90, 232] on div "[STREET_ADDRESS] Delivery —" at bounding box center [131, 245] width 263 height 33
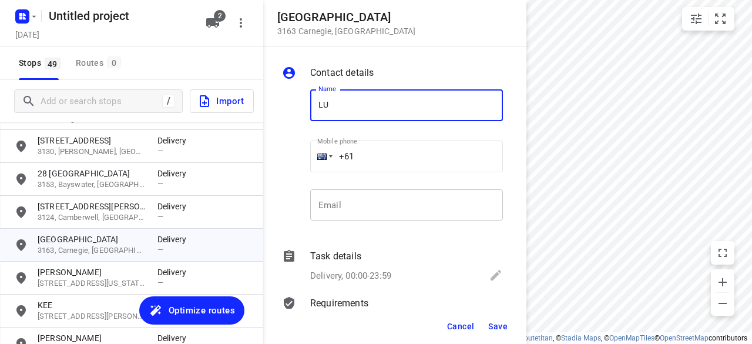
type input "[PERSON_NAME]"
click at [377, 160] on input "+61" at bounding box center [406, 156] width 193 height 32
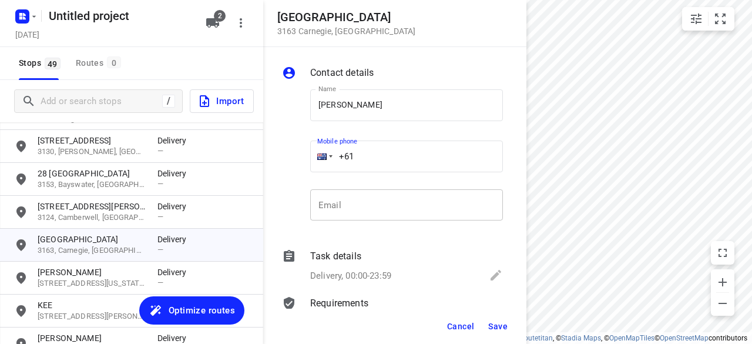
paste input "433551011"
type input "[PHONE_NUMBER]"
click at [499, 324] on span "Save" at bounding box center [497, 325] width 19 height 9
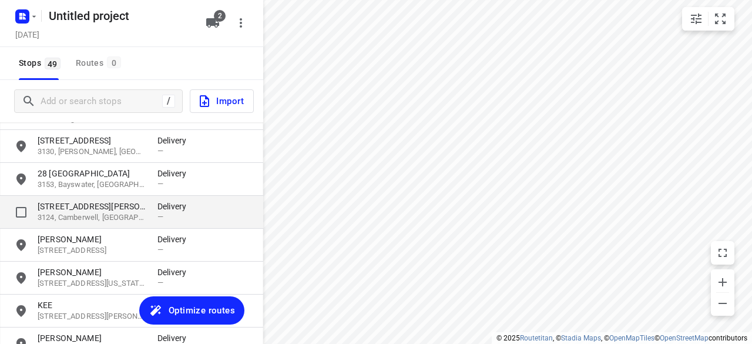
click at [60, 209] on p "[STREET_ADDRESS][PERSON_NAME]" at bounding box center [92, 206] width 108 height 12
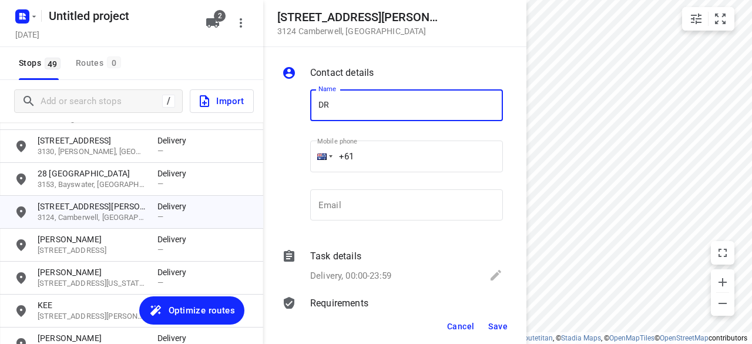
type input "Dr [PERSON_NAME]"
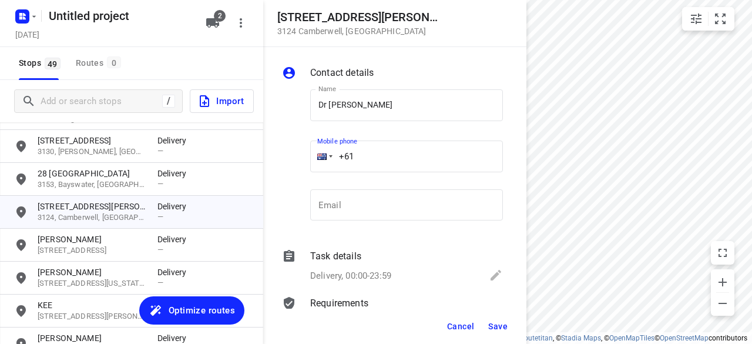
click at [396, 161] on input "+61" at bounding box center [406, 156] width 193 height 32
paste input "426819711"
type input "[PHONE_NUMBER]"
click at [502, 321] on span "Save" at bounding box center [497, 325] width 19 height 9
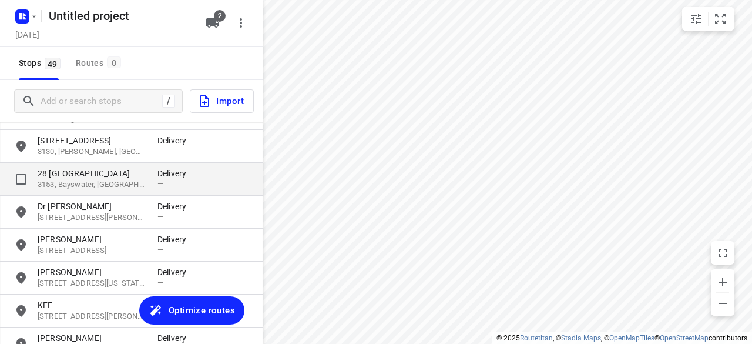
click at [145, 176] on p "28 [GEOGRAPHIC_DATA]" at bounding box center [98, 173] width 120 height 12
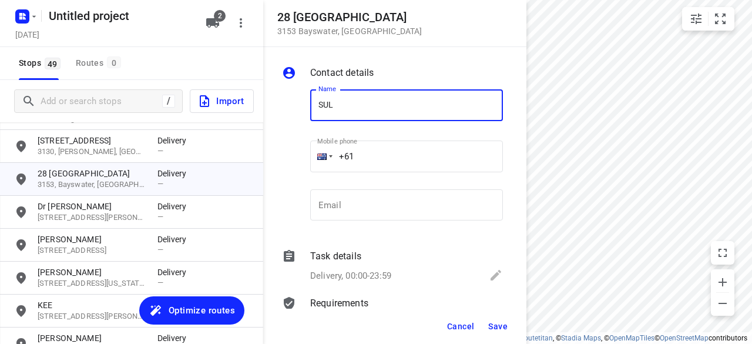
type input "SULENI MULIA TUNGGAL"
click at [380, 157] on input "+61" at bounding box center [406, 156] width 193 height 32
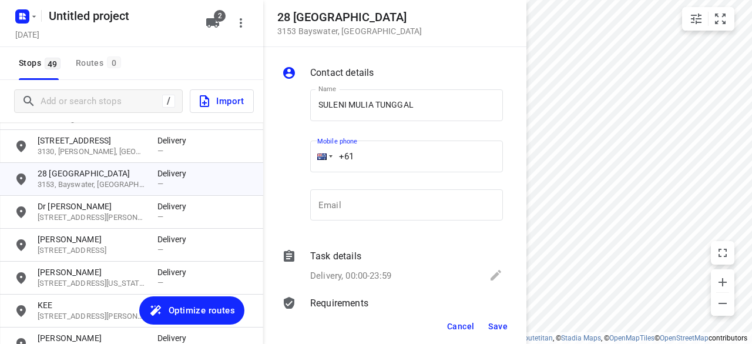
paste input "468533038"
type input "[PHONE_NUMBER]"
click at [496, 317] on button "Save" at bounding box center [498, 326] width 29 height 21
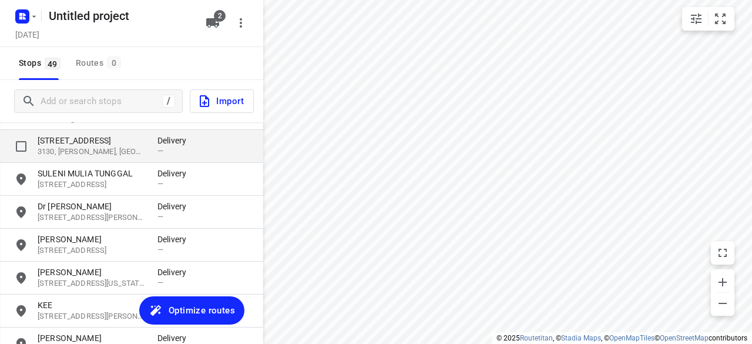
click at [79, 145] on p "[STREET_ADDRESS]" at bounding box center [92, 141] width 108 height 12
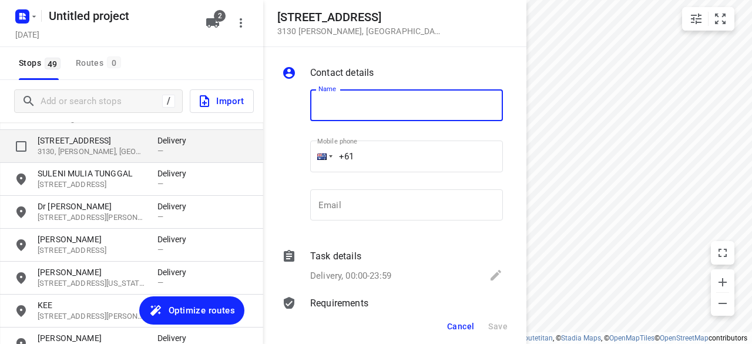
type input "B"
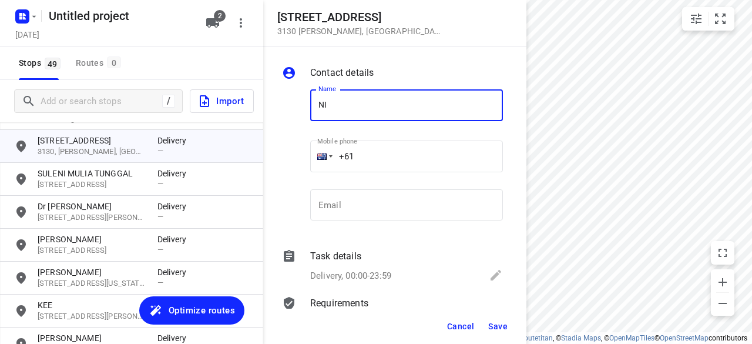
type input "[PERSON_NAME] 2/27-29"
click at [371, 150] on input "+61" at bounding box center [406, 156] width 193 height 32
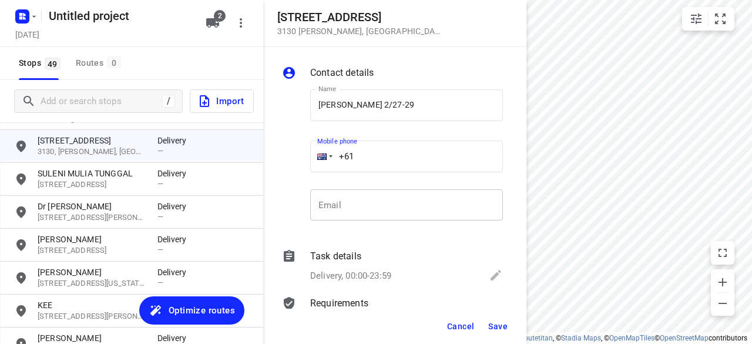
paste input "61475128833"
drag, startPoint x: 423, startPoint y: 165, endPoint x: 308, endPoint y: 170, distance: 115.3
click at [308, 170] on div "Mobile phone [PHONE_NUMBER] ​" at bounding box center [407, 160] width 202 height 54
paste input "tel"
type input "[PHONE_NUMBER]"
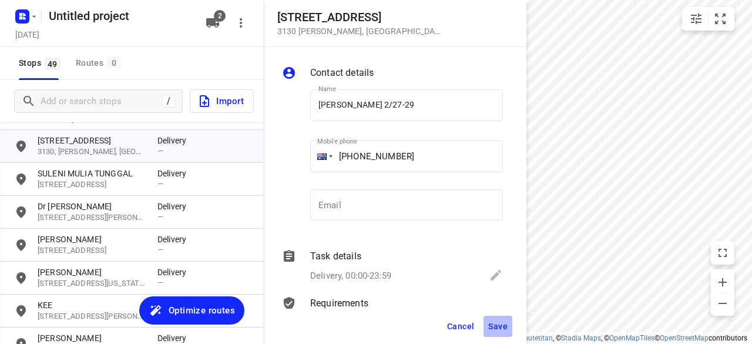
click at [498, 333] on button "Save" at bounding box center [498, 326] width 29 height 21
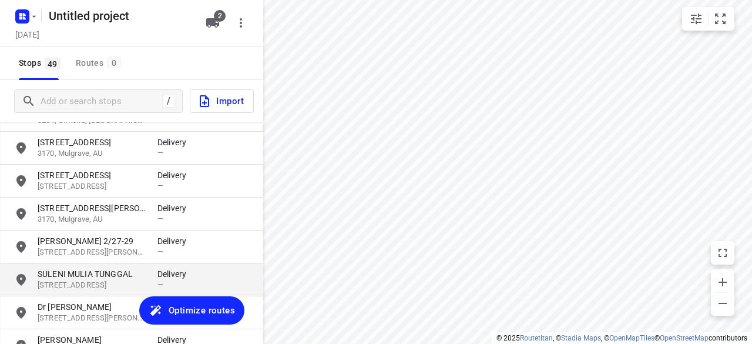
scroll to position [1115, 0]
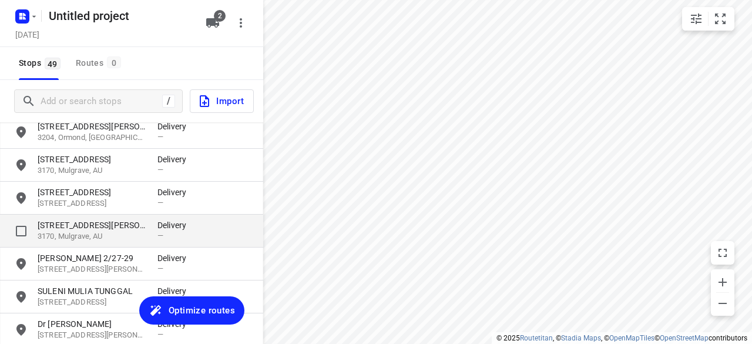
click at [119, 237] on p "3170, Mulgrave, AU" at bounding box center [92, 236] width 108 height 11
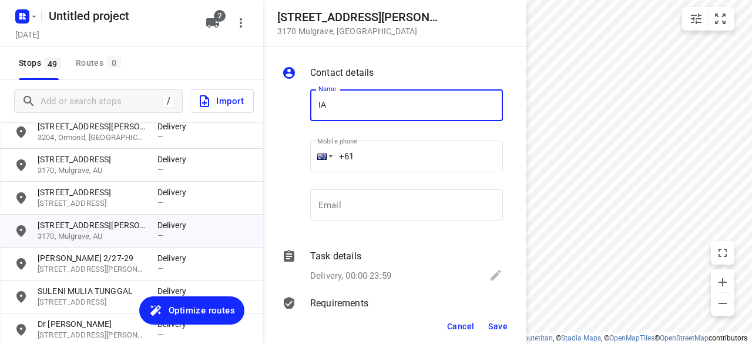
type input "[PERSON_NAME]"
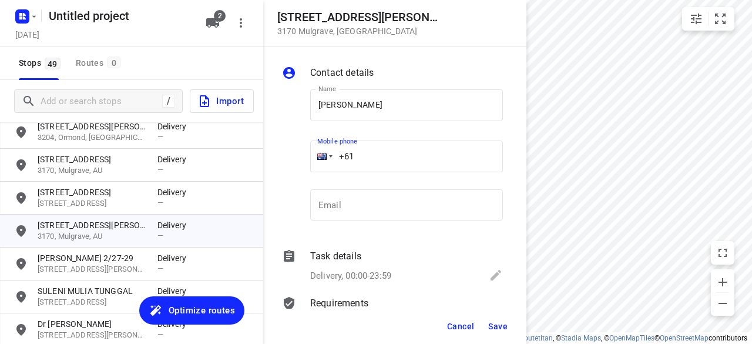
drag, startPoint x: 392, startPoint y: 145, endPoint x: 328, endPoint y: 151, distance: 64.3
click at [328, 151] on div "+61" at bounding box center [406, 156] width 193 height 32
paste input "451977575"
type input "[PHONE_NUMBER]"
click at [504, 330] on span "Save" at bounding box center [497, 325] width 19 height 9
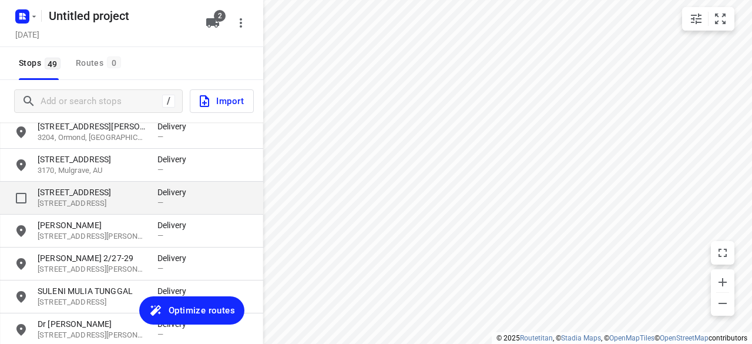
click at [60, 188] on p "[STREET_ADDRESS]" at bounding box center [92, 192] width 108 height 12
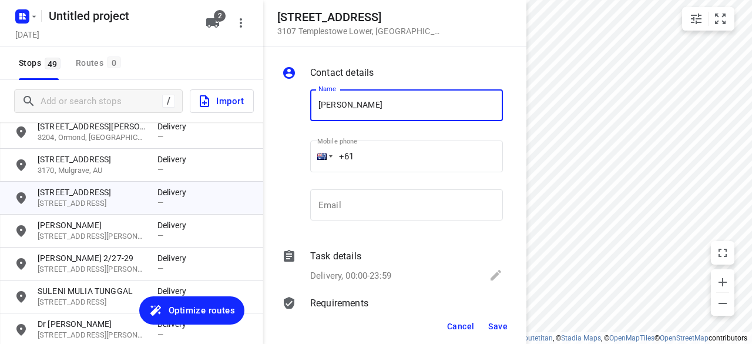
type input "[PERSON_NAME]"
click at [383, 149] on input "+61" at bounding box center [406, 156] width 193 height 32
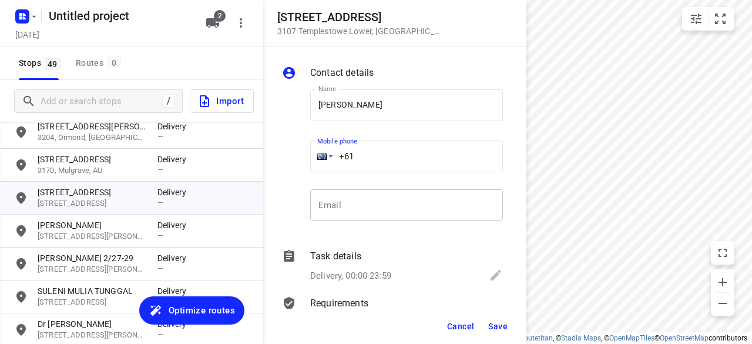
paste input "416176300"
type input "[PHONE_NUMBER]"
click at [496, 314] on div "Cancel Save" at bounding box center [394, 325] width 263 height 35
click at [494, 327] on span "Save" at bounding box center [497, 325] width 19 height 9
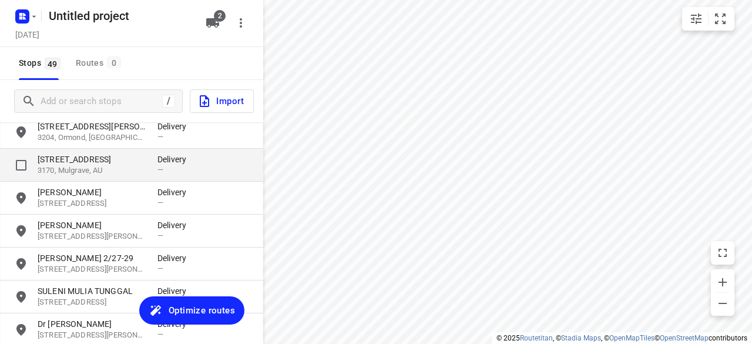
click at [114, 161] on p "[STREET_ADDRESS]" at bounding box center [92, 159] width 108 height 12
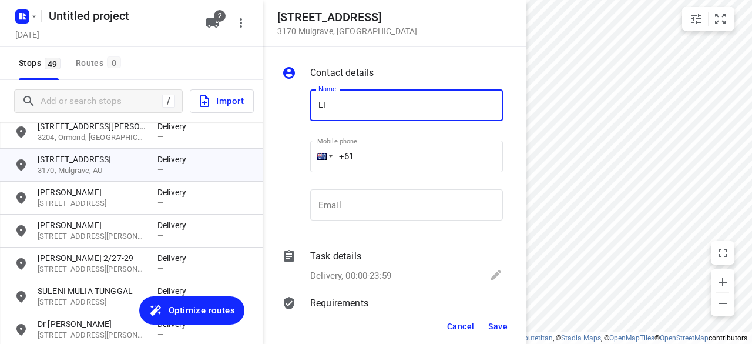
type input "[PERSON_NAME] [PERSON_NAME]"
click at [370, 157] on input "+61" at bounding box center [406, 156] width 193 height 32
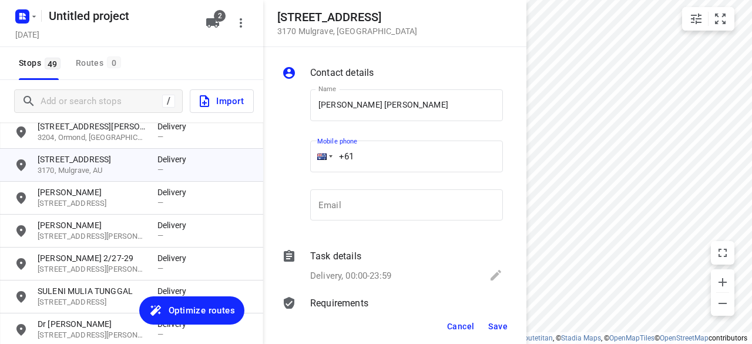
paste input "403367279"
type input "[PHONE_NUMBER]"
click at [503, 328] on span "Save" at bounding box center [497, 325] width 19 height 9
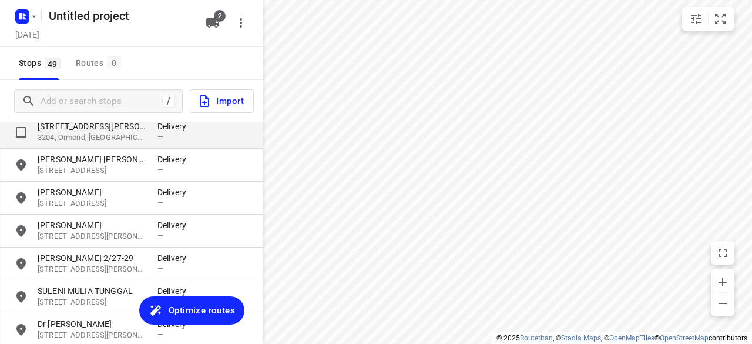
click at [95, 137] on p "3204, Ormond, [GEOGRAPHIC_DATA]" at bounding box center [92, 137] width 108 height 11
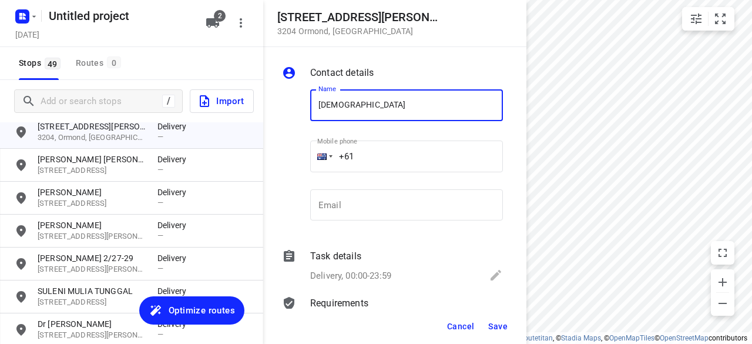
type input "[PERSON_NAME]"
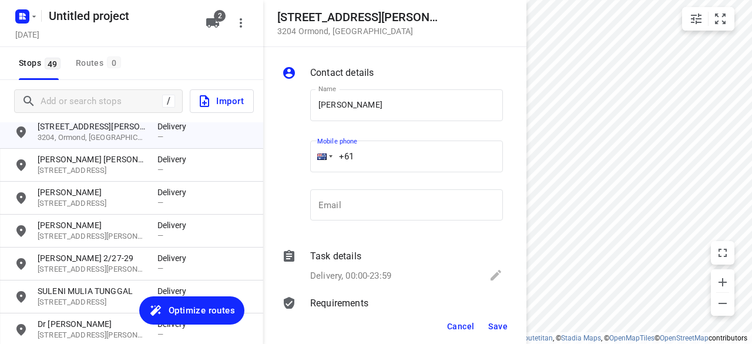
drag, startPoint x: 361, startPoint y: 149, endPoint x: 329, endPoint y: 146, distance: 32.4
click at [329, 146] on div "+61" at bounding box center [406, 156] width 193 height 32
paste input "422500549"
type input "[PHONE_NUMBER]"
click at [498, 317] on button "Save" at bounding box center [498, 326] width 29 height 21
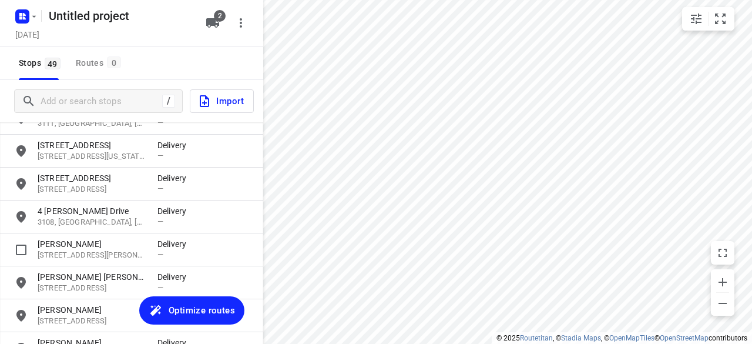
scroll to position [939, 0]
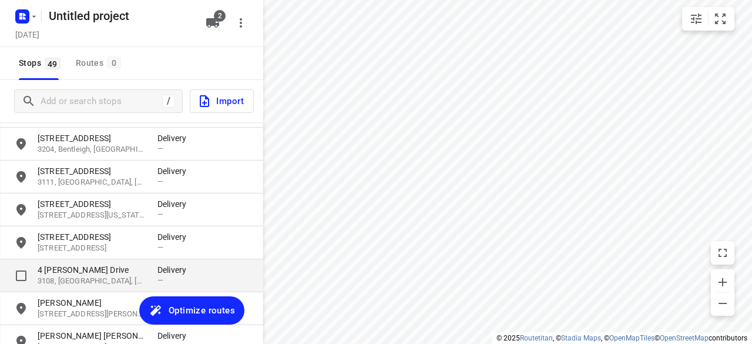
click at [98, 260] on div "[STREET_ADDRESS][PERSON_NAME], AU Delivery —" at bounding box center [131, 275] width 263 height 33
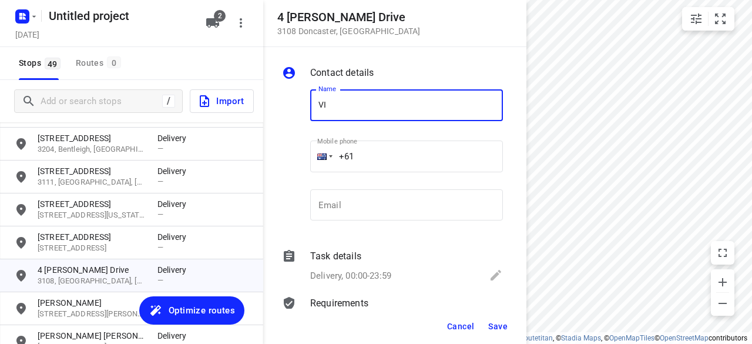
type input "[PERSON_NAME]"
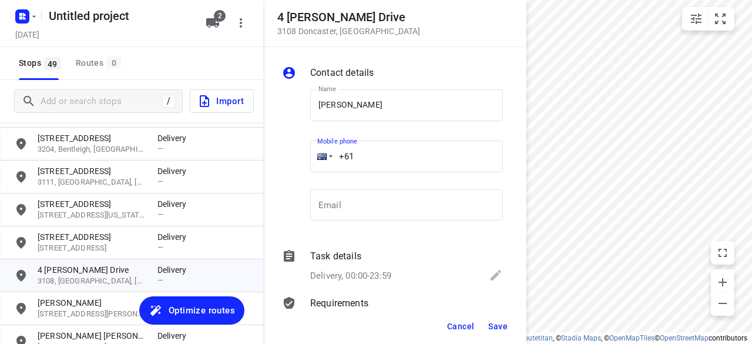
drag, startPoint x: 356, startPoint y: 158, endPoint x: 323, endPoint y: 162, distance: 33.7
click at [323, 162] on div "+61" at bounding box center [406, 156] width 193 height 32
paste input "433196876"
type input "[PHONE_NUMBER]"
click at [514, 327] on div "Cancel Save" at bounding box center [394, 325] width 263 height 35
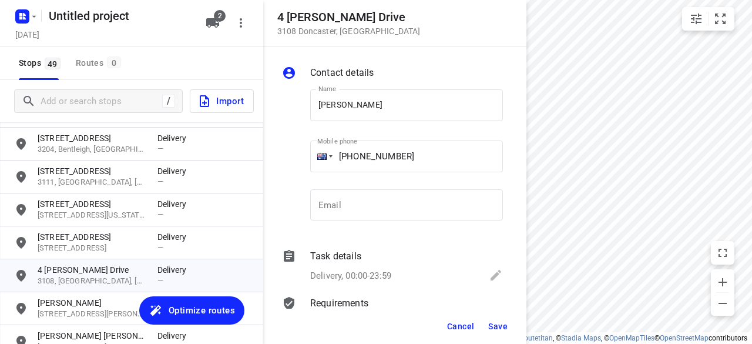
click at [504, 328] on span "Save" at bounding box center [497, 325] width 19 height 9
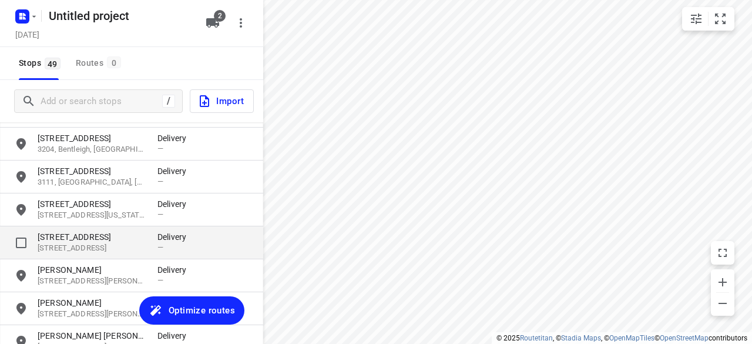
click at [75, 240] on p "[STREET_ADDRESS]" at bounding box center [92, 237] width 108 height 12
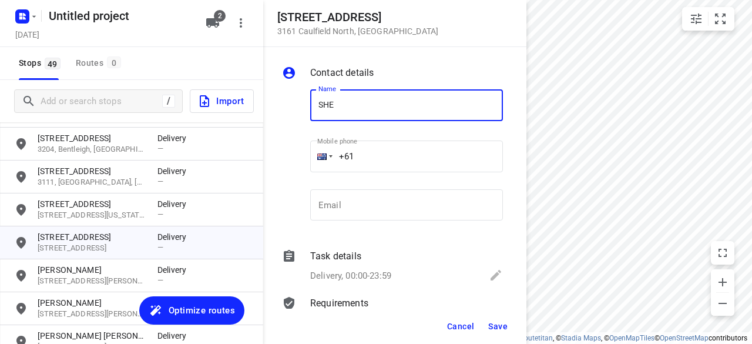
type input "[PERSON_NAME]"
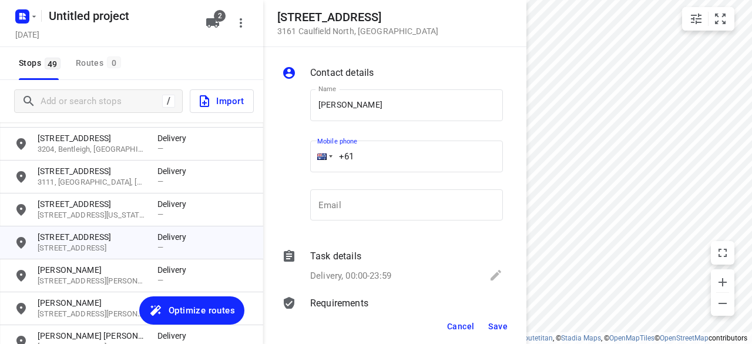
drag, startPoint x: 355, startPoint y: 153, endPoint x: 316, endPoint y: 156, distance: 39.5
click at [316, 156] on div "+61" at bounding box center [406, 156] width 193 height 32
paste input "421077923"
type input "[PHONE_NUMBER]"
click at [498, 326] on span "Save" at bounding box center [497, 325] width 19 height 9
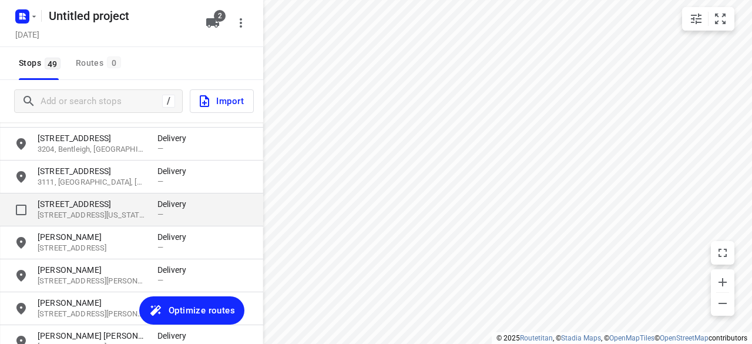
click at [65, 209] on p "[STREET_ADDRESS]" at bounding box center [92, 204] width 108 height 12
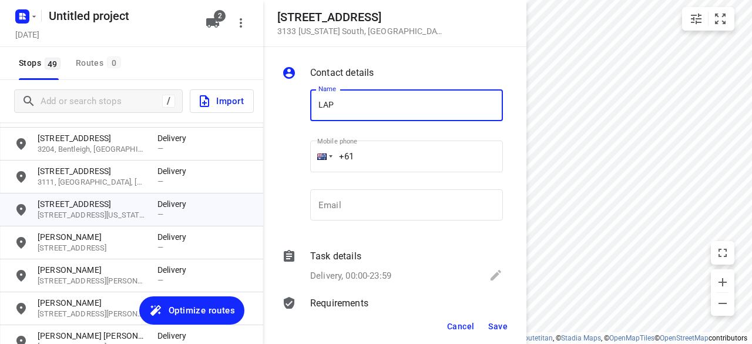
type input "LAPHANG [PERSON_NAME] 7A"
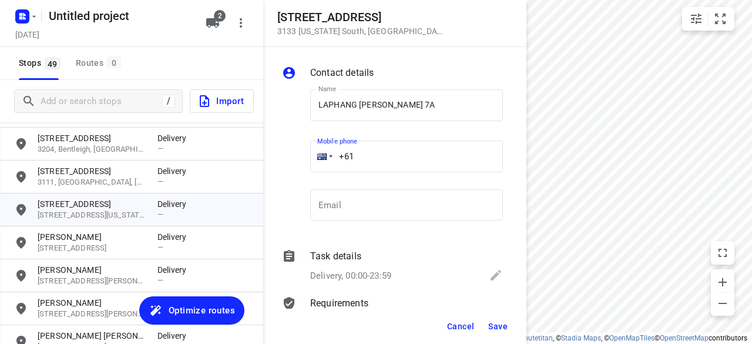
click at [289, 157] on div "Name [PERSON_NAME] 7A Name Mobile phone +61 ​ Email Email" at bounding box center [393, 157] width 226 height 155
paste input "403541676"
type input "[PHONE_NUMBER]"
click at [503, 328] on span "Save" at bounding box center [497, 325] width 19 height 9
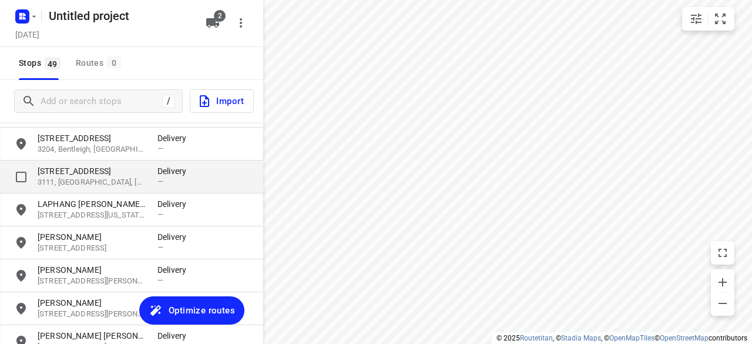
click at [62, 163] on div "[STREET_ADDRESS] Delivery —" at bounding box center [131, 176] width 263 height 33
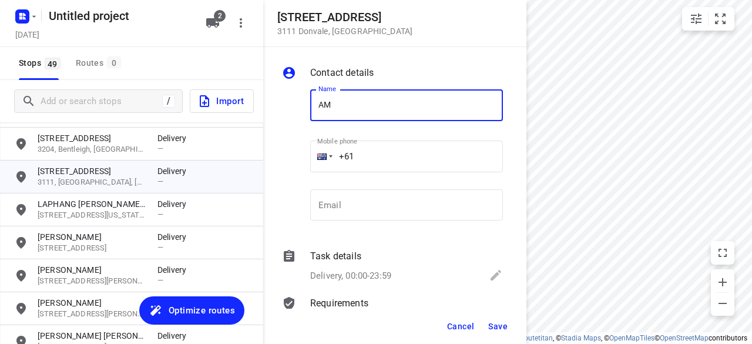
type input "[PERSON_NAME]"
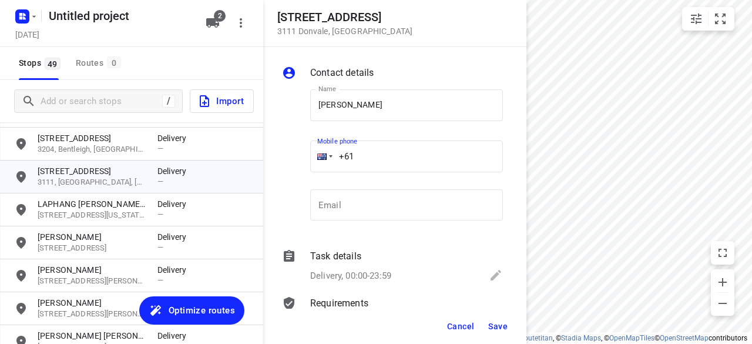
drag, startPoint x: 312, startPoint y: 162, endPoint x: 302, endPoint y: 162, distance: 10.0
click at [302, 162] on div "Name [PERSON_NAME] Name Mobile phone +61 ​ Email Email" at bounding box center [393, 157] width 226 height 155
paste input "421906306"
type input "[PHONE_NUMBER]"
click at [512, 325] on button "Save" at bounding box center [498, 326] width 29 height 21
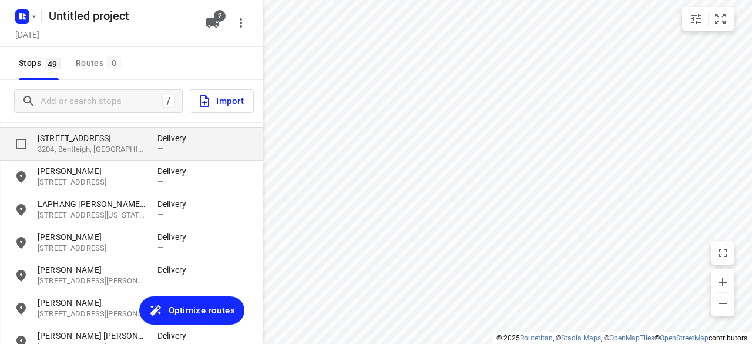
click at [94, 150] on p "3204, Bentleigh, [GEOGRAPHIC_DATA]" at bounding box center [92, 149] width 108 height 11
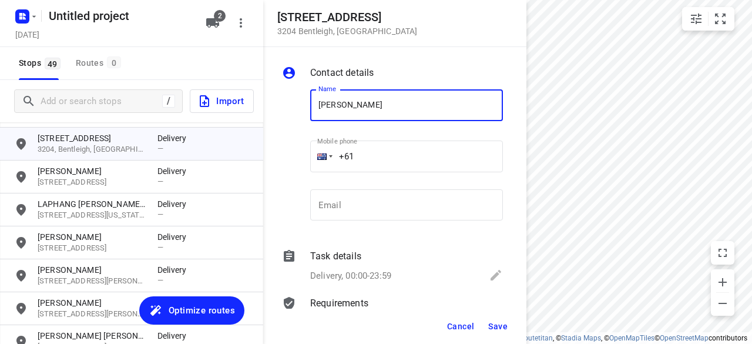
drag, startPoint x: 311, startPoint y: 98, endPoint x: 314, endPoint y: 105, distance: 7.6
click at [313, 102] on input "[PERSON_NAME]" at bounding box center [406, 105] width 193 height 32
type input "M [PERSON_NAME]"
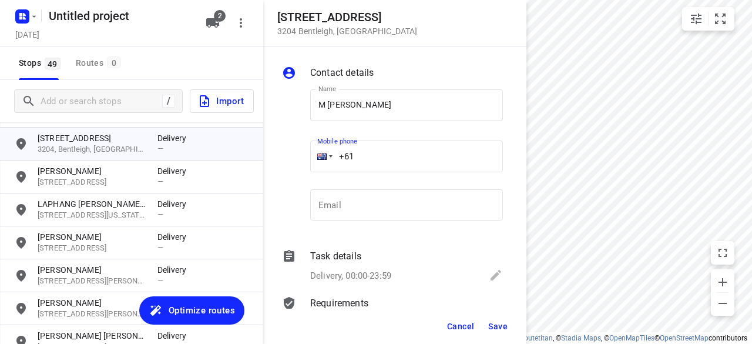
click at [367, 162] on input "+61" at bounding box center [406, 156] width 193 height 32
paste input "0403220334"
click at [351, 150] on input "[PHONE_NUMBER]" at bounding box center [406, 156] width 193 height 32
click at [362, 151] on input "[PHONE_NUMBER]" at bounding box center [406, 156] width 193 height 32
type input "[PHONE_NUMBER]"
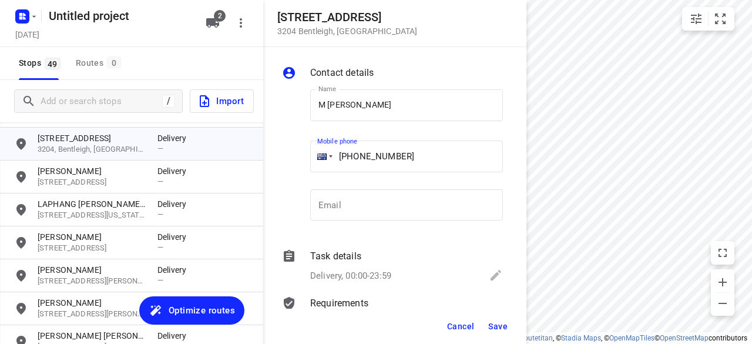
click at [501, 318] on button "Save" at bounding box center [498, 326] width 29 height 21
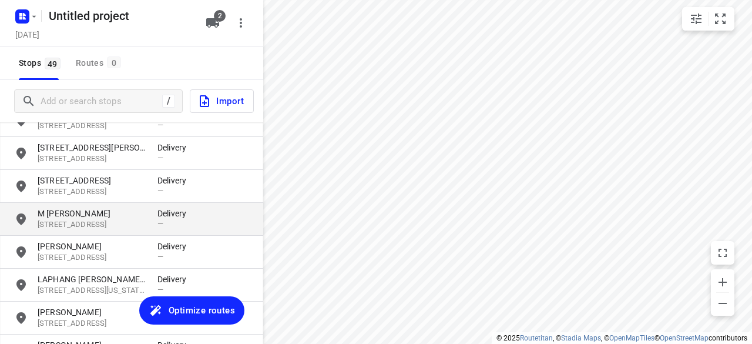
scroll to position [821, 0]
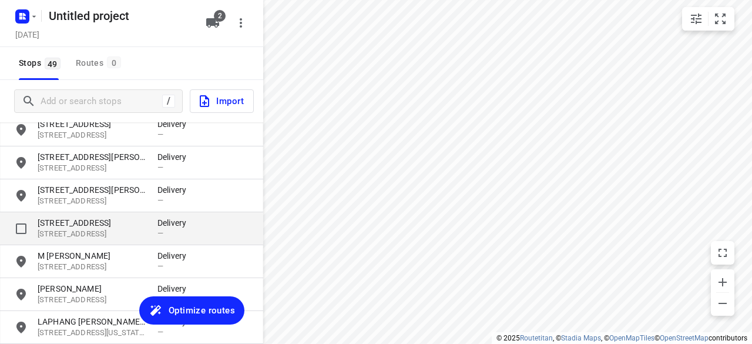
click at [100, 227] on p "[STREET_ADDRESS]" at bounding box center [92, 223] width 108 height 12
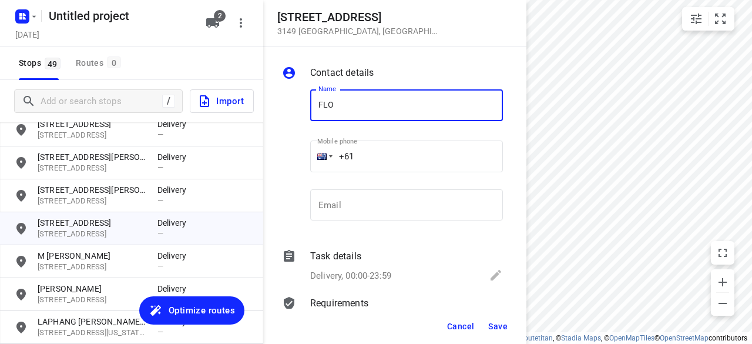
type input "[PERSON_NAME] 3/436"
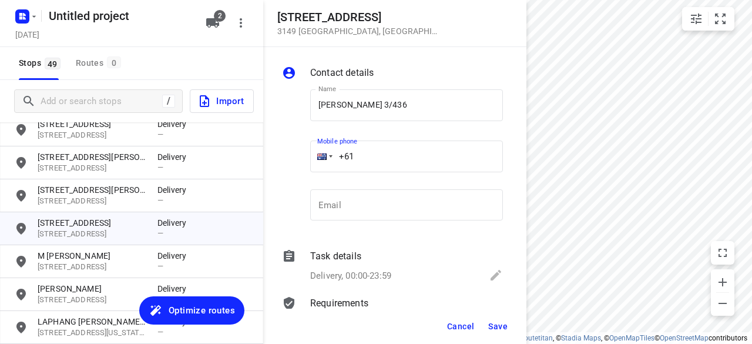
drag, startPoint x: 383, startPoint y: 148, endPoint x: 302, endPoint y: 159, distance: 81.8
click at [302, 159] on div "Name [PERSON_NAME] 3/436 Name Mobile phone +61 ​ Email Email" at bounding box center [393, 157] width 226 height 155
paste input "468493238"
type input "[PHONE_NUMBER]"
click at [508, 323] on button "Save" at bounding box center [498, 326] width 29 height 21
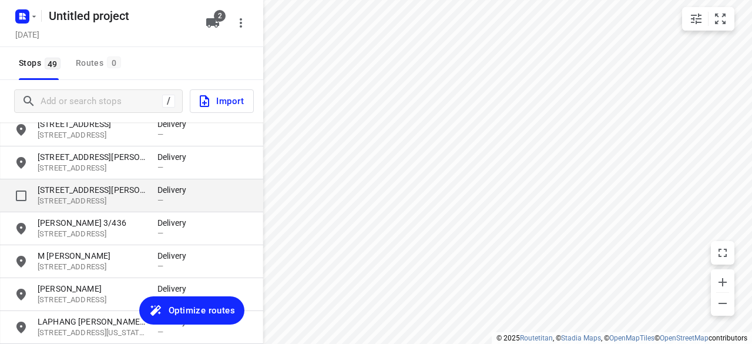
click at [65, 189] on p "[STREET_ADDRESS][PERSON_NAME]" at bounding box center [92, 190] width 108 height 12
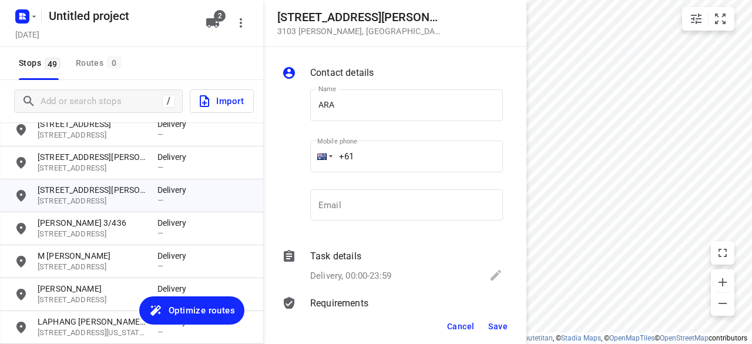
click at [306, 108] on div "Name ARA Name" at bounding box center [407, 108] width 202 height 60
click at [311, 107] on input "ARA" at bounding box center [406, 105] width 193 height 32
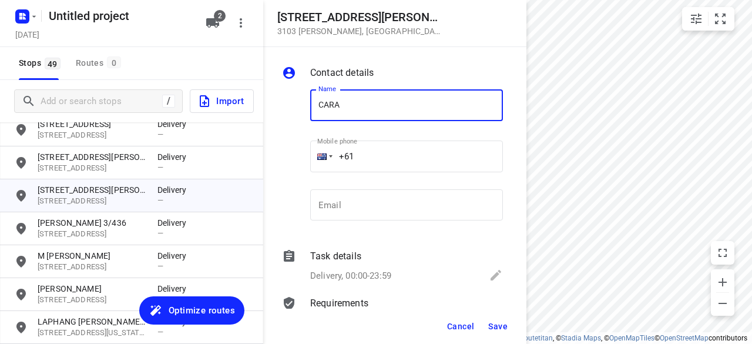
click at [364, 115] on input "CARA" at bounding box center [406, 105] width 193 height 32
click at [364, 142] on input "+61" at bounding box center [406, 156] width 193 height 32
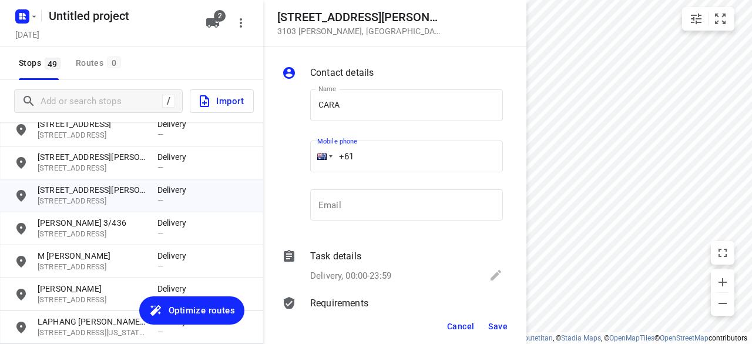
click at [408, 142] on input "+61" at bounding box center [406, 156] width 193 height 32
drag, startPoint x: 350, startPoint y: 105, endPoint x: 357, endPoint y: 129, distance: 24.7
click at [350, 108] on input "CARA" at bounding box center [406, 105] width 193 height 32
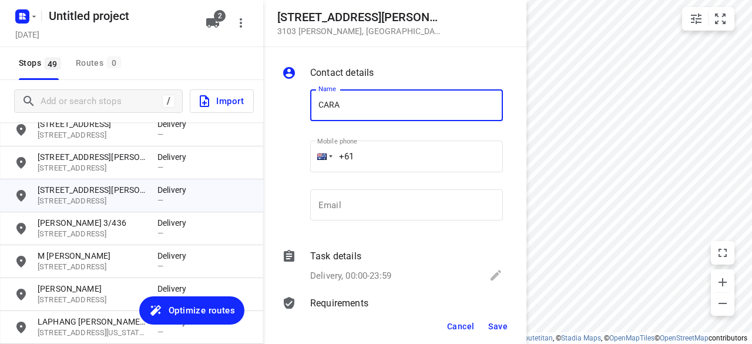
type input "[PERSON_NAME]"
drag, startPoint x: 364, startPoint y: 153, endPoint x: 302, endPoint y: 153, distance: 61.7
click at [302, 153] on div "Name [PERSON_NAME] Name Mobile phone +61 ​ Email Email" at bounding box center [393, 157] width 226 height 155
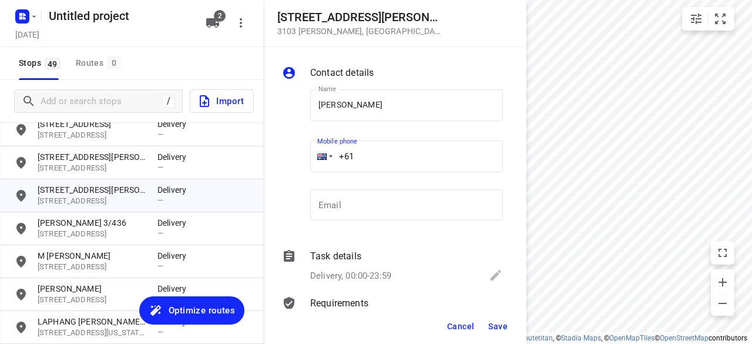
paste input "434189288"
type input "[PHONE_NUMBER]"
click at [492, 317] on button "Save" at bounding box center [498, 326] width 29 height 21
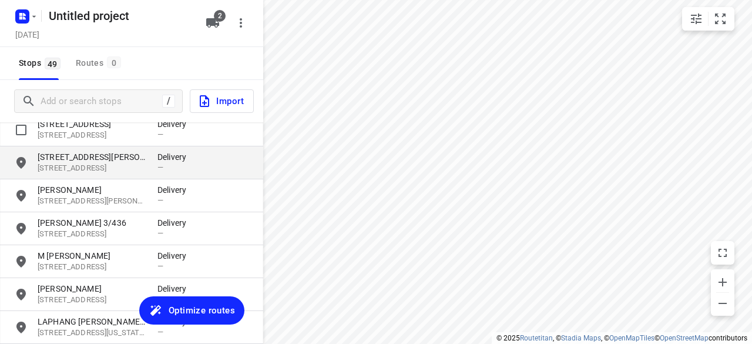
click at [85, 143] on div "[STREET_ADDRESS] Delivery —" at bounding box center [131, 129] width 263 height 33
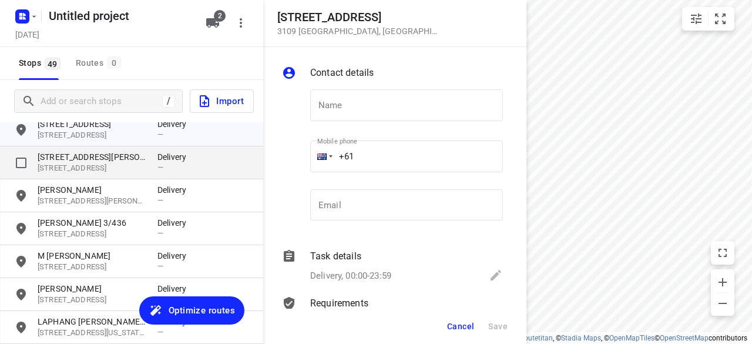
click at [85, 160] on p "[STREET_ADDRESS][PERSON_NAME]" at bounding box center [92, 157] width 108 height 12
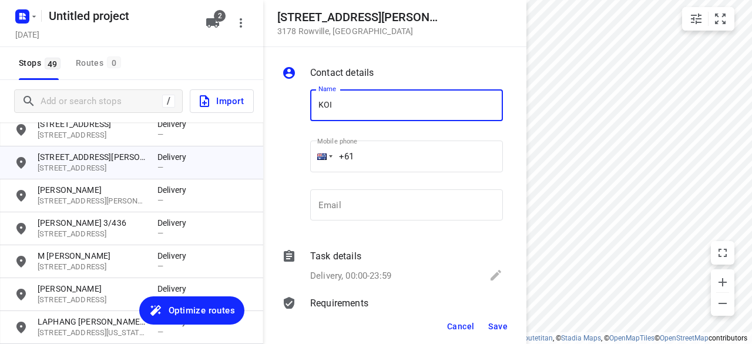
type input "[PERSON_NAME] 4/15"
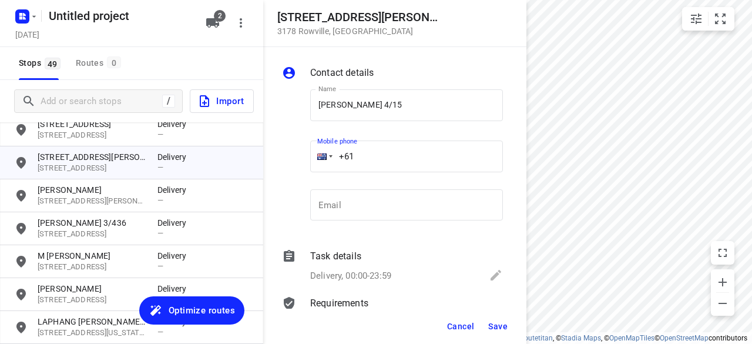
click at [360, 158] on input "+61" at bounding box center [406, 156] width 193 height 32
paste input "449039836"
type input "[PHONE_NUMBER]"
click at [499, 331] on span "Save" at bounding box center [497, 325] width 19 height 9
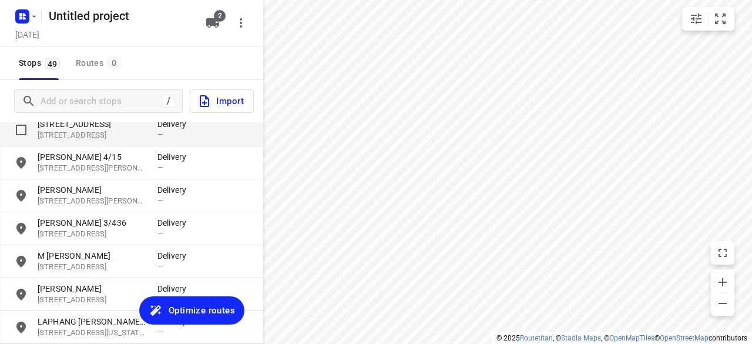
click at [89, 146] on div "[STREET_ADDRESS] Delivery —" at bounding box center [131, 129] width 263 height 33
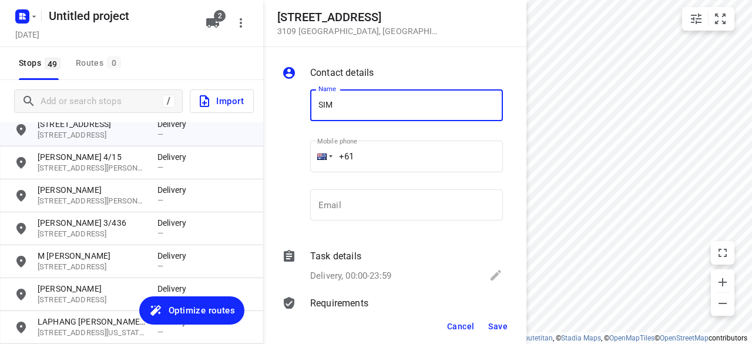
type input "[PERSON_NAME] 3/152"
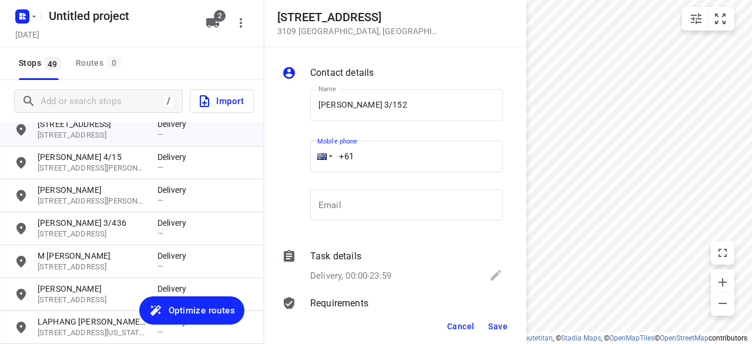
click at [374, 150] on input "+61" at bounding box center [406, 156] width 193 height 32
paste input "433799992"
type input "[PHONE_NUMBER]"
click at [504, 325] on span "Save" at bounding box center [497, 325] width 19 height 9
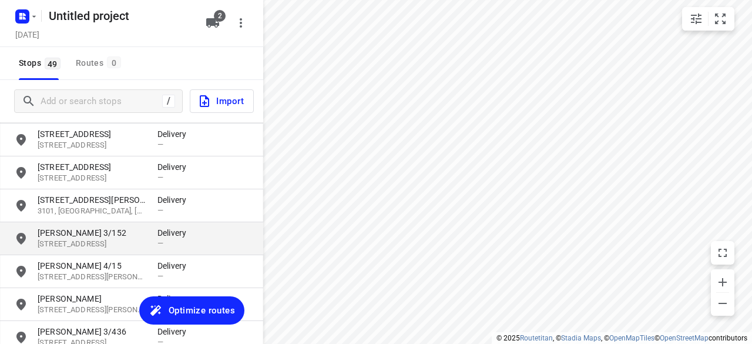
scroll to position [704, 0]
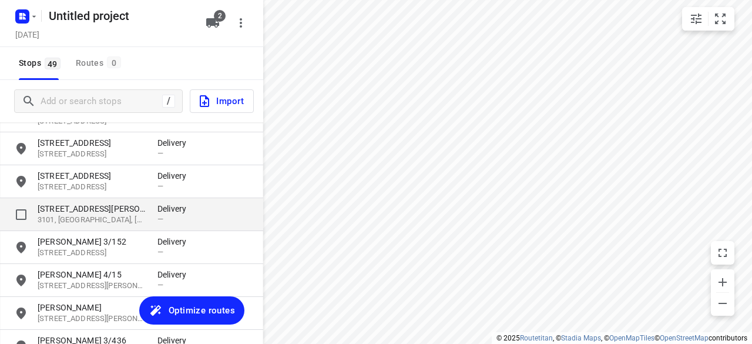
click at [73, 222] on p "3101, [GEOGRAPHIC_DATA], [GEOGRAPHIC_DATA]" at bounding box center [92, 219] width 108 height 11
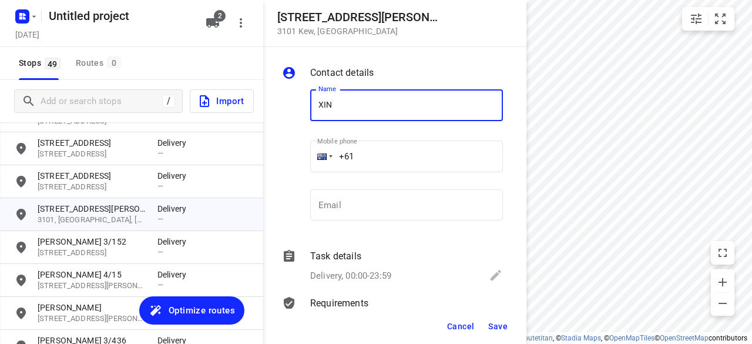
type input "[PERSON_NAME]"
click at [400, 143] on input "+61" at bounding box center [406, 156] width 193 height 32
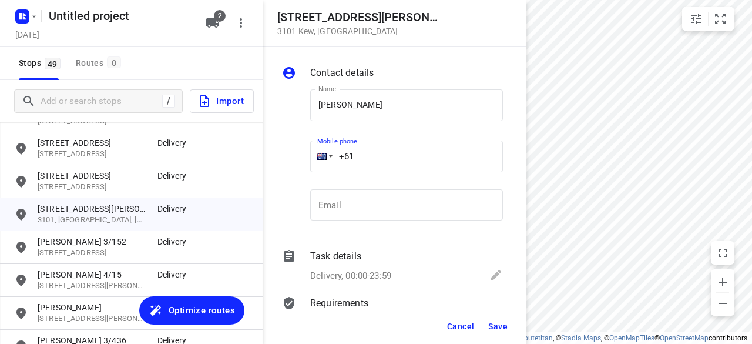
paste input "433351220"
type input "[PHONE_NUMBER]"
click at [493, 317] on button "Save" at bounding box center [498, 326] width 29 height 21
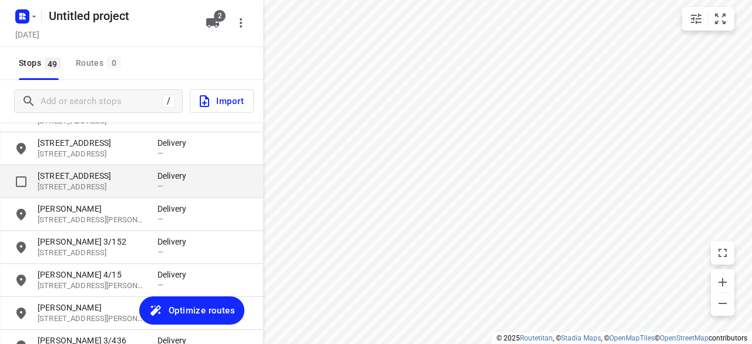
click at [53, 174] on p "[STREET_ADDRESS]" at bounding box center [92, 176] width 108 height 12
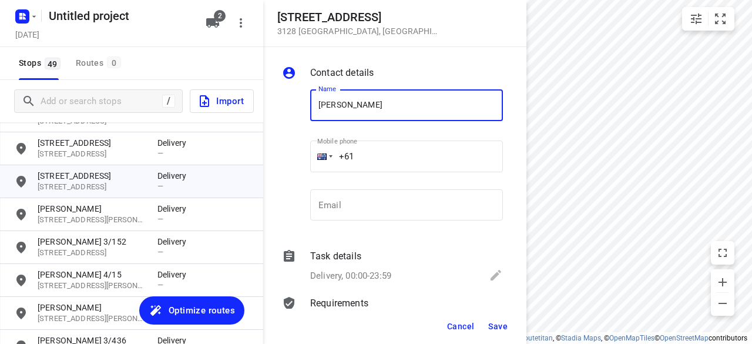
type input "[PERSON_NAME] 2/421"
click at [365, 147] on input "+61" at bounding box center [406, 156] width 193 height 32
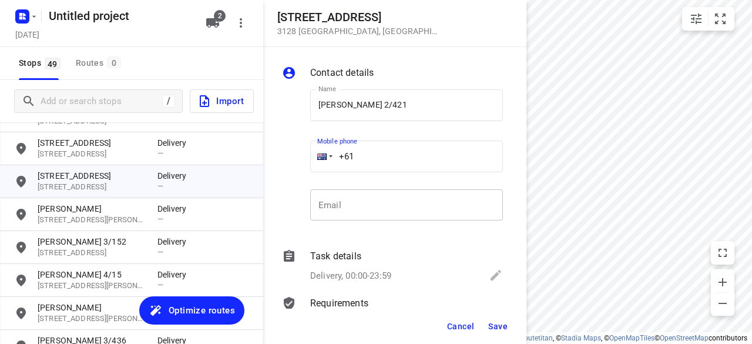
paste input "450581186"
type input "[PHONE_NUMBER]"
click at [497, 325] on span "Save" at bounding box center [497, 325] width 19 height 9
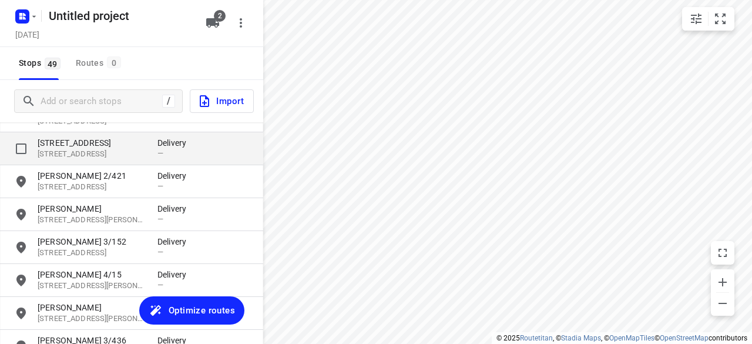
click at [72, 146] on p "[STREET_ADDRESS]" at bounding box center [92, 143] width 108 height 12
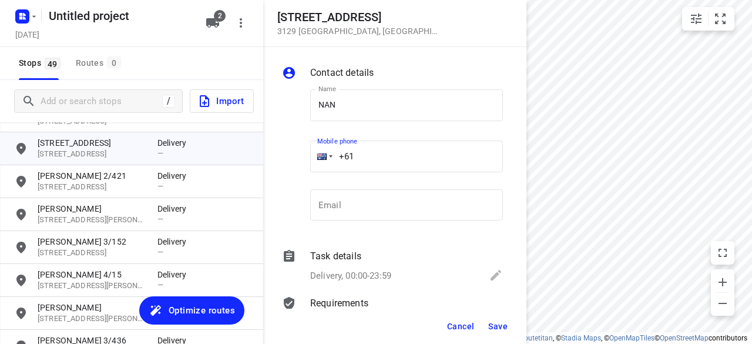
click at [404, 157] on input "+61" at bounding box center [406, 156] width 193 height 32
drag, startPoint x: 400, startPoint y: 150, endPoint x: 397, endPoint y: 138, distance: 12.6
click at [400, 150] on input "+61" at bounding box center [406, 156] width 193 height 32
click at [393, 113] on input "NAN" at bounding box center [406, 105] width 193 height 32
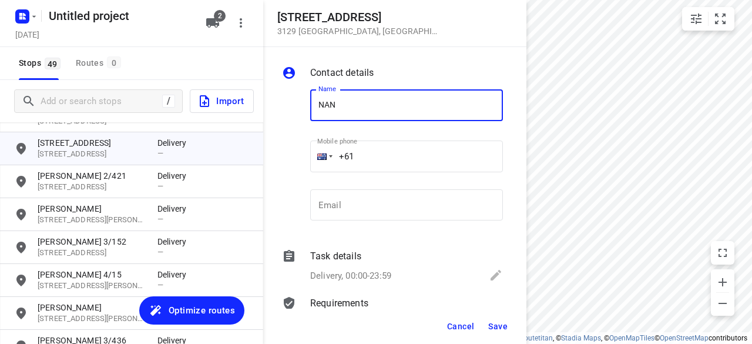
click at [397, 155] on input "+61" at bounding box center [406, 156] width 193 height 32
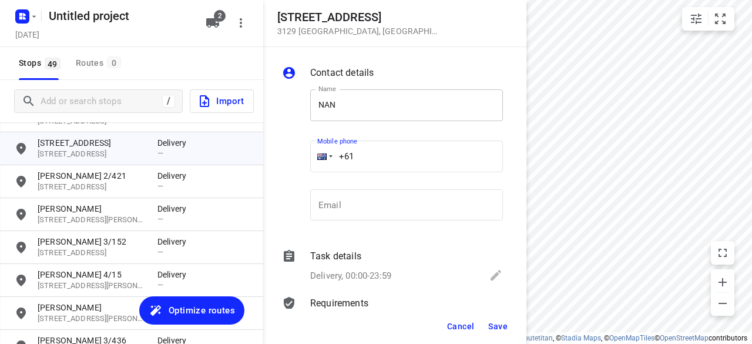
click at [383, 108] on input "NAN" at bounding box center [406, 105] width 193 height 32
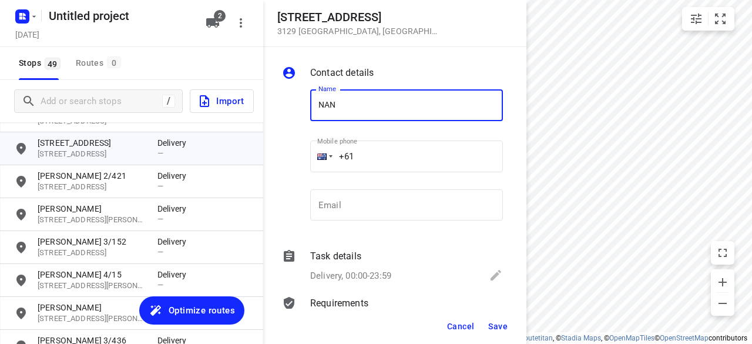
type input "[PERSON_NAME]"
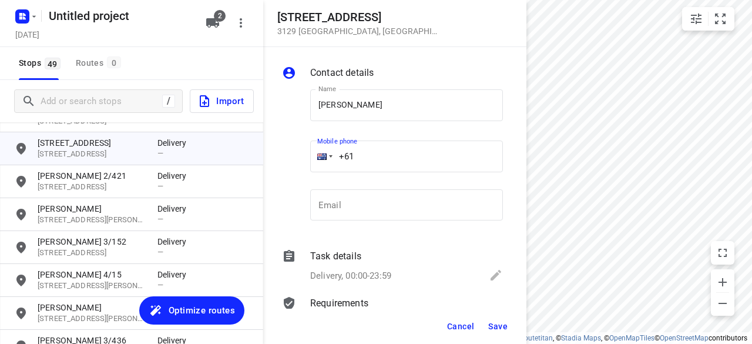
drag, startPoint x: 382, startPoint y: 157, endPoint x: 328, endPoint y: 157, distance: 54.6
click at [328, 157] on div "+61" at bounding box center [406, 156] width 193 height 32
paste input "tel"
drag, startPoint x: 374, startPoint y: 146, endPoint x: 330, endPoint y: 147, distance: 44.7
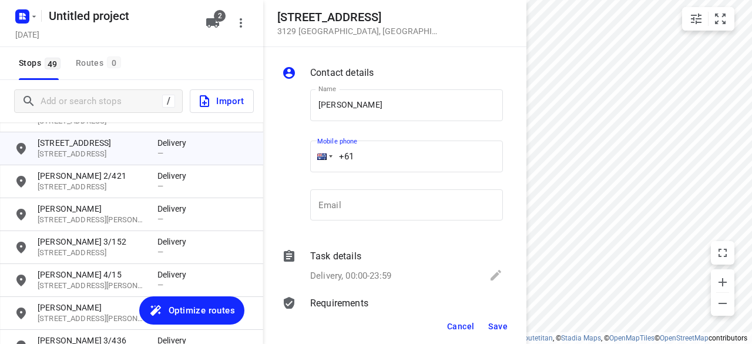
click at [330, 147] on div "+61" at bounding box center [406, 156] width 193 height 32
paste input "422427284"
type input "[PHONE_NUMBER]"
click at [504, 324] on span "Save" at bounding box center [497, 325] width 19 height 9
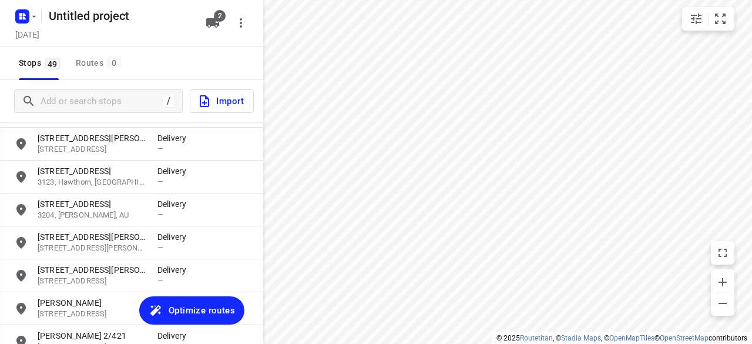
scroll to position [528, 0]
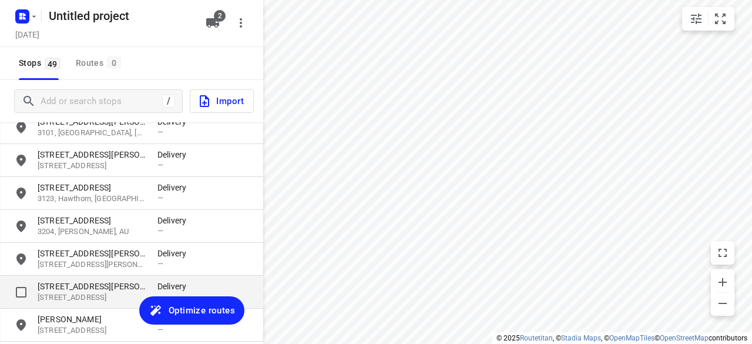
click at [88, 278] on div "[STREET_ADDRESS][PERSON_NAME] Delivery —" at bounding box center [131, 292] width 263 height 33
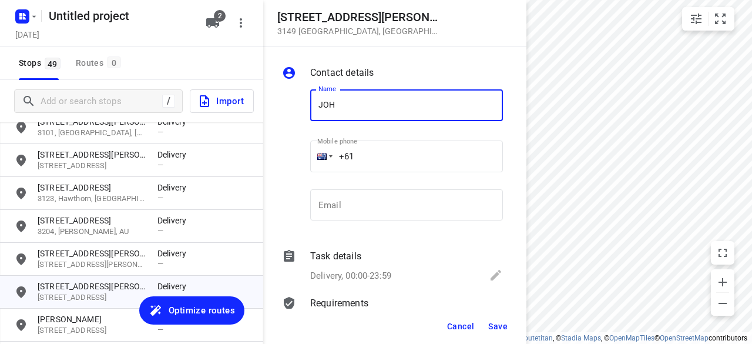
type input "[PERSON_NAME] 1/56"
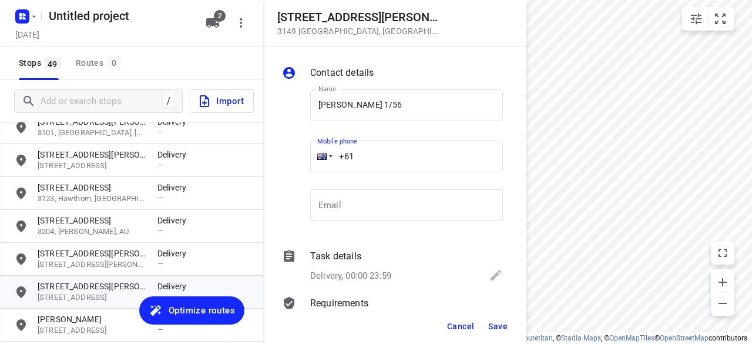
drag, startPoint x: 374, startPoint y: 152, endPoint x: 318, endPoint y: 159, distance: 56.3
click at [318, 159] on div "+61" at bounding box center [406, 156] width 193 height 32
paste input "433708869"
type input "[PHONE_NUMBER]"
click at [495, 323] on span "Save" at bounding box center [497, 325] width 19 height 9
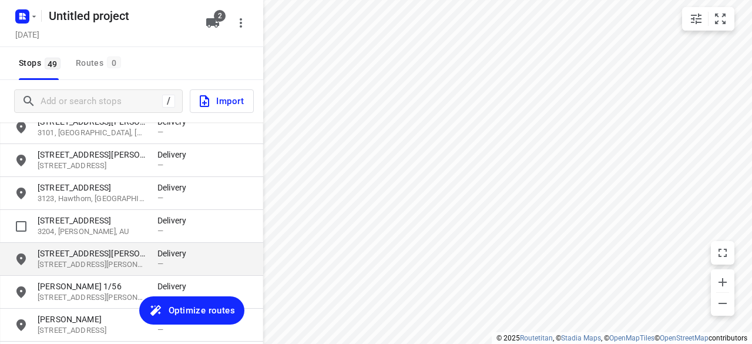
click at [48, 251] on p "[STREET_ADDRESS][PERSON_NAME]" at bounding box center [92, 253] width 108 height 12
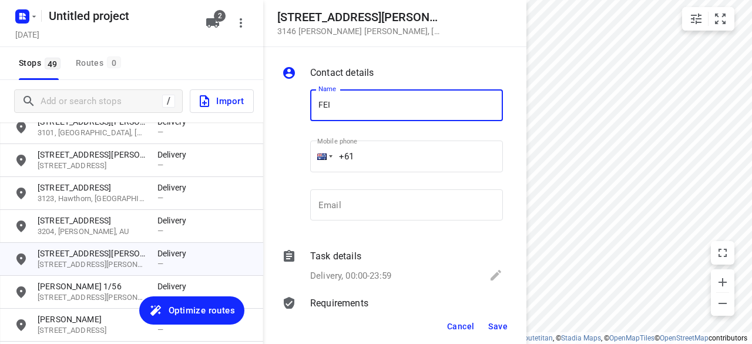
type input "FEIFEI LI 3/8"
click at [384, 147] on input "+61" at bounding box center [406, 156] width 193 height 32
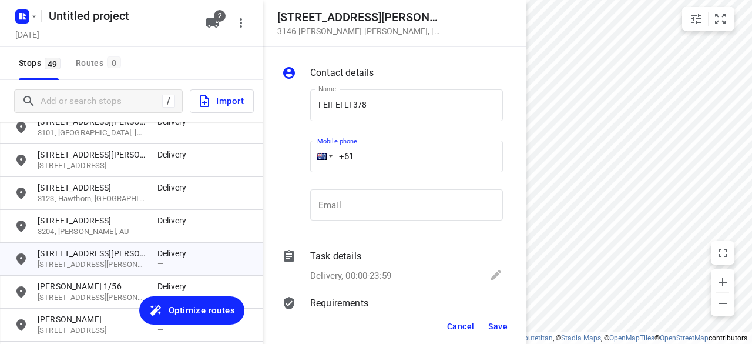
paste input "435888928"
type input "[PHONE_NUMBER]"
click at [493, 318] on button "Save" at bounding box center [498, 326] width 29 height 21
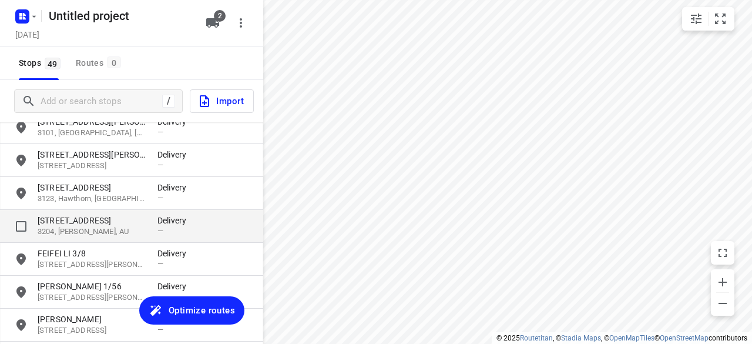
click at [180, 235] on div "—" at bounding box center [174, 230] width 35 height 9
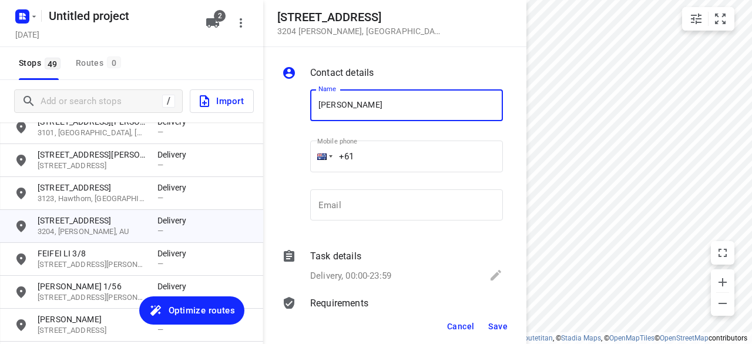
type input "[PERSON_NAME]"
click at [379, 150] on input "+61" at bounding box center [406, 156] width 193 height 32
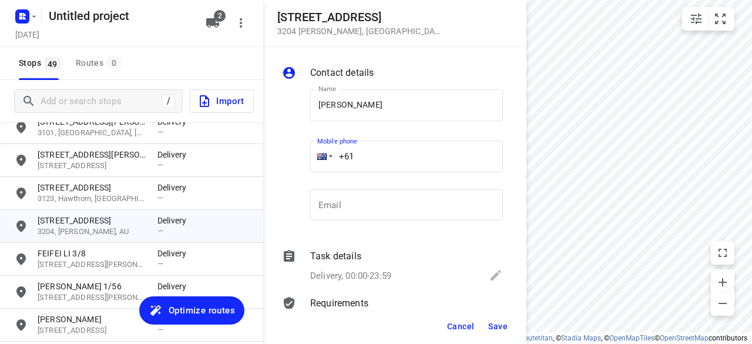
paste input "423218427"
type input "[PHONE_NUMBER]"
click at [500, 330] on span "Save" at bounding box center [497, 325] width 19 height 9
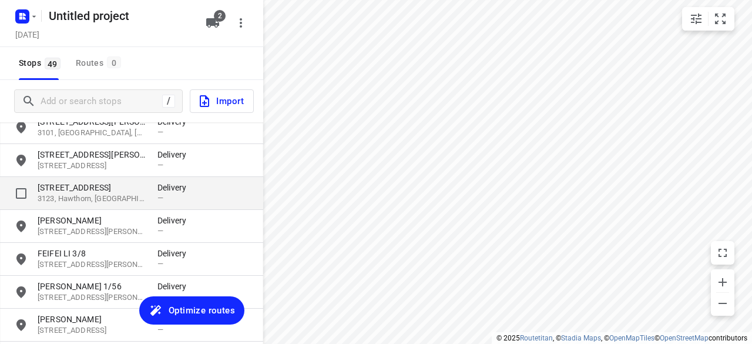
click at [65, 187] on p "[STREET_ADDRESS]" at bounding box center [92, 188] width 108 height 12
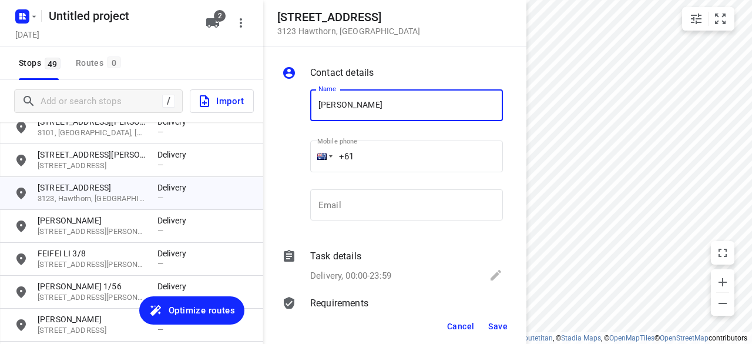
type input "[PERSON_NAME] [PERSON_NAME]"
click at [359, 156] on input "+61" at bounding box center [406, 156] width 193 height 32
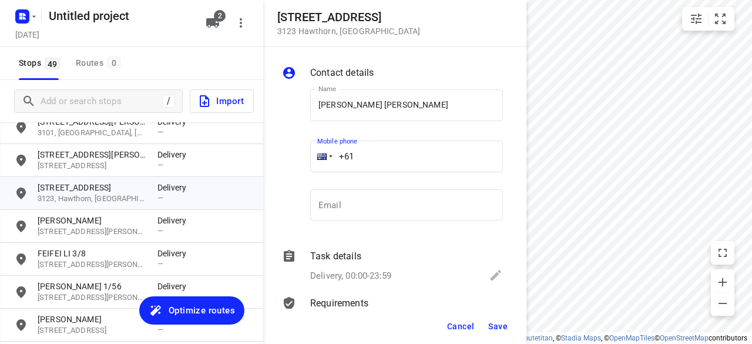
paste input "61404009188"
drag, startPoint x: 431, startPoint y: 153, endPoint x: 336, endPoint y: 169, distance: 95.9
click at [336, 169] on input "[PHONE_NUMBER]" at bounding box center [406, 156] width 193 height 32
paste input "tel"
type input "[PHONE_NUMBER]"
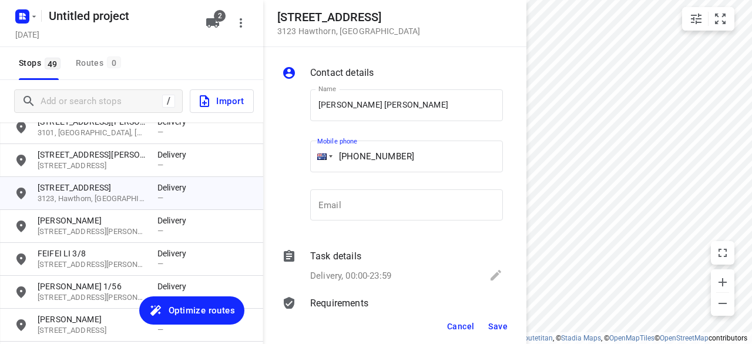
click at [505, 339] on div "Cancel Save" at bounding box center [394, 325] width 263 height 35
click at [504, 331] on span "Save" at bounding box center [497, 325] width 19 height 9
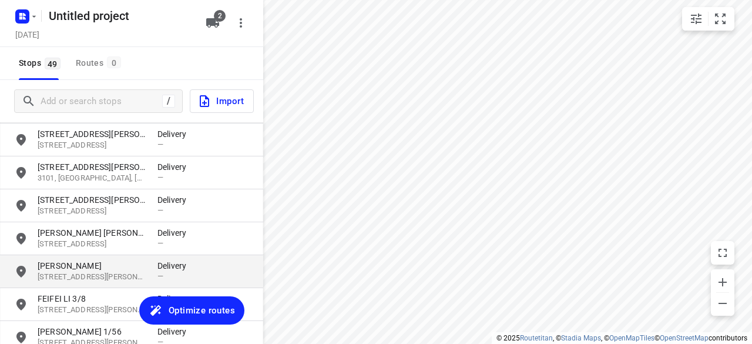
scroll to position [469, 0]
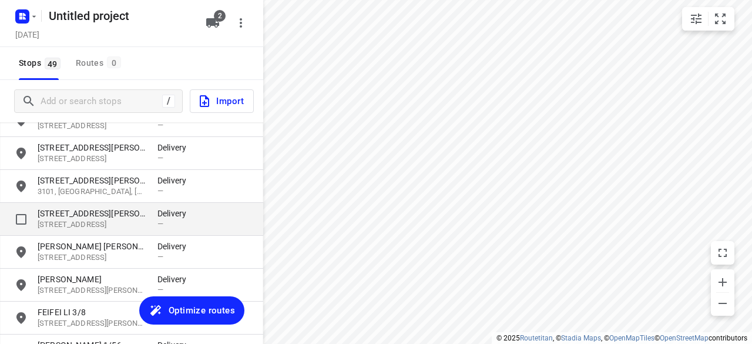
click at [71, 212] on p "[STREET_ADDRESS][PERSON_NAME]" at bounding box center [92, 213] width 108 height 12
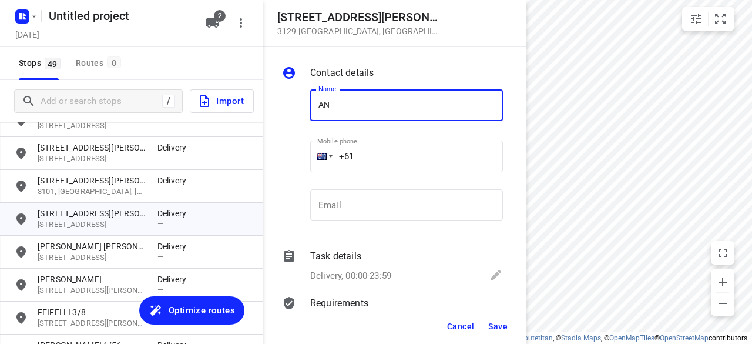
type input "[PERSON_NAME]"
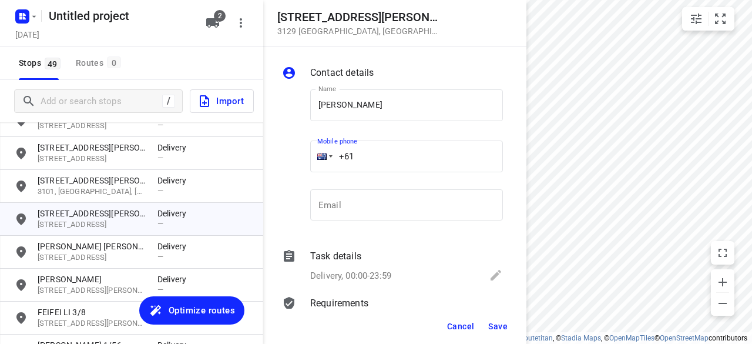
drag, startPoint x: 360, startPoint y: 150, endPoint x: 316, endPoint y: 150, distance: 44.1
click at [316, 150] on div "+61" at bounding box center [406, 156] width 193 height 32
paste input "433016221"
type input "[PHONE_NUMBER]"
click at [501, 320] on button "Save" at bounding box center [498, 326] width 29 height 21
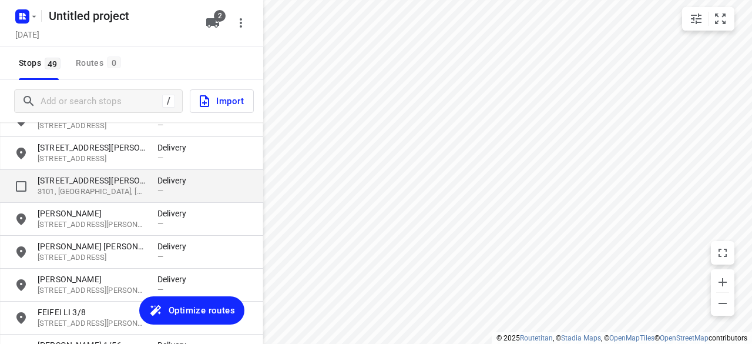
click at [75, 172] on div "[STREET_ADDRESS][PERSON_NAME] Delivery —" at bounding box center [131, 186] width 263 height 33
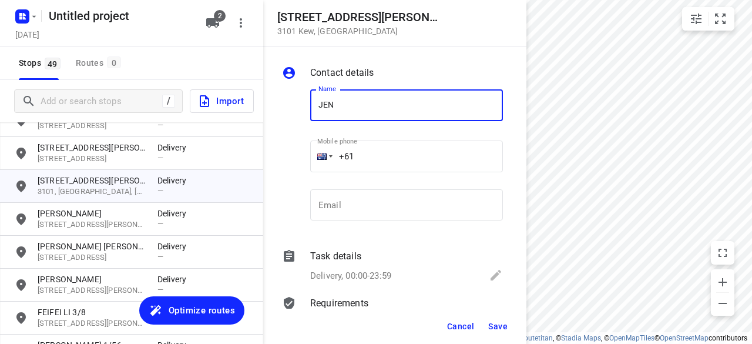
type input "[PERSON_NAME]"
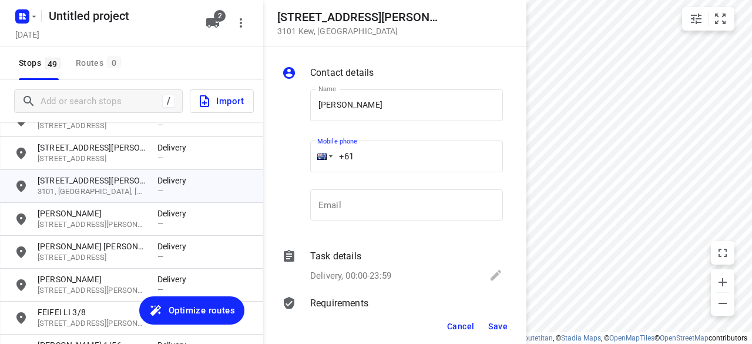
drag, startPoint x: 348, startPoint y: 152, endPoint x: 308, endPoint y: 153, distance: 40.5
click at [308, 153] on div "Mobile phone +61 ​" at bounding box center [407, 160] width 202 height 54
paste input "403131881"
type input "[PHONE_NUMBER]"
click at [499, 319] on button "Save" at bounding box center [498, 326] width 29 height 21
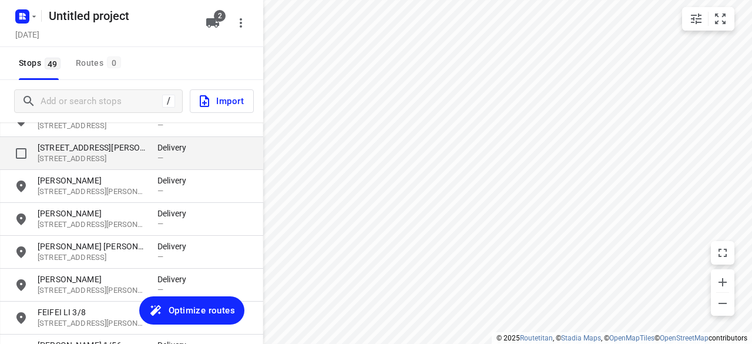
click at [97, 159] on p "[STREET_ADDRESS]" at bounding box center [92, 158] width 108 height 11
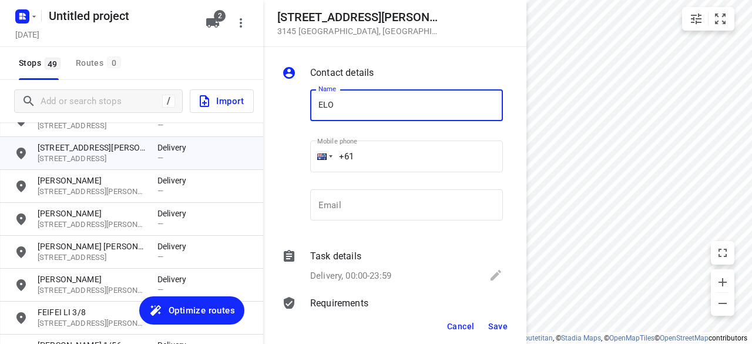
click at [314, 109] on input "ELO" at bounding box center [406, 105] width 193 height 32
drag, startPoint x: 370, startPoint y: 101, endPoint x: 381, endPoint y: 117, distance: 19.1
click at [370, 101] on input "MELO" at bounding box center [406, 105] width 193 height 32
type input "[PERSON_NAME]"
click at [295, 149] on div "Name [PERSON_NAME] Name Mobile phone +61 ​ Email Email" at bounding box center [393, 157] width 226 height 155
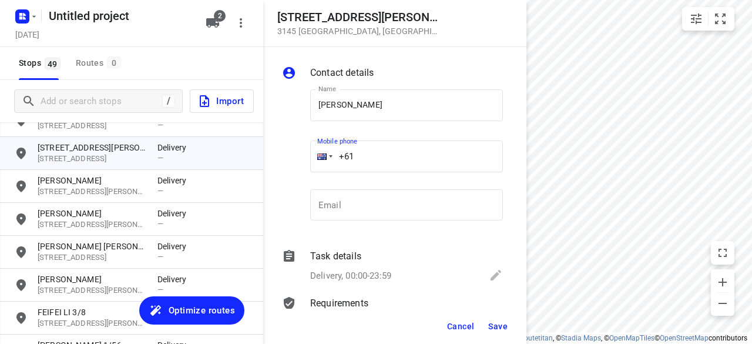
paste input "434505885"
type input "[PHONE_NUMBER]"
click at [492, 317] on button "Save" at bounding box center [498, 326] width 29 height 21
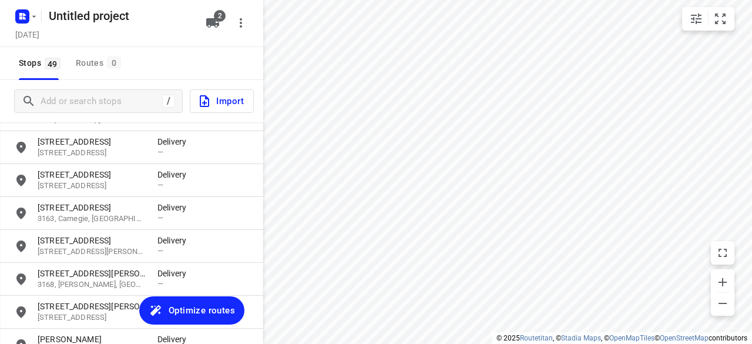
scroll to position [293, 0]
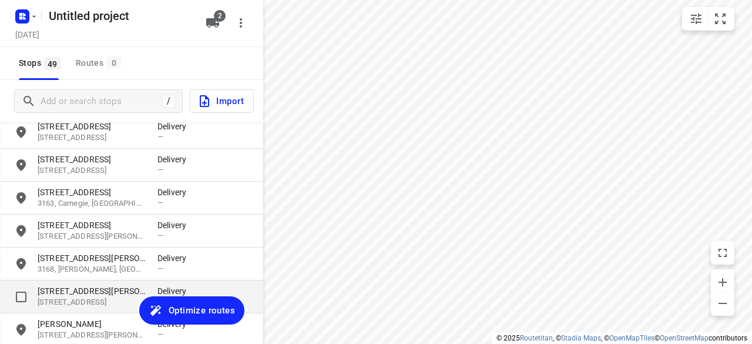
click at [63, 298] on p "[STREET_ADDRESS]" at bounding box center [92, 302] width 108 height 11
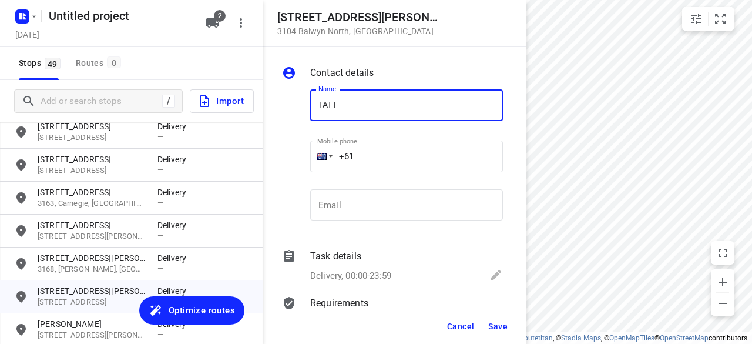
type input "TATT [PERSON_NAME]"
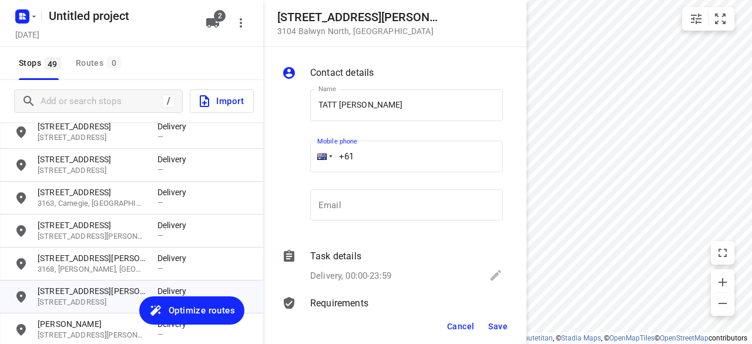
drag, startPoint x: 361, startPoint y: 155, endPoint x: 300, endPoint y: 155, distance: 61.1
click at [300, 155] on div "Name TATT [PERSON_NAME] SAW Name Mobile phone +61 ​ Email Email" at bounding box center [393, 157] width 226 height 155
paste input "401262845"
type input "[PHONE_NUMBER]"
click at [489, 331] on span "Save" at bounding box center [497, 325] width 19 height 9
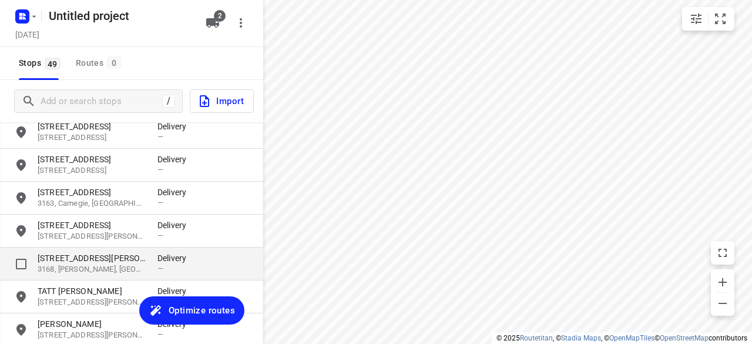
click at [58, 259] on p "[STREET_ADDRESS][PERSON_NAME]" at bounding box center [92, 258] width 108 height 12
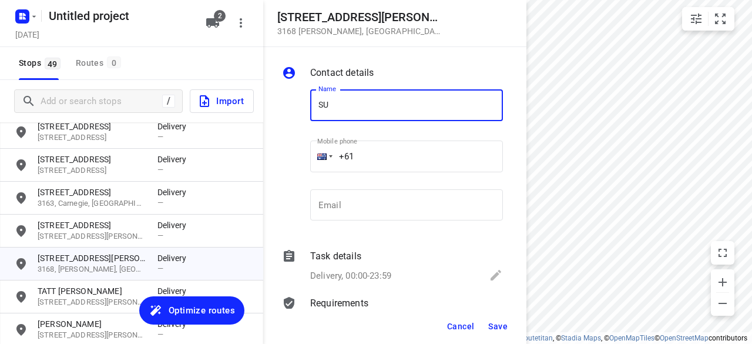
type input "SU CHOO"
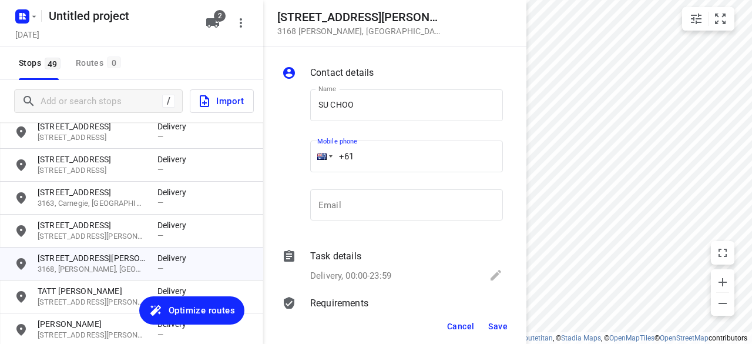
drag, startPoint x: 358, startPoint y: 158, endPoint x: 306, endPoint y: 160, distance: 52.9
click at [306, 160] on div "Mobile phone +61 ​" at bounding box center [407, 160] width 202 height 54
paste input "412464420"
type input "[PHONE_NUMBER]"
click at [501, 318] on button "Save" at bounding box center [498, 326] width 29 height 21
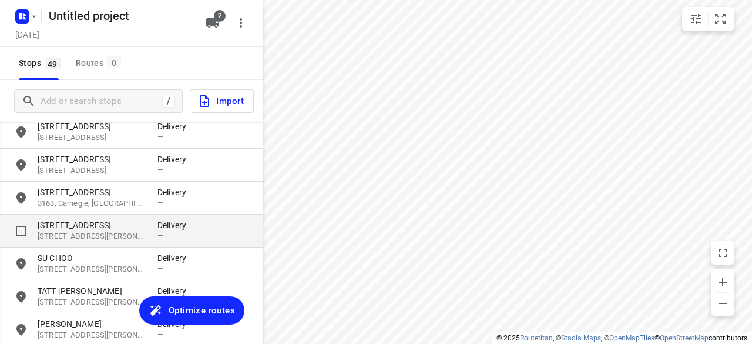
click at [127, 226] on p "[STREET_ADDRESS]" at bounding box center [92, 225] width 108 height 12
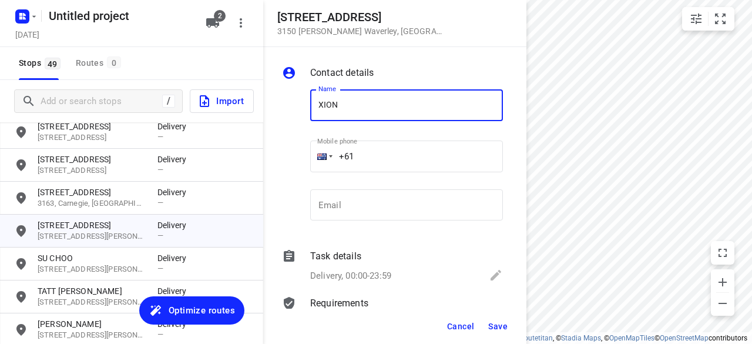
type input "[PERSON_NAME]"
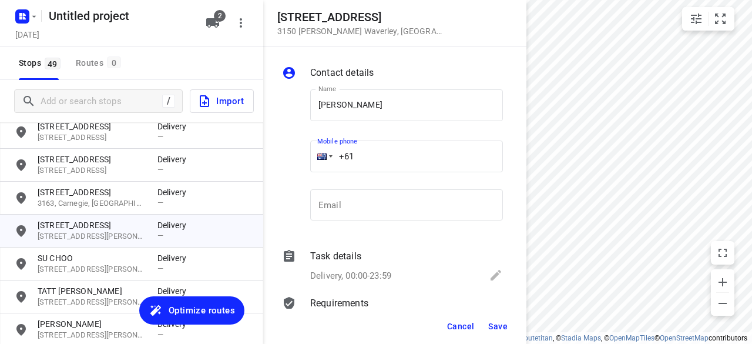
click at [324, 158] on div "+61" at bounding box center [406, 156] width 193 height 32
paste input "425178884"
type input "[PHONE_NUMBER]"
click at [486, 320] on button "Save" at bounding box center [498, 326] width 29 height 21
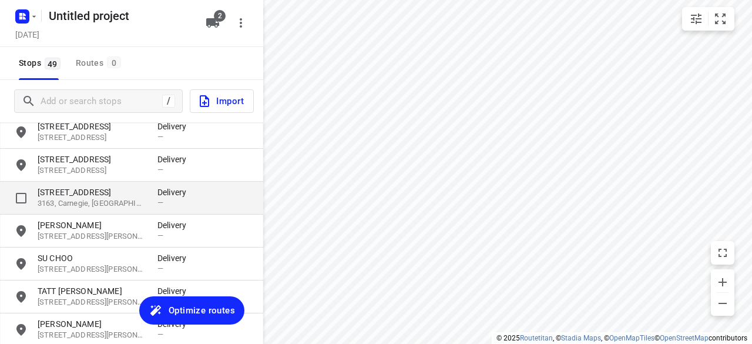
click at [106, 206] on p "3163, Carnegie, [GEOGRAPHIC_DATA]" at bounding box center [92, 203] width 108 height 11
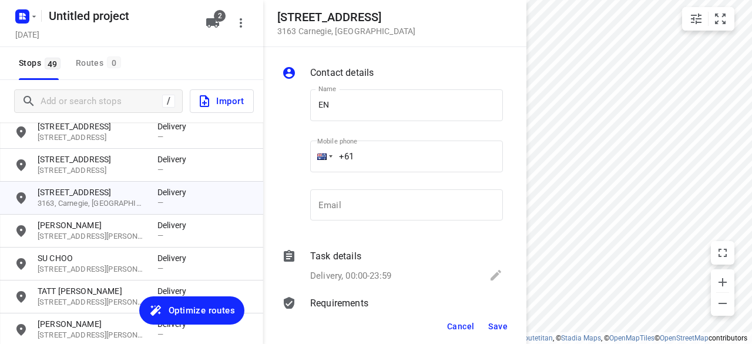
drag, startPoint x: 350, startPoint y: 124, endPoint x: 328, endPoint y: 113, distance: 24.7
click at [350, 124] on div "Name EN Name" at bounding box center [406, 109] width 193 height 41
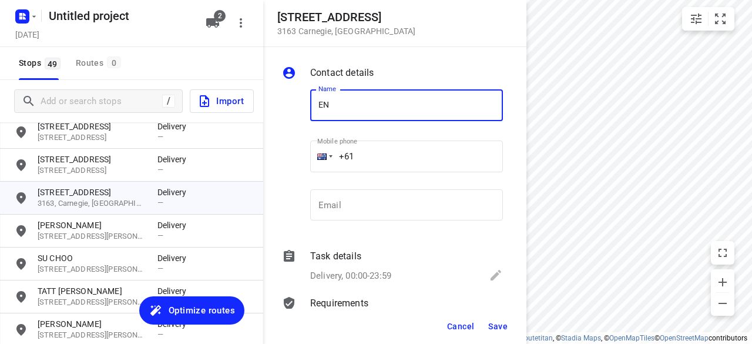
click at [327, 112] on input "EN" at bounding box center [406, 105] width 193 height 32
click at [321, 108] on input "EN" at bounding box center [406, 105] width 193 height 32
click at [315, 108] on input "EN" at bounding box center [406, 105] width 193 height 32
click at [367, 108] on input "WEN" at bounding box center [406, 105] width 193 height 32
type input "[PERSON_NAME] 2/16"
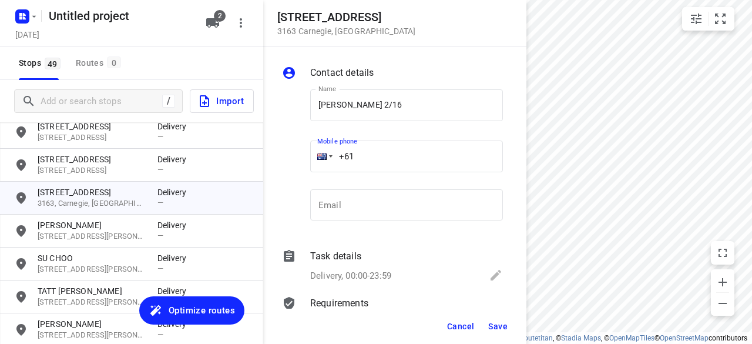
drag, startPoint x: 350, startPoint y: 152, endPoint x: 302, endPoint y: 152, distance: 48.2
click at [302, 152] on div "Name [PERSON_NAME] 2/16 Name Mobile phone +61 ​ Email Email" at bounding box center [393, 157] width 226 height 155
paste input "430809577"
type input "[PHONE_NUMBER]"
click at [501, 330] on span "Save" at bounding box center [497, 325] width 19 height 9
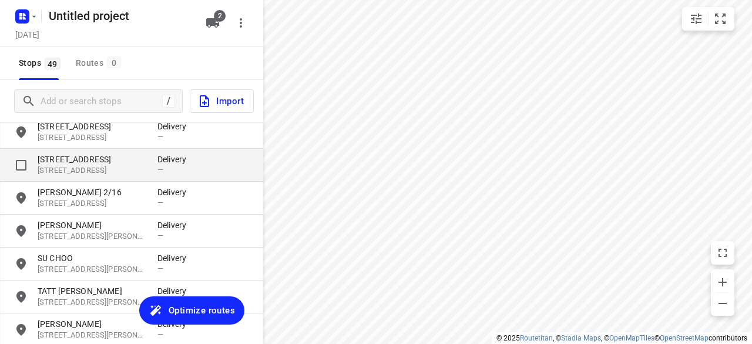
click at [111, 170] on p "[STREET_ADDRESS]" at bounding box center [92, 170] width 108 height 11
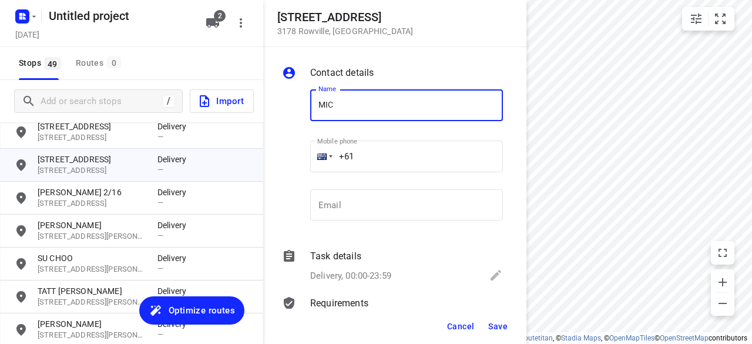
type input "[PERSON_NAME] 2/3"
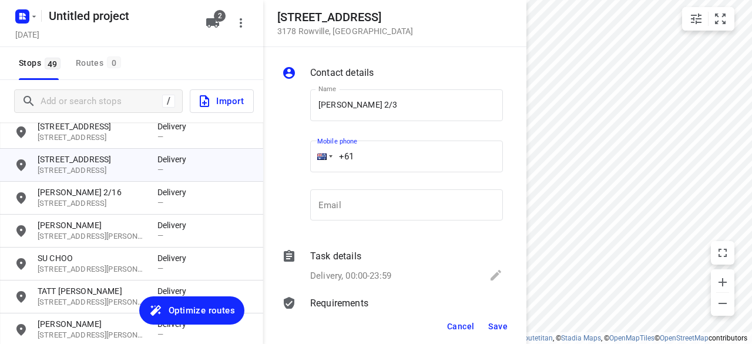
drag, startPoint x: 378, startPoint y: 146, endPoint x: 340, endPoint y: 150, distance: 38.4
click at [340, 150] on input "+61" at bounding box center [406, 156] width 193 height 32
click at [380, 160] on input "+61" at bounding box center [406, 156] width 193 height 32
paste input "478128899"
type input "[PHONE_NUMBER]"
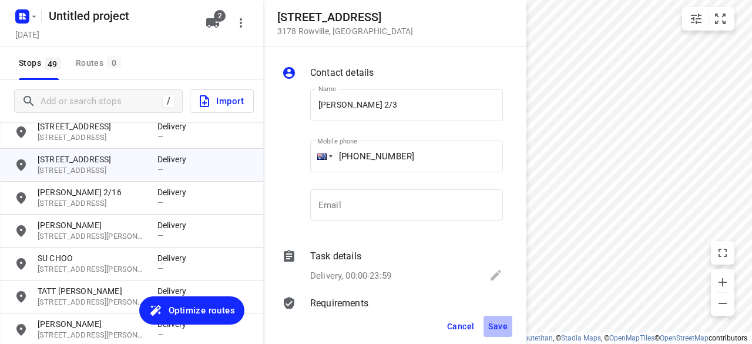
click at [508, 328] on button "Save" at bounding box center [498, 326] width 29 height 21
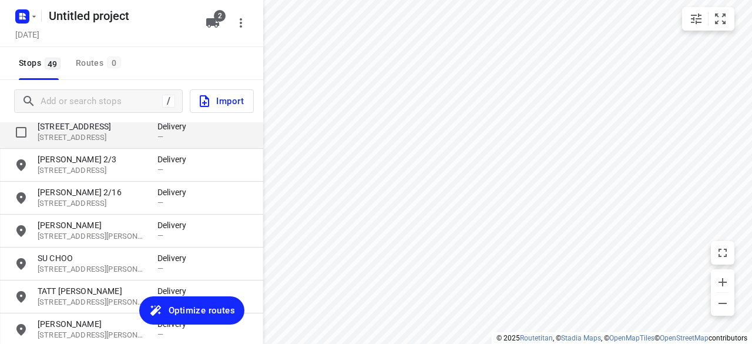
click at [105, 137] on p "[STREET_ADDRESS]" at bounding box center [92, 137] width 108 height 11
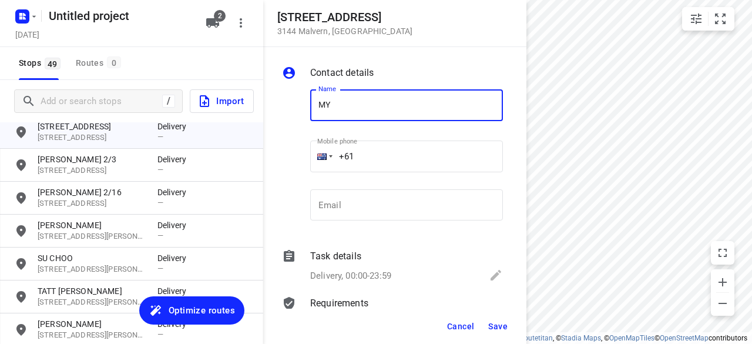
click at [314, 119] on input "MY" at bounding box center [406, 105] width 193 height 32
click at [367, 123] on div "Name [PERSON_NAME] Name" at bounding box center [406, 109] width 193 height 41
click at [378, 117] on input "[PERSON_NAME]" at bounding box center [406, 105] width 193 height 32
type input "[PERSON_NAME]"
click at [377, 156] on input "+61" at bounding box center [406, 156] width 193 height 32
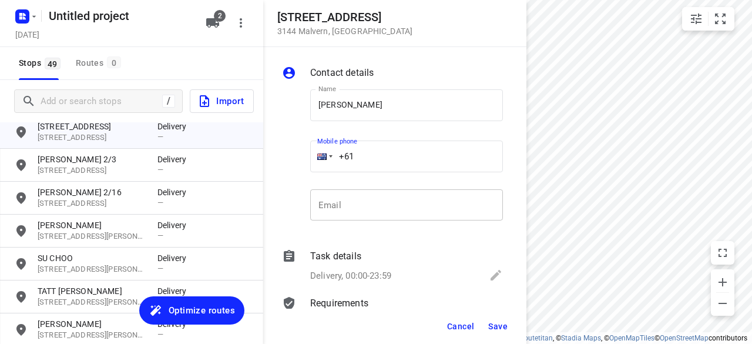
paste input "451175117"
type input "[PHONE_NUMBER]"
click at [507, 323] on span "Save" at bounding box center [497, 325] width 19 height 9
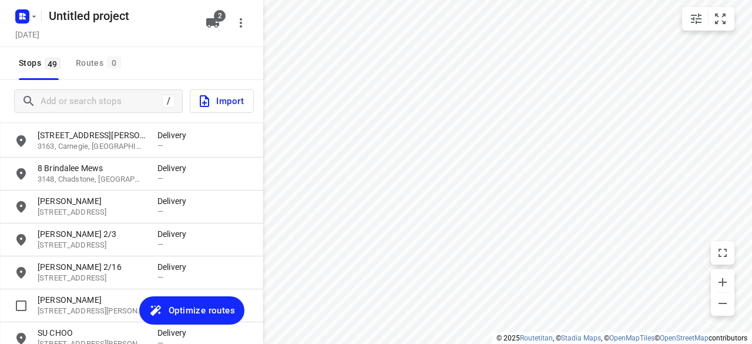
scroll to position [116, 0]
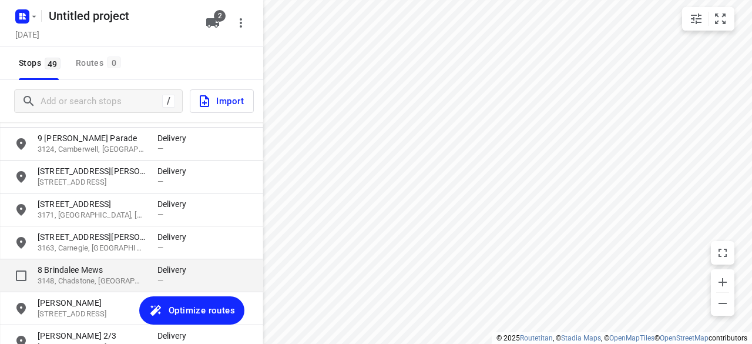
click at [82, 285] on p "3148, Chadstone, [GEOGRAPHIC_DATA]" at bounding box center [92, 281] width 108 height 11
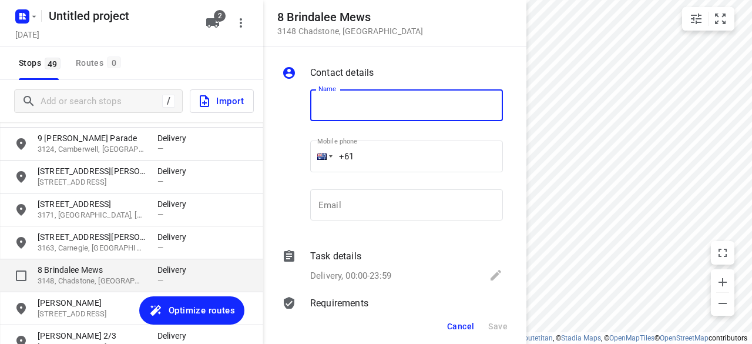
type input "J"
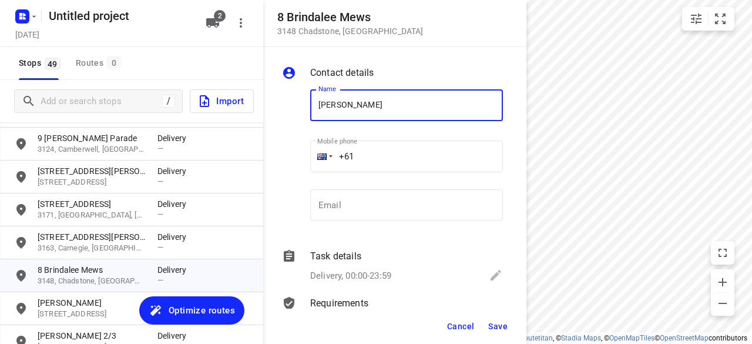
type input "[PERSON_NAME]"
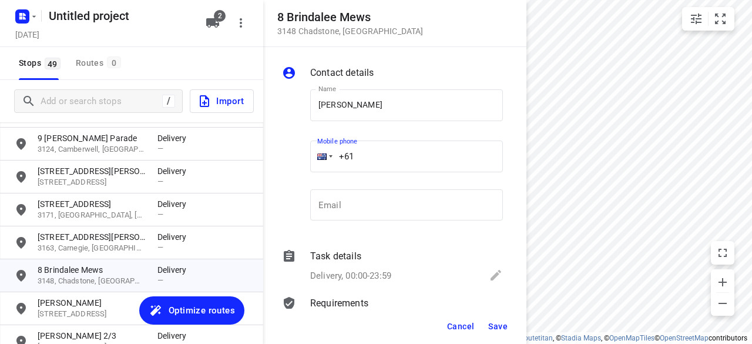
drag, startPoint x: 328, startPoint y: 153, endPoint x: 311, endPoint y: 157, distance: 18.0
click at [311, 157] on div "+61" at bounding box center [406, 156] width 193 height 32
paste input "tel"
paste input "497209603"
type input "[PHONE_NUMBER]"
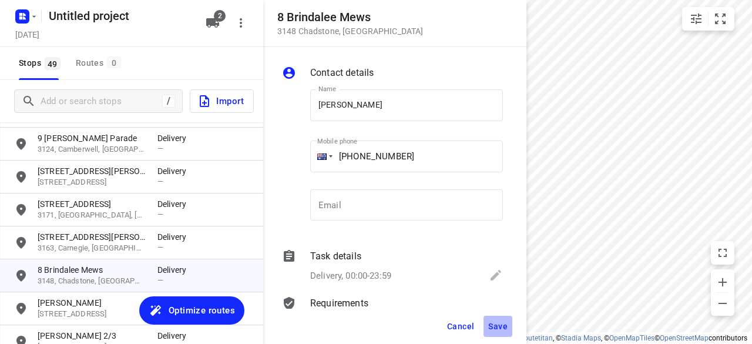
click at [495, 333] on button "Save" at bounding box center [498, 326] width 29 height 21
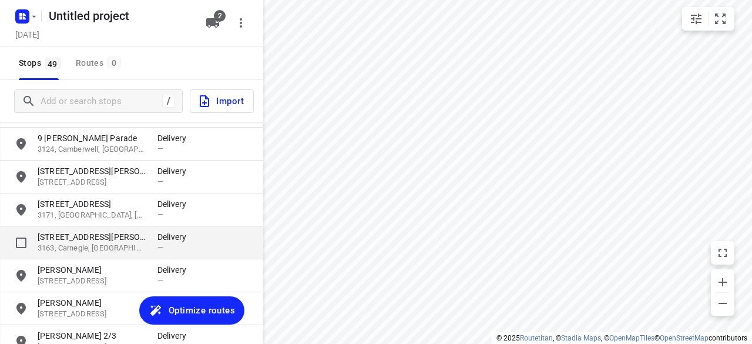
click at [127, 236] on p "[STREET_ADDRESS][PERSON_NAME]" at bounding box center [92, 237] width 108 height 12
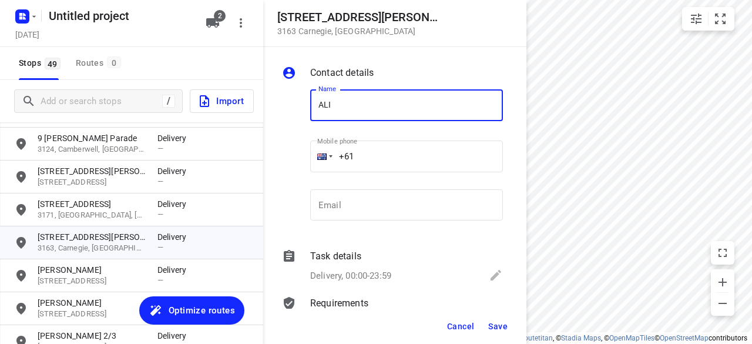
type input "[PERSON_NAME]"
click at [380, 152] on input "+61" at bounding box center [406, 156] width 193 height 32
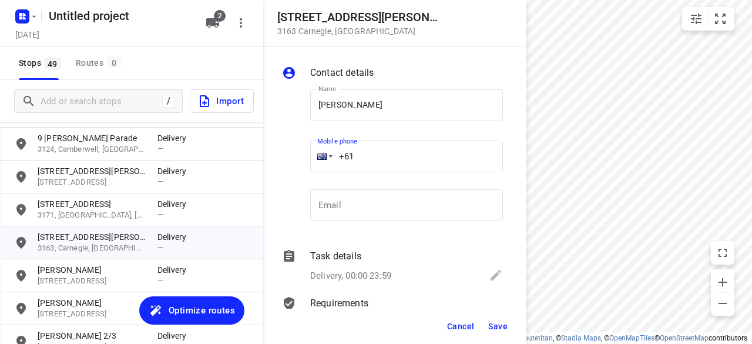
paste input "0422791989"
click at [363, 152] on input "[PHONE_NUMBER]" at bounding box center [406, 156] width 193 height 32
type input "[PHONE_NUMBER]"
click at [497, 319] on button "Save" at bounding box center [498, 326] width 29 height 21
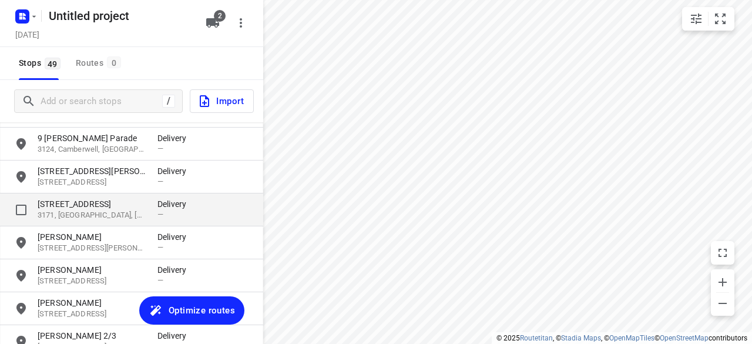
click at [90, 216] on p "3171, [GEOGRAPHIC_DATA], [GEOGRAPHIC_DATA]" at bounding box center [92, 215] width 108 height 11
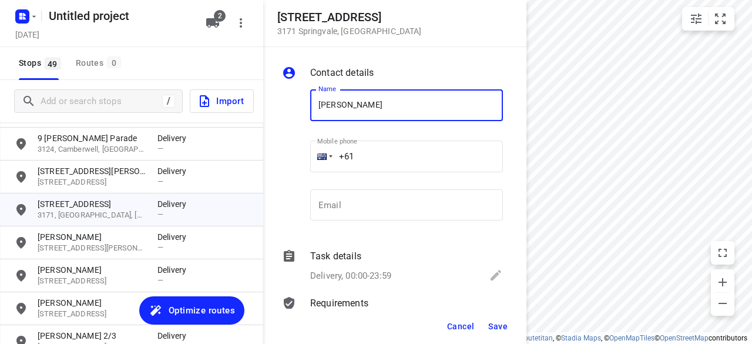
type input "[PERSON_NAME]"
click at [367, 157] on input "+61" at bounding box center [406, 156] width 193 height 32
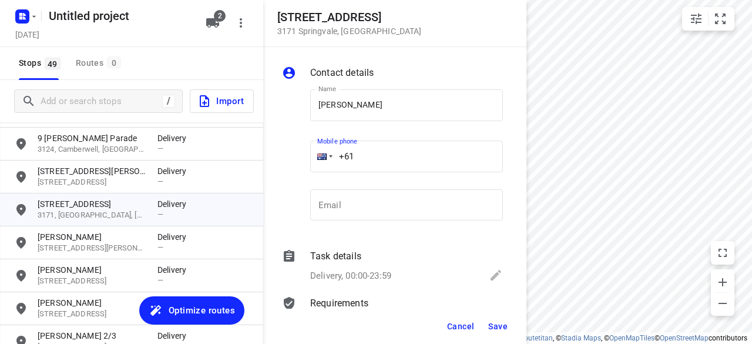
paste input "401496694"
type input "[PHONE_NUMBER]"
click at [498, 328] on span "Save" at bounding box center [497, 325] width 19 height 9
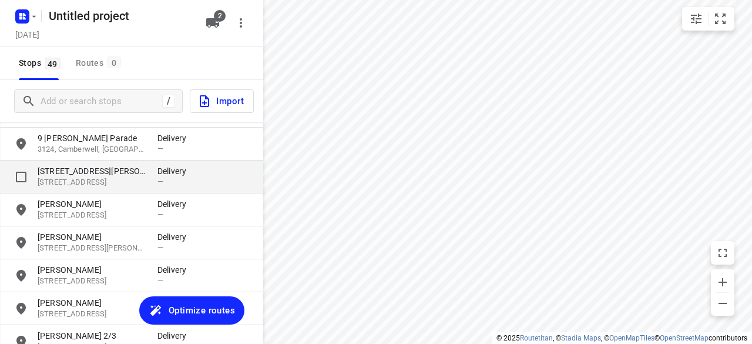
click at [137, 166] on p "[STREET_ADDRESS][PERSON_NAME]" at bounding box center [92, 171] width 108 height 12
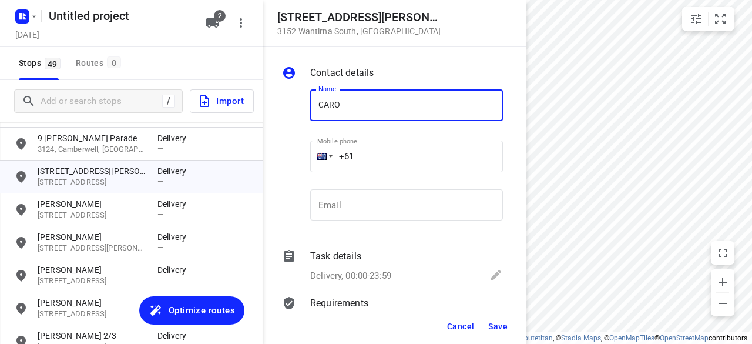
type input "[PERSON_NAME]"
click at [354, 159] on input "+61" at bounding box center [406, 156] width 193 height 32
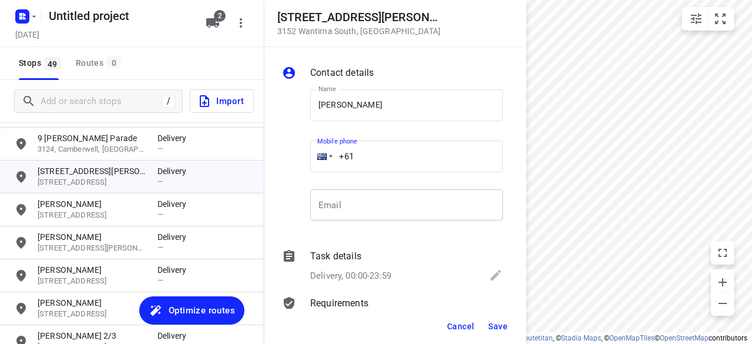
paste
type input "[PHONE_NUMBER]"
click at [497, 324] on span "Save" at bounding box center [497, 325] width 19 height 9
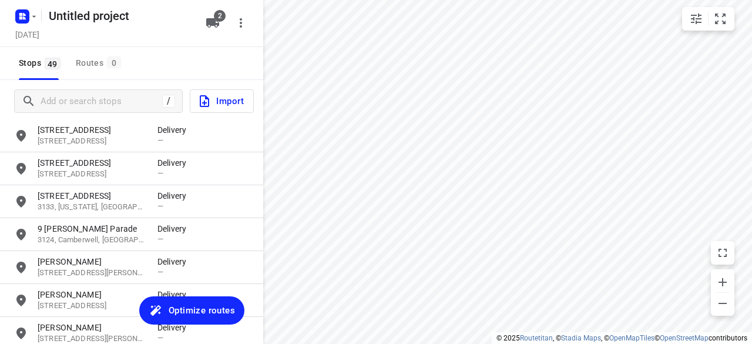
scroll to position [0, 0]
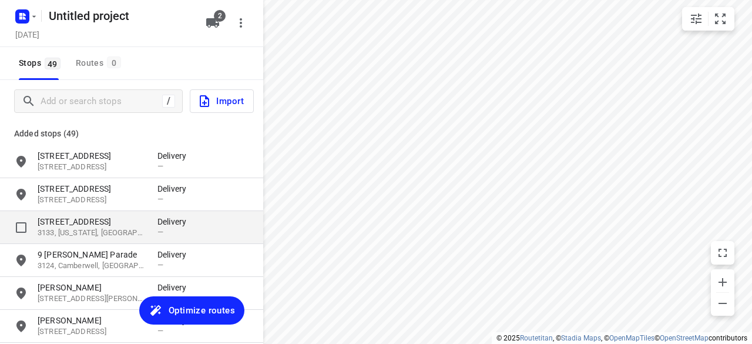
click at [66, 243] on div "[STREET_ADDRESS][US_STATE] Delivery —" at bounding box center [131, 227] width 263 height 33
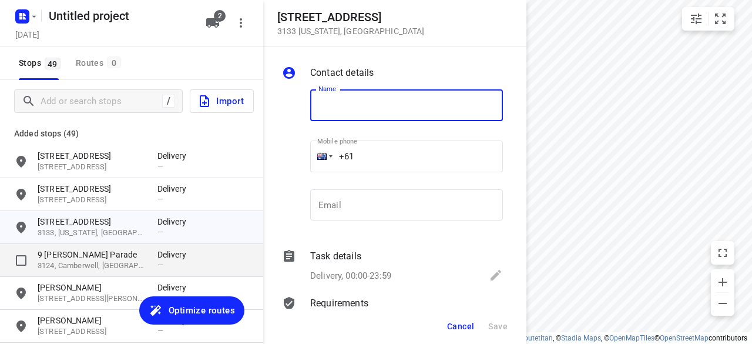
click at [59, 260] on p "3124, Camberwell, [GEOGRAPHIC_DATA]" at bounding box center [92, 265] width 108 height 11
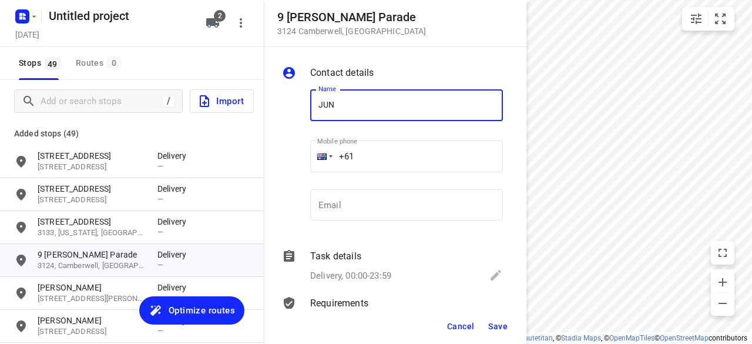
type input "[PERSON_NAME]"
click at [370, 158] on input "+61" at bounding box center [406, 156] width 193 height 32
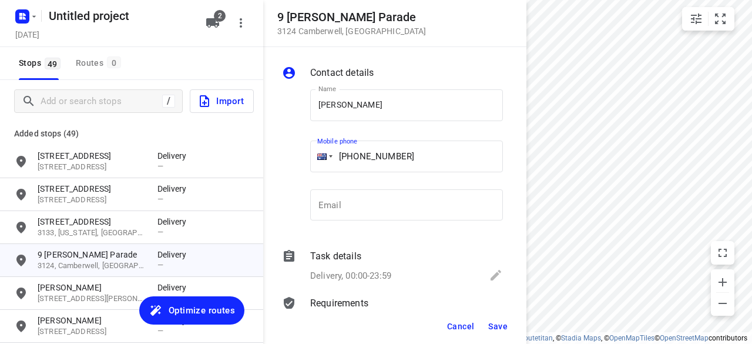
type input "[PHONE_NUMBER]"
click at [499, 320] on button "Save" at bounding box center [498, 326] width 29 height 21
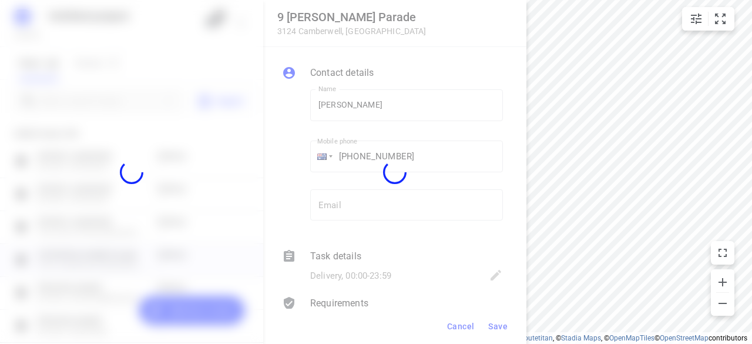
drag, startPoint x: 513, startPoint y: 340, endPoint x: 523, endPoint y: 345, distance: 11.8
click at [523, 343] on html "i © 2025 Routetitan , © Stadia Maps , © OpenMapTiles © OpenStreetMap contributo…" at bounding box center [376, 172] width 752 height 344
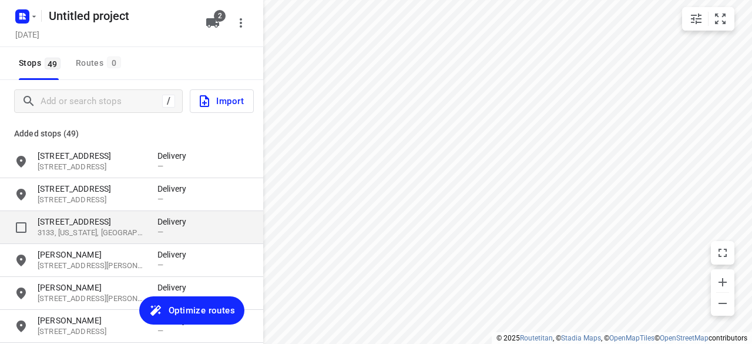
click at [65, 223] on p "[STREET_ADDRESS]" at bounding box center [92, 222] width 108 height 12
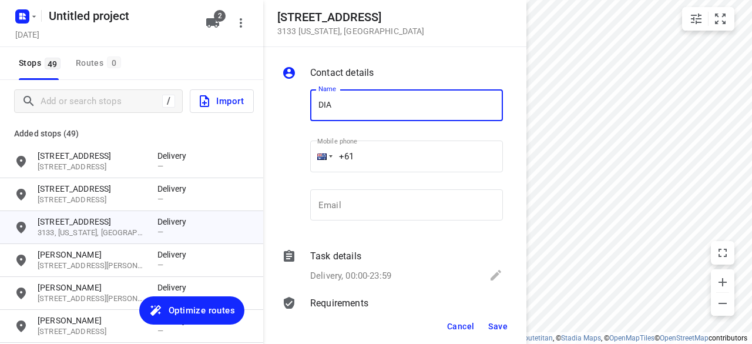
type input "[PERSON_NAME] 4/134-140"
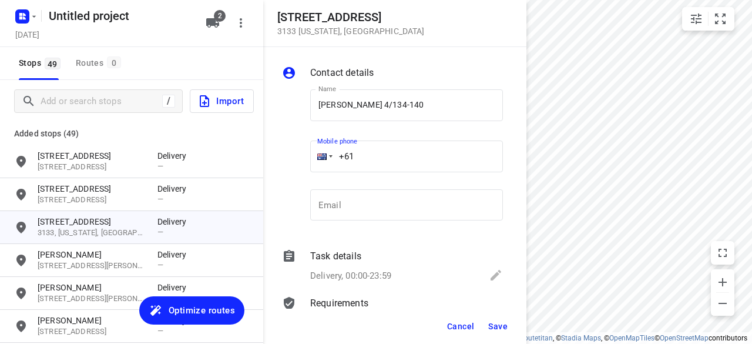
click at [361, 151] on input "+61" at bounding box center [406, 156] width 193 height 32
click at [360, 152] on input "[PHONE_NUMBER]" at bounding box center [406, 156] width 193 height 32
click at [360, 153] on input "[PHONE_NUMBER]" at bounding box center [406, 156] width 193 height 32
click at [361, 155] on input "[PHONE_NUMBER]" at bounding box center [406, 156] width 193 height 32
type input "[PHONE_NUMBER]"
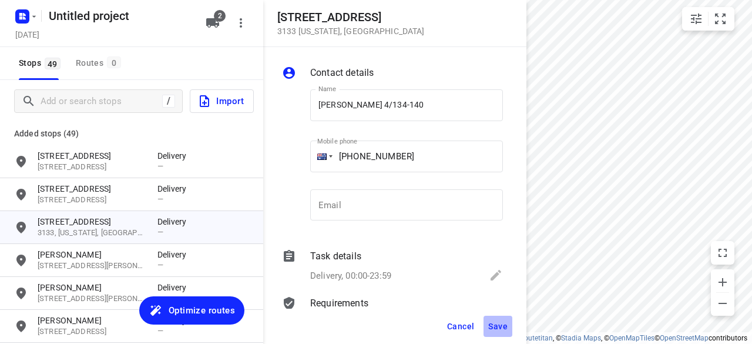
click at [496, 327] on span "Save" at bounding box center [497, 325] width 19 height 9
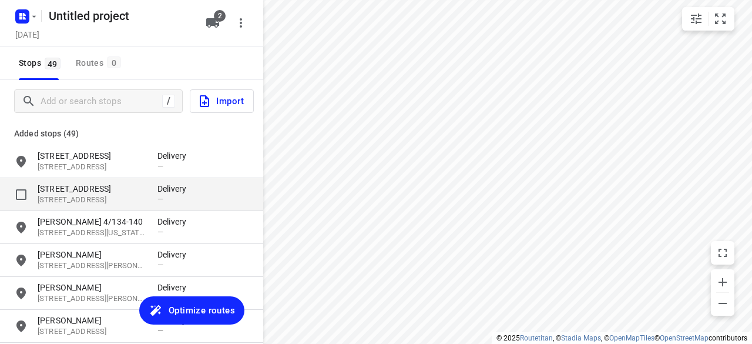
click at [118, 196] on p "[STREET_ADDRESS]" at bounding box center [92, 199] width 108 height 11
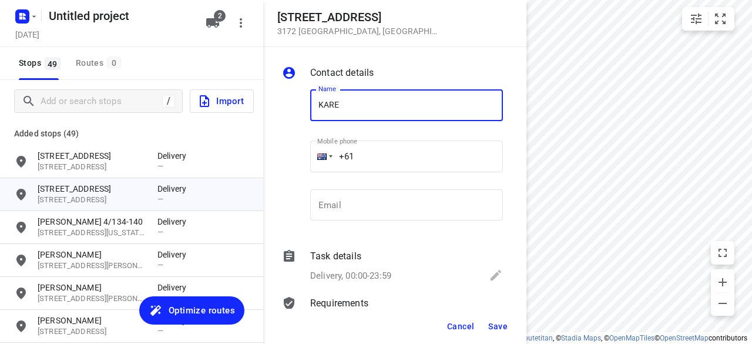
type input "[PERSON_NAME]"
click at [380, 162] on input "+61" at bounding box center [406, 156] width 193 height 32
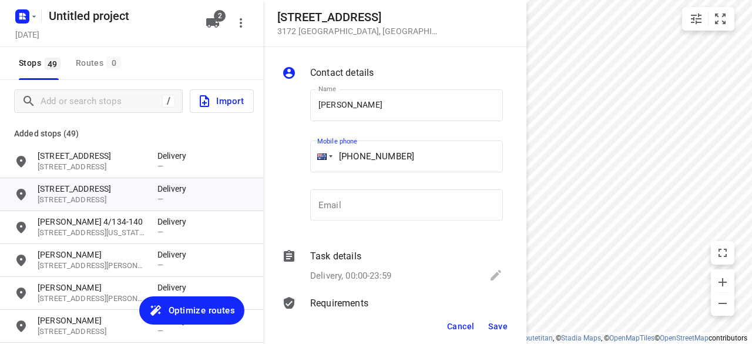
click at [357, 156] on input "[PHONE_NUMBER]" at bounding box center [406, 156] width 193 height 32
click at [365, 157] on input "[PHONE_NUMBER]" at bounding box center [406, 156] width 193 height 32
click at [360, 157] on input "[PHONE_NUMBER]" at bounding box center [406, 156] width 193 height 32
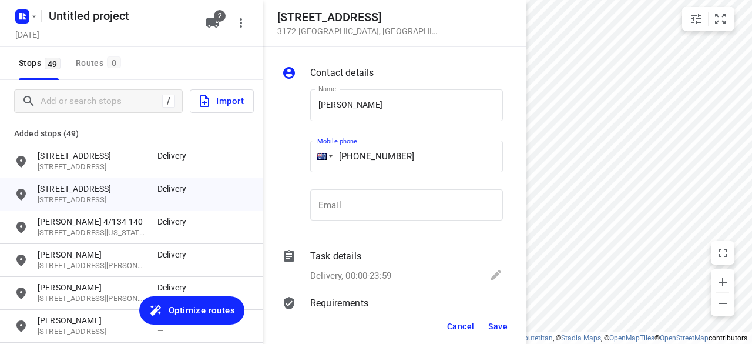
type input "[PHONE_NUMBER]"
click at [505, 333] on button "Save" at bounding box center [498, 326] width 29 height 21
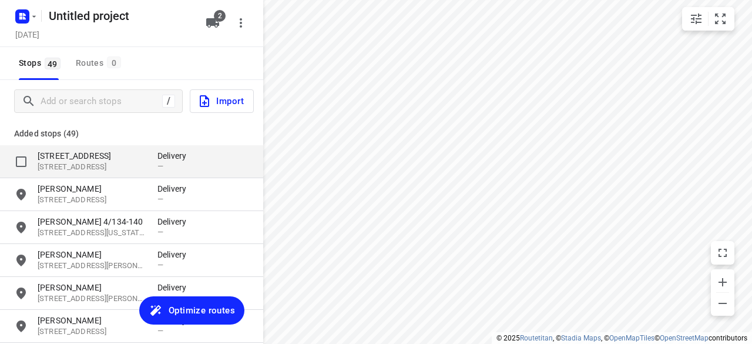
click at [73, 162] on p "[STREET_ADDRESS]" at bounding box center [92, 167] width 108 height 11
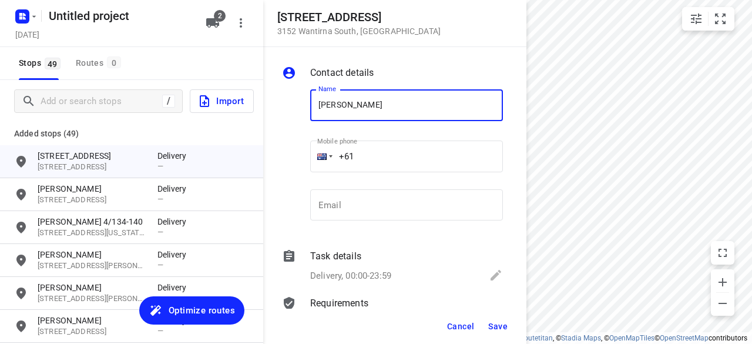
type input "[PERSON_NAME]"
click at [380, 158] on input "+61" at bounding box center [406, 156] width 193 height 32
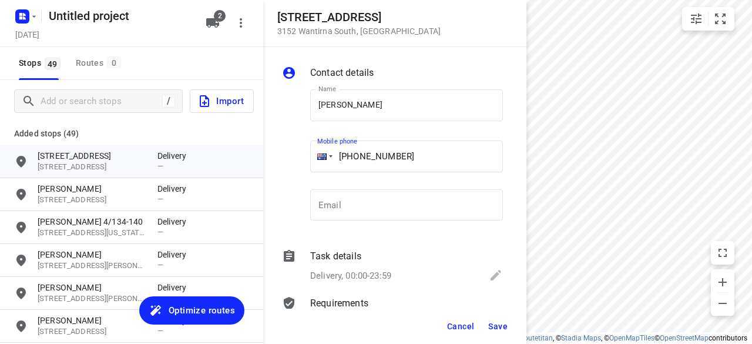
type input "[PHONE_NUMBER]"
click at [510, 326] on button "Save" at bounding box center [498, 326] width 29 height 21
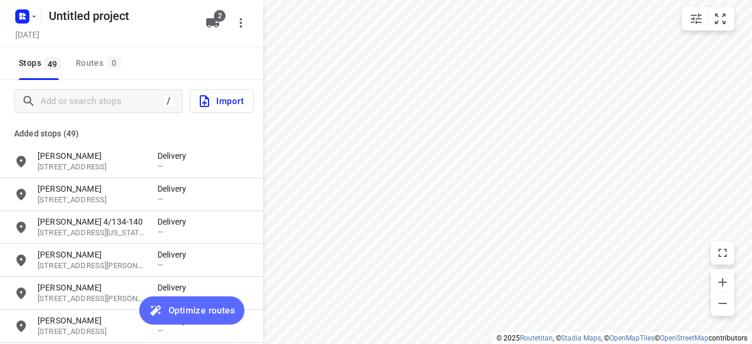
click at [191, 303] on span "Optimize routes" at bounding box center [202, 310] width 66 height 15
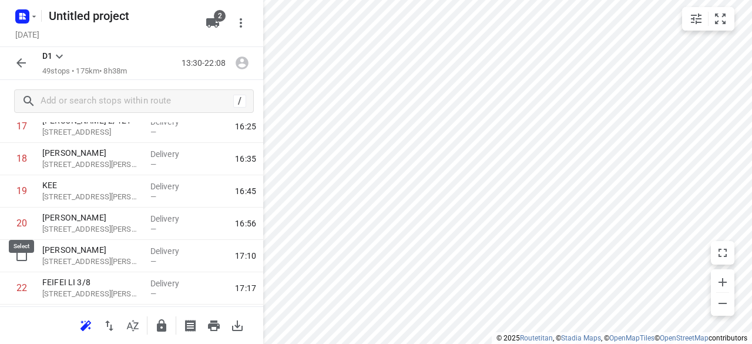
scroll to position [646, 0]
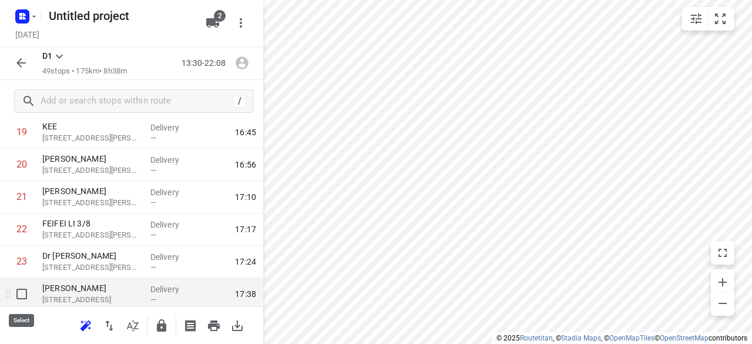
click at [27, 293] on input "checkbox" at bounding box center [22, 294] width 24 height 24
checkbox input "true"
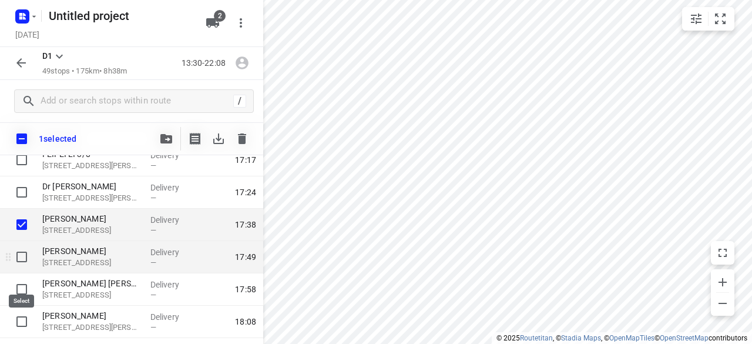
scroll to position [764, 0]
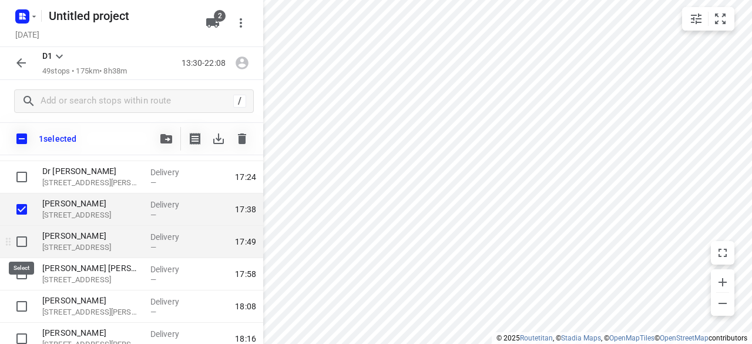
click at [27, 246] on input "checkbox" at bounding box center [22, 242] width 24 height 24
checkbox input "true"
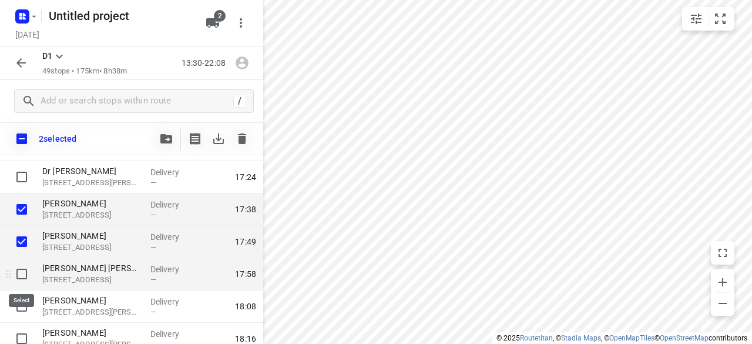
click at [28, 267] on input "checkbox" at bounding box center [22, 274] width 24 height 24
checkbox input "true"
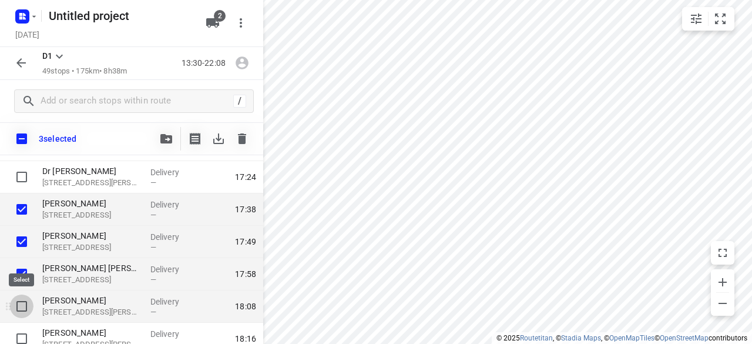
click at [30, 303] on input "checkbox" at bounding box center [22, 306] width 24 height 24
checkbox input "true"
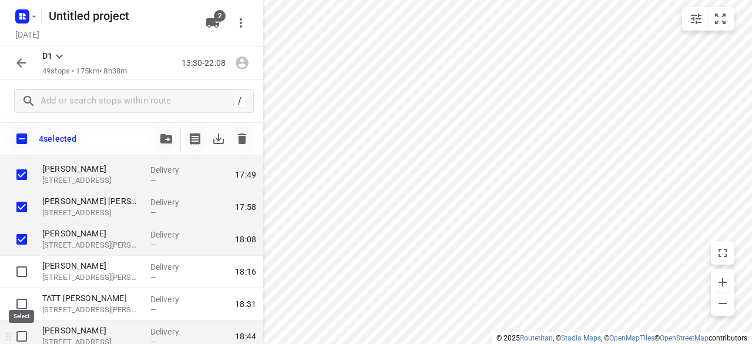
scroll to position [881, 0]
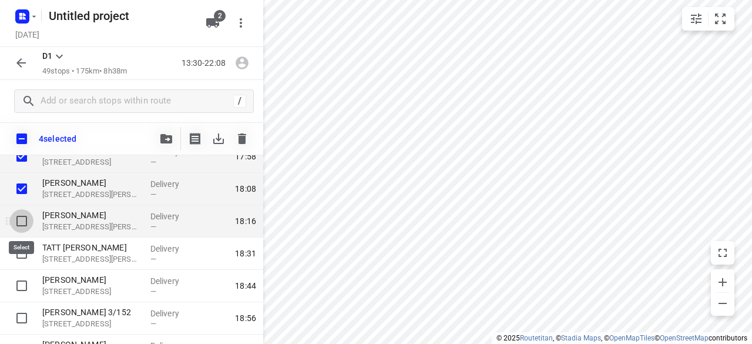
click at [17, 224] on input "checkbox" at bounding box center [22, 221] width 24 height 24
checkbox input "true"
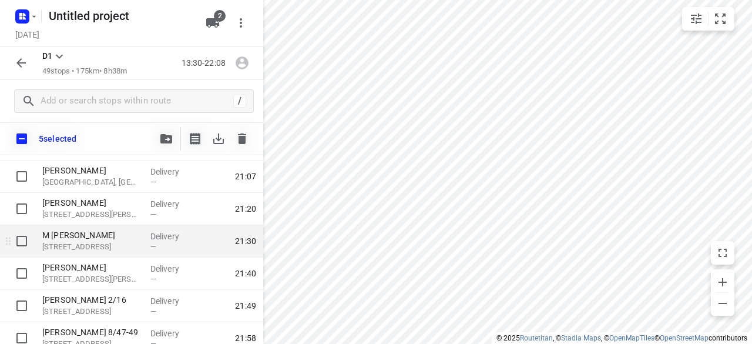
scroll to position [1485, 0]
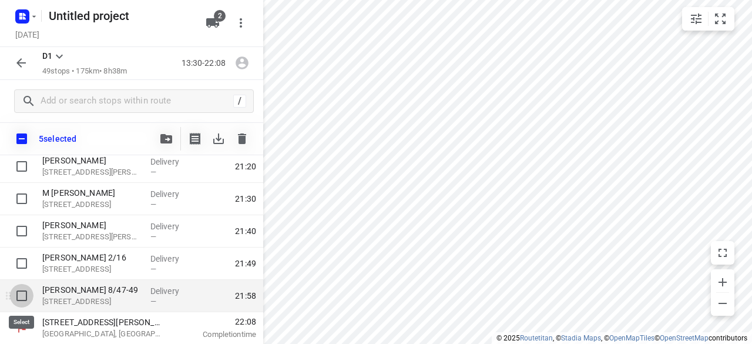
click at [26, 290] on input "checkbox" at bounding box center [22, 296] width 24 height 24
checkbox input "true"
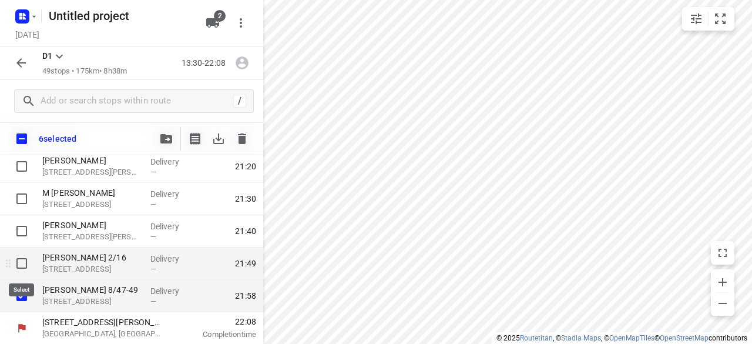
click at [21, 260] on input "checkbox" at bounding box center [22, 263] width 24 height 24
checkbox input "true"
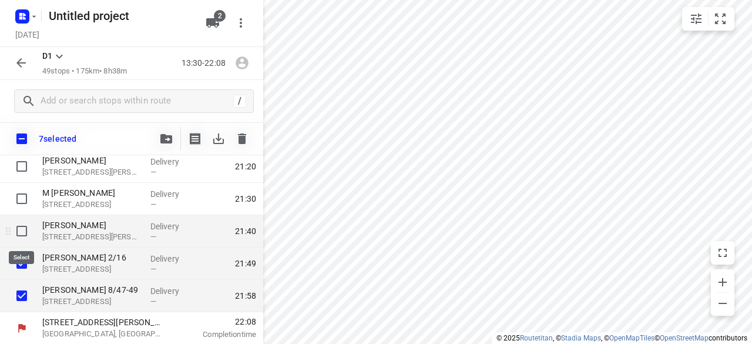
click at [22, 239] on input "checkbox" at bounding box center [22, 231] width 24 height 24
checkbox input "true"
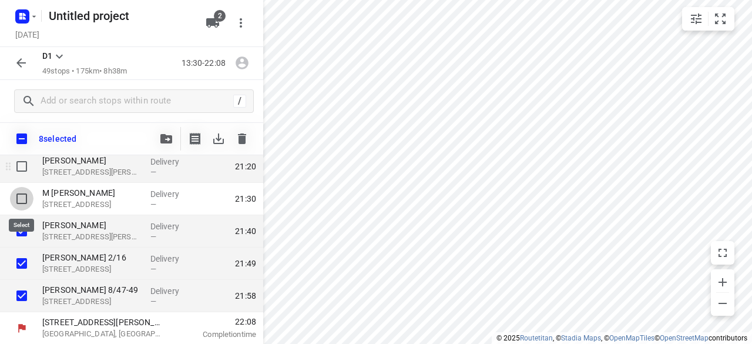
drag, startPoint x: 28, startPoint y: 200, endPoint x: 25, endPoint y: 176, distance: 24.9
click at [28, 200] on input "checkbox" at bounding box center [22, 199] width 24 height 24
checkbox input "true"
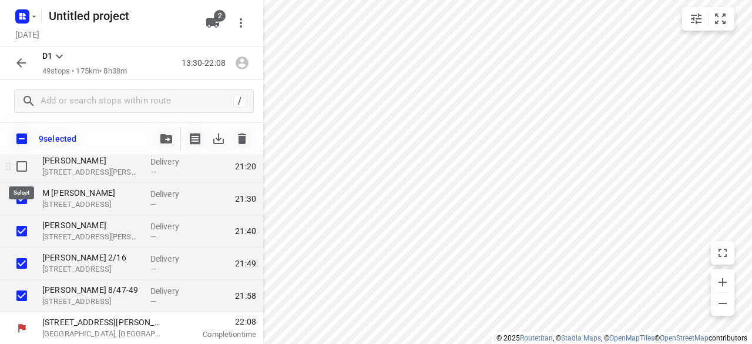
click at [24, 167] on input "checkbox" at bounding box center [22, 167] width 24 height 24
checkbox input "true"
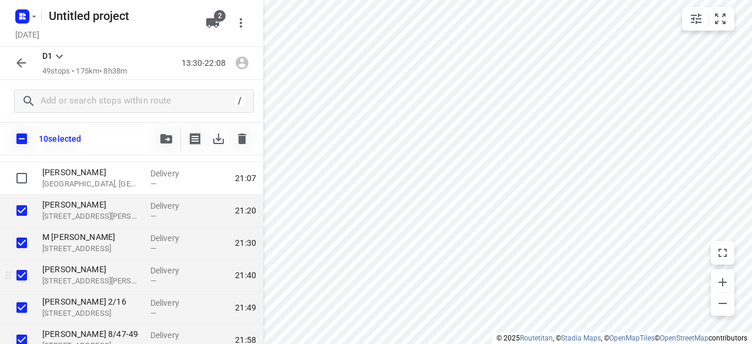
scroll to position [1427, 0]
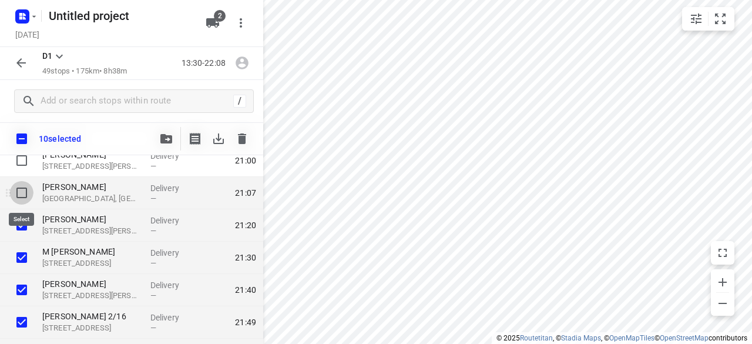
click at [20, 194] on input "checkbox" at bounding box center [22, 193] width 24 height 24
checkbox input "true"
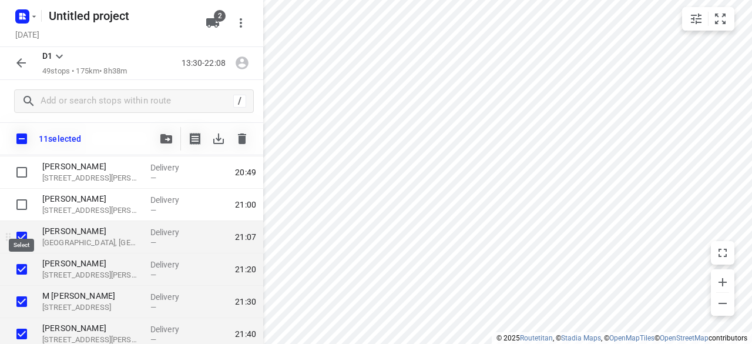
scroll to position [1368, 0]
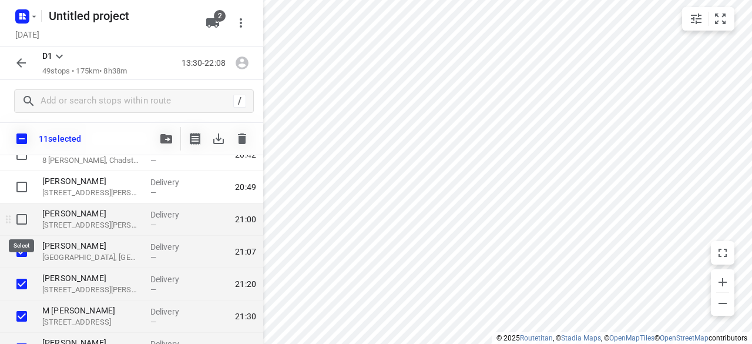
click at [19, 217] on input "checkbox" at bounding box center [22, 219] width 24 height 24
checkbox input "true"
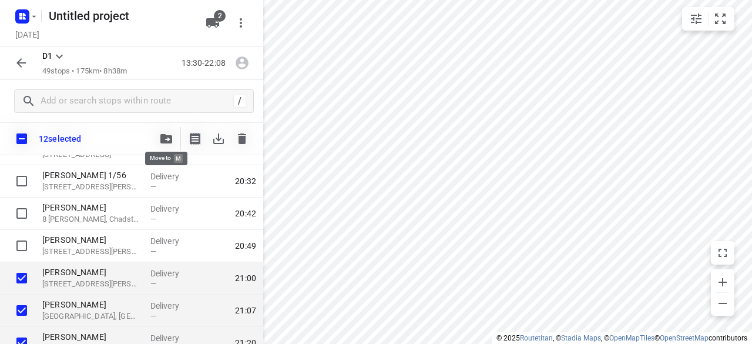
click at [172, 133] on button "button" at bounding box center [167, 139] width 24 height 24
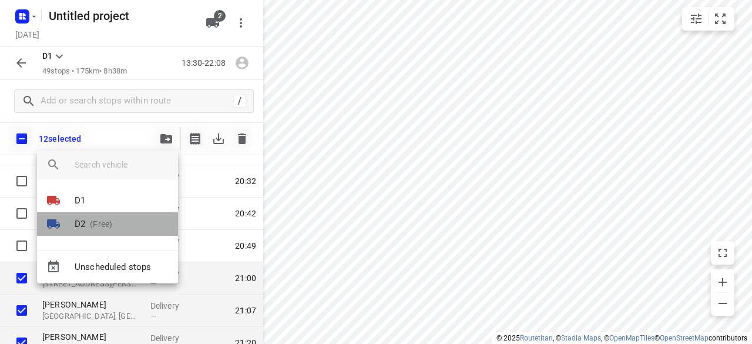
click at [82, 220] on p "D2" at bounding box center [80, 224] width 11 height 14
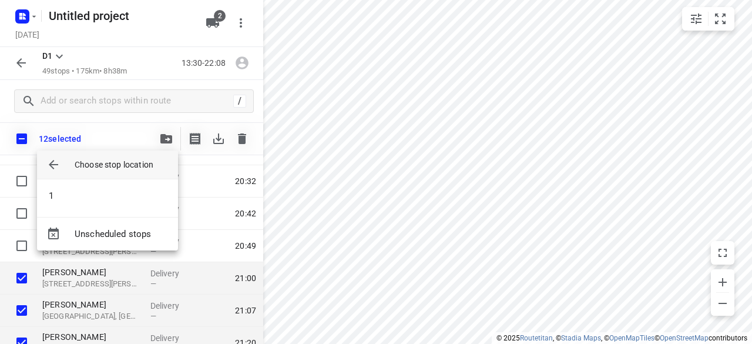
click at [68, 183] on div "1" at bounding box center [107, 198] width 141 height 38
click at [69, 186] on li "1" at bounding box center [107, 196] width 141 height 24
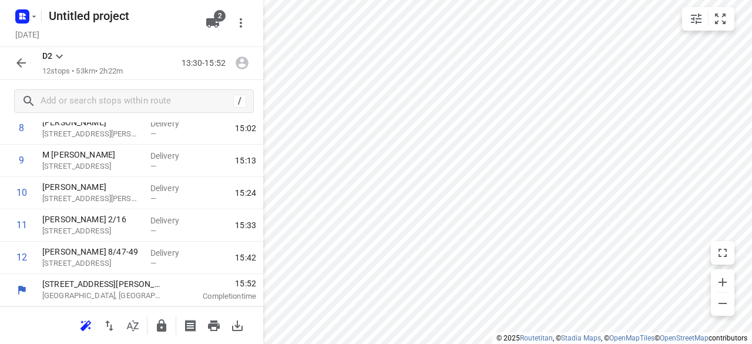
scroll to position [294, 0]
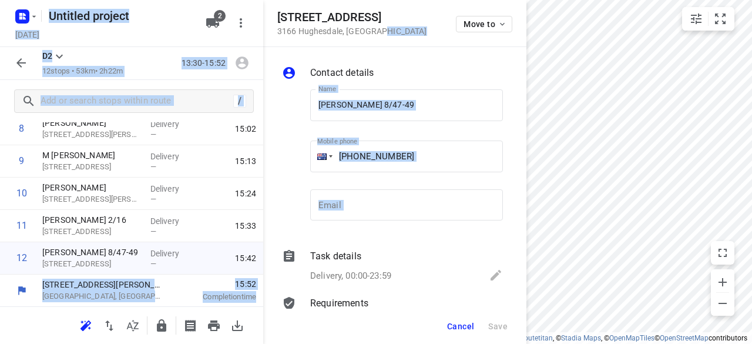
drag, startPoint x: 377, startPoint y: 25, endPoint x: 296, endPoint y: -1, distance: 85.3
click at [296, 0] on html "i © 2025 Routetitan , © Stadia Maps , © OpenMapTiles © OpenStreetMap contributo…" at bounding box center [376, 172] width 752 height 344
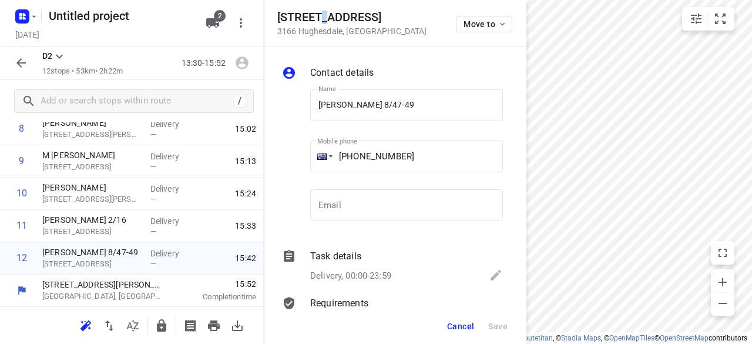
drag, startPoint x: 323, startPoint y: 14, endPoint x: 402, endPoint y: 43, distance: 84.8
click at [337, 20] on h5 "[STREET_ADDRESS]" at bounding box center [352, 18] width 150 height 14
click at [414, 48] on div "Contact details Name [PERSON_NAME] 8/47-49 Name Mobile phone [PHONE_NUMBER] ​ E…" at bounding box center [394, 177] width 263 height 261
drag, startPoint x: 388, startPoint y: 33, endPoint x: 263, endPoint y: 9, distance: 127.0
click at [263, 9] on div "[STREET_ADDRESS] Move to" at bounding box center [394, 23] width 263 height 47
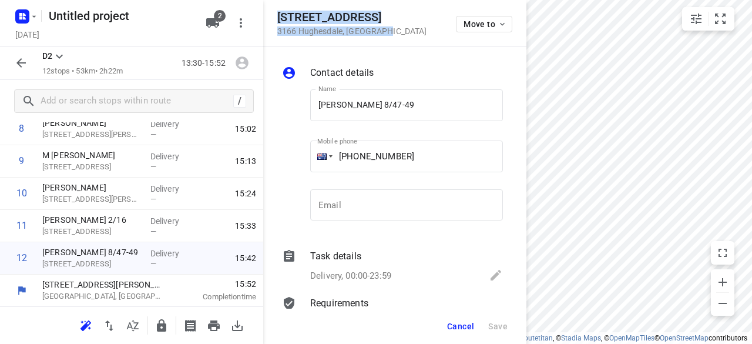
copy div "[STREET_ADDRESS]"
click at [204, 21] on button "2" at bounding box center [213, 23] width 24 height 24
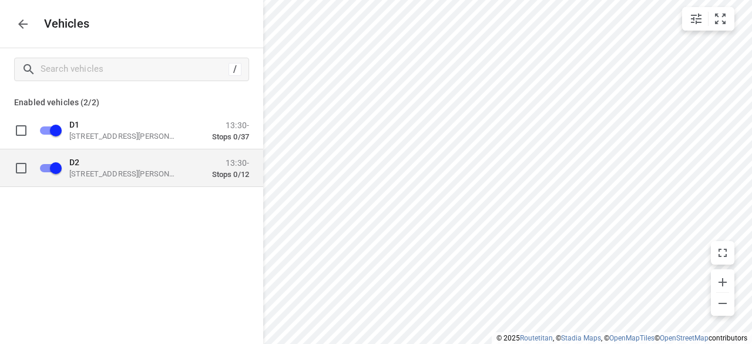
click at [131, 160] on p "D2" at bounding box center [128, 161] width 118 height 9
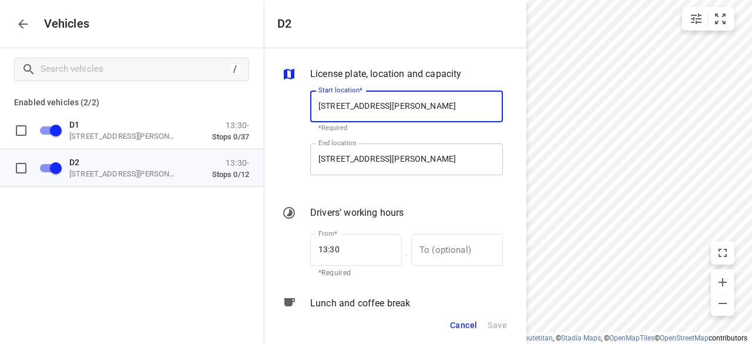
click at [353, 171] on input "[STREET_ADDRESS][PERSON_NAME]" at bounding box center [406, 159] width 193 height 32
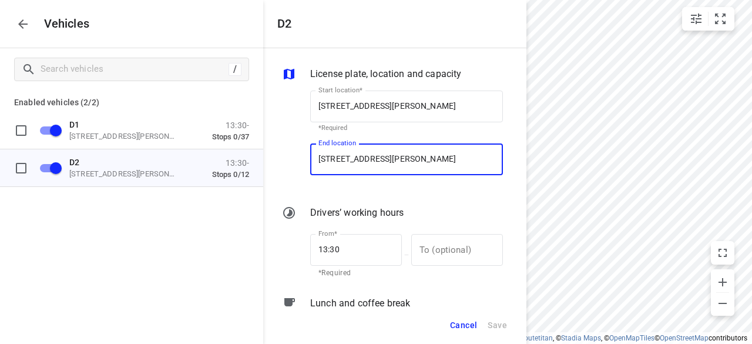
type input "[STREET_ADDRESS]"
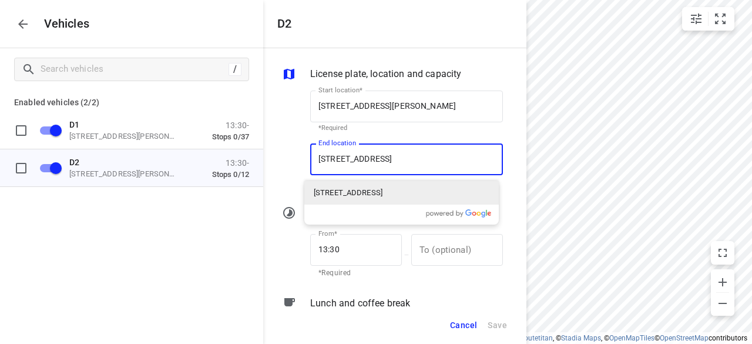
click at [340, 192] on p "[STREET_ADDRESS]" at bounding box center [348, 193] width 69 height 12
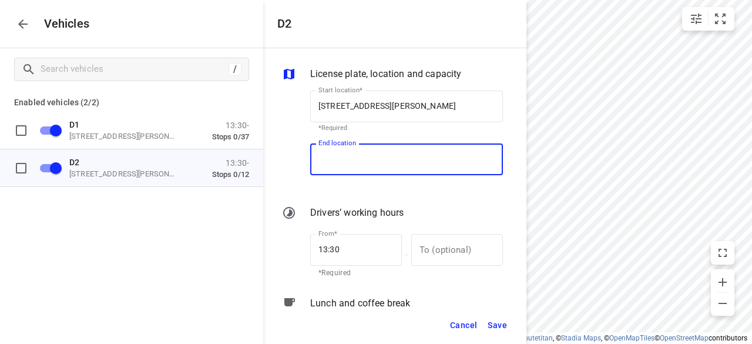
scroll to position [0, 0]
type input "[STREET_ADDRESS]"
click at [502, 319] on span "Save" at bounding box center [497, 325] width 19 height 15
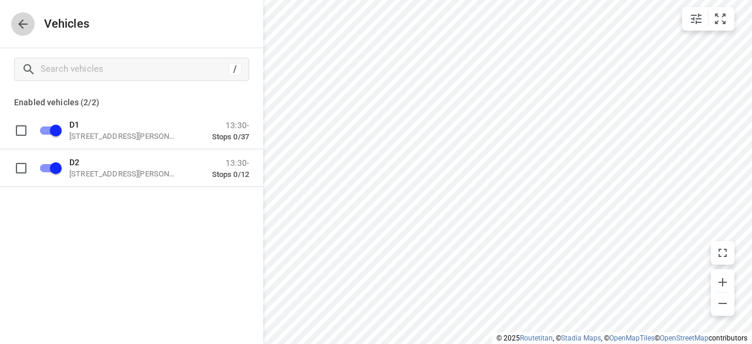
click at [31, 24] on button "button" at bounding box center [23, 24] width 24 height 24
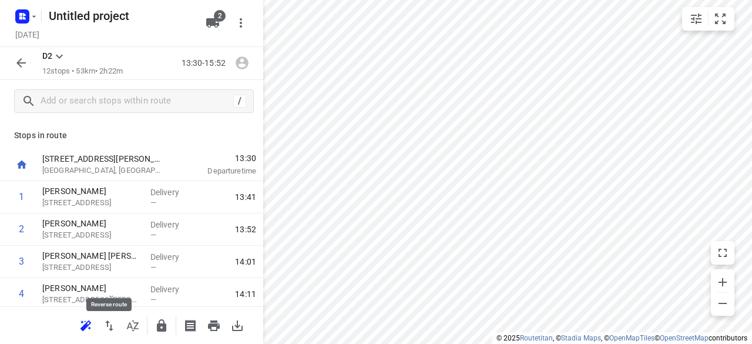
click at [96, 320] on span at bounding box center [86, 324] width 24 height 11
click at [92, 319] on button "button" at bounding box center [86, 326] width 24 height 24
